Goal: Feedback & Contribution: Leave review/rating

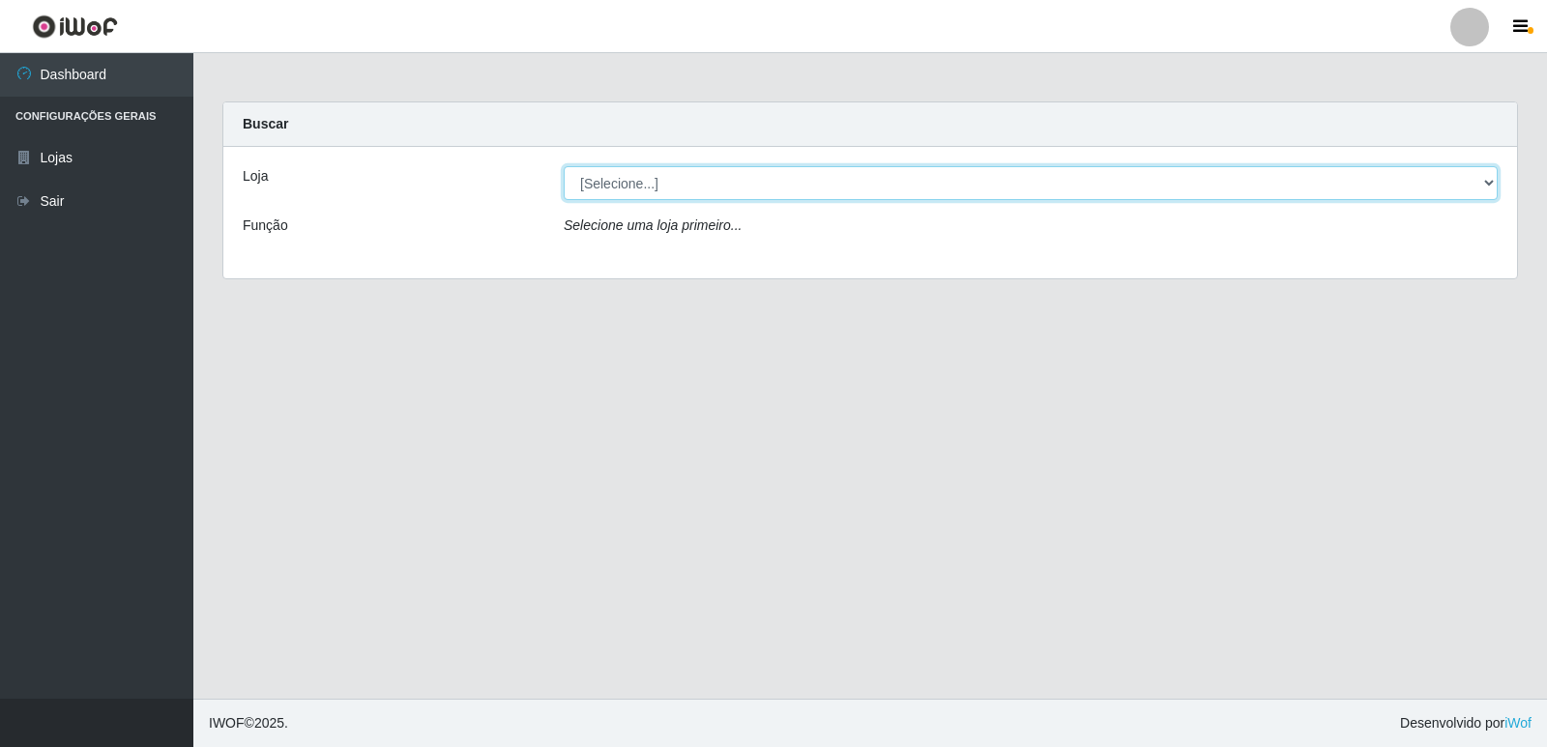
click at [620, 168] on select "[Selecione...] Hiper Queiroz - [GEOGRAPHIC_DATA] [GEOGRAPHIC_DATA] [GEOGRAPHIC_…" at bounding box center [1031, 183] width 934 height 34
select select "516"
click at [564, 166] on select "[Selecione...] Hiper Queiroz - [GEOGRAPHIC_DATA] [GEOGRAPHIC_DATA] [GEOGRAPHIC_…" at bounding box center [1031, 183] width 934 height 34
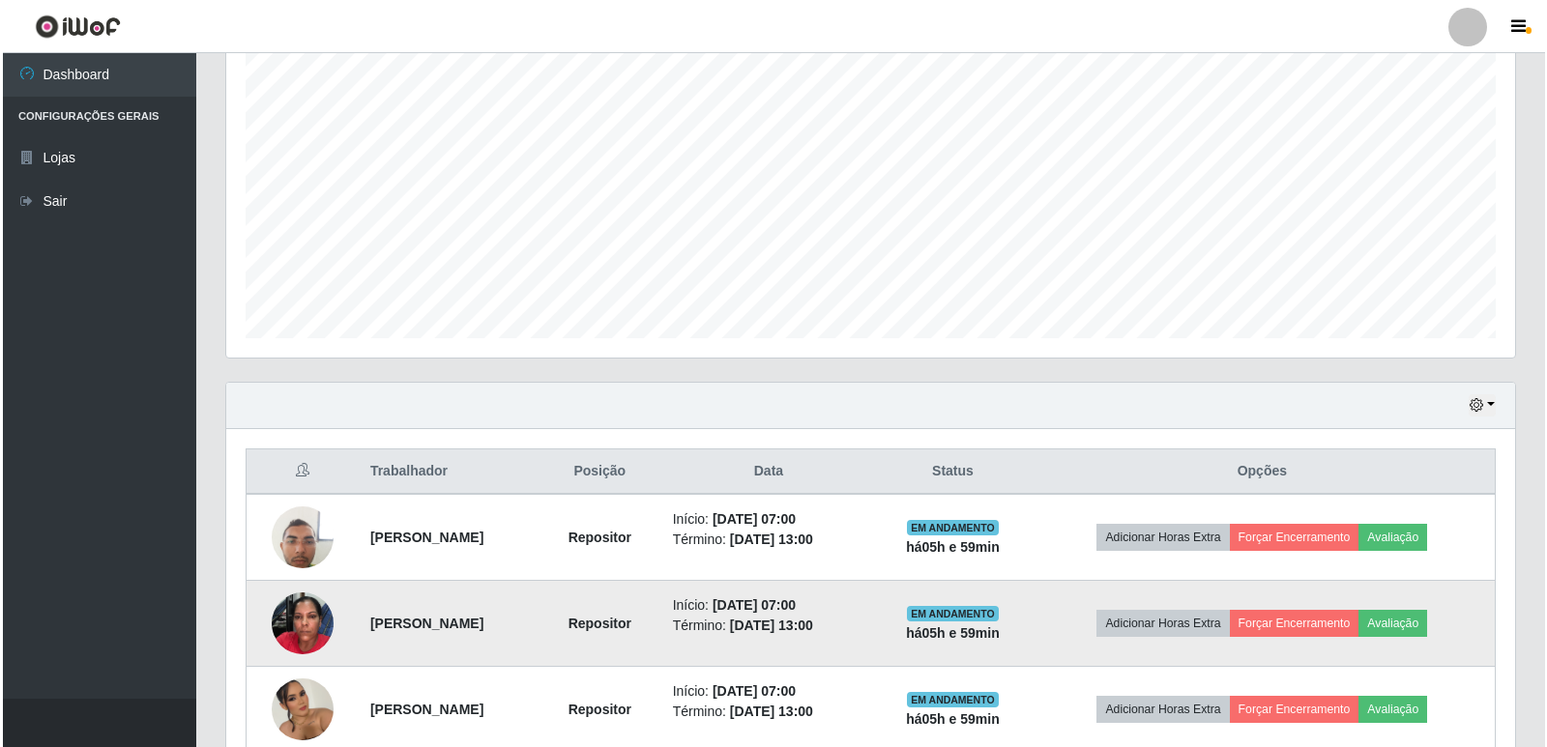
scroll to position [387, 0]
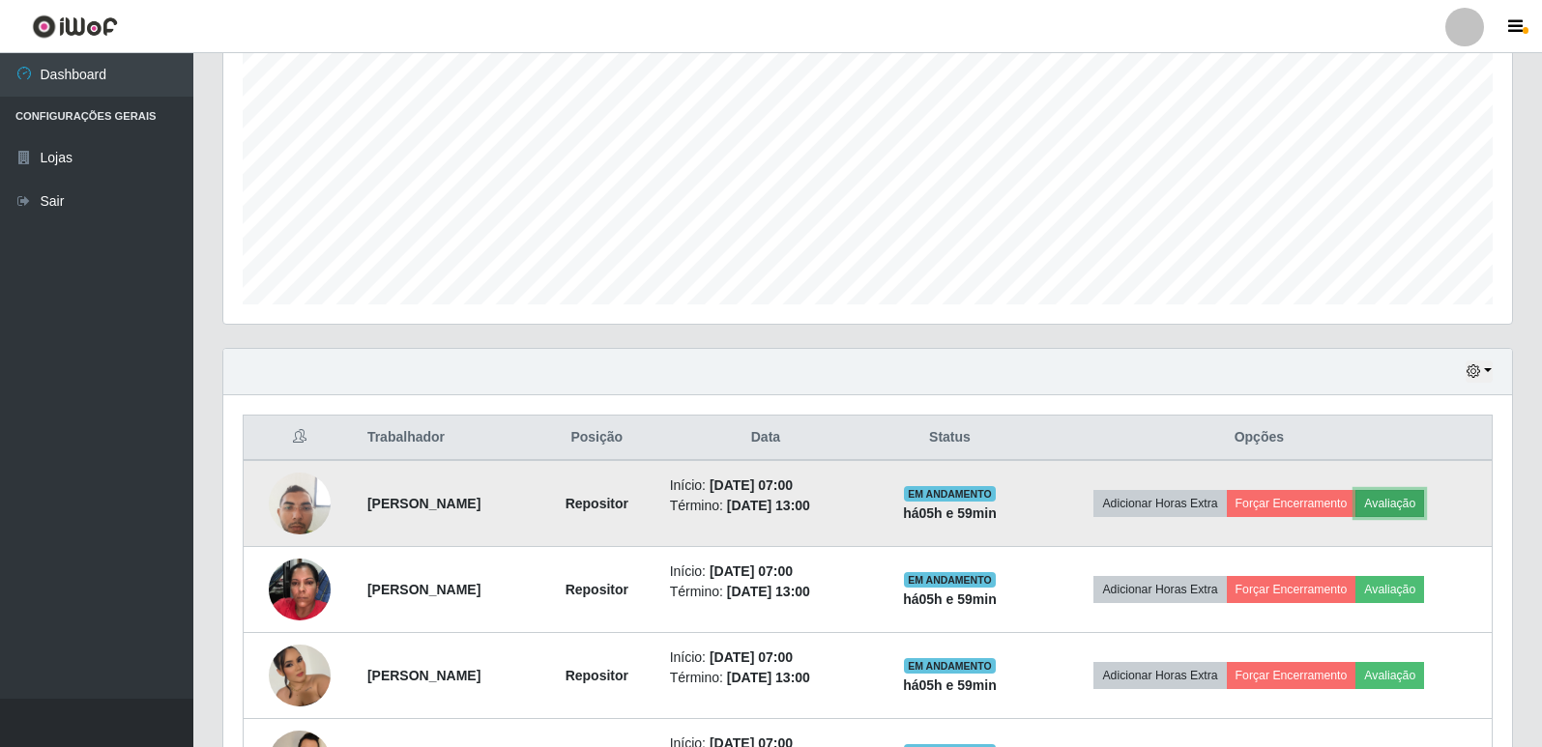
click at [1424, 506] on button "Avaliação" at bounding box center [1390, 503] width 69 height 27
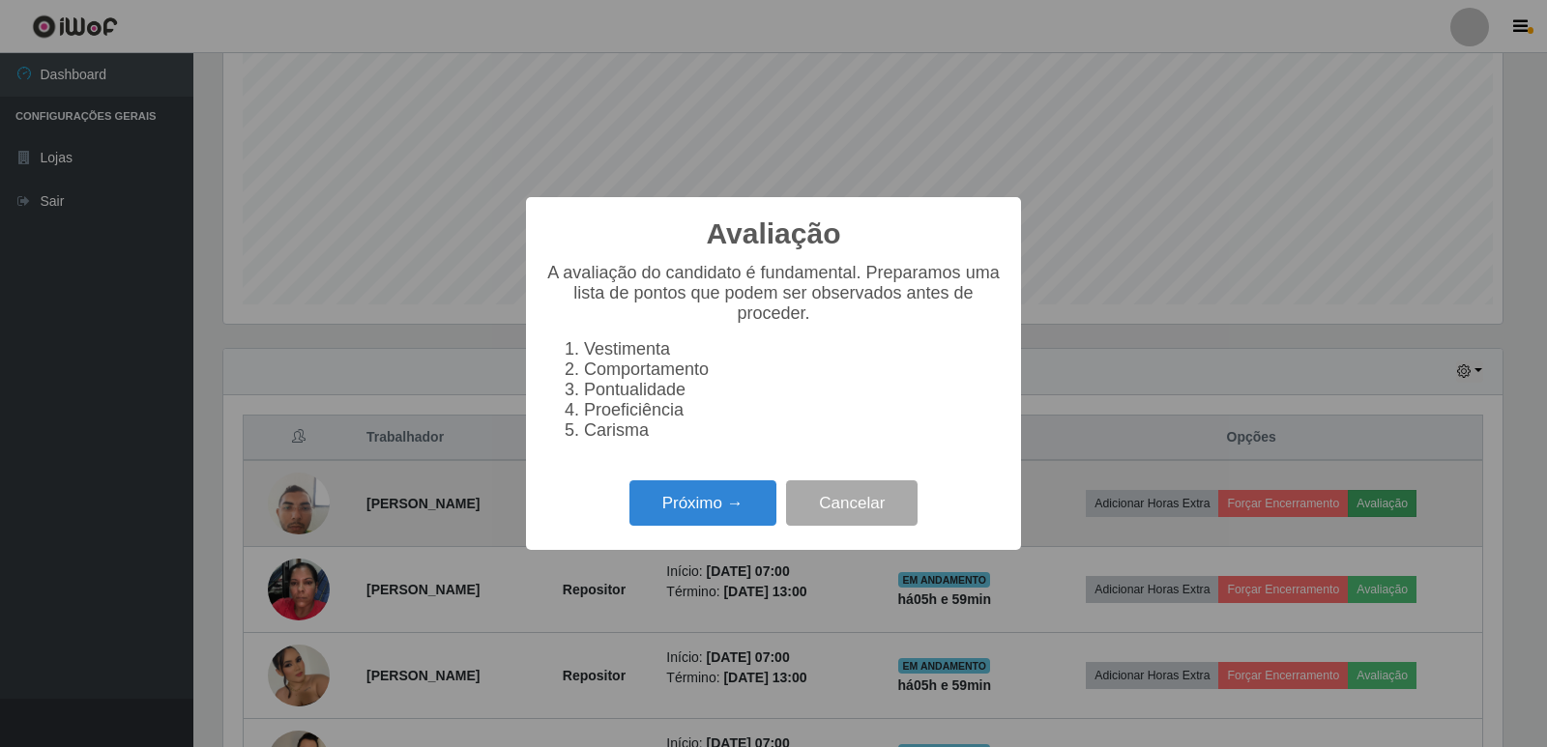
scroll to position [401, 1279]
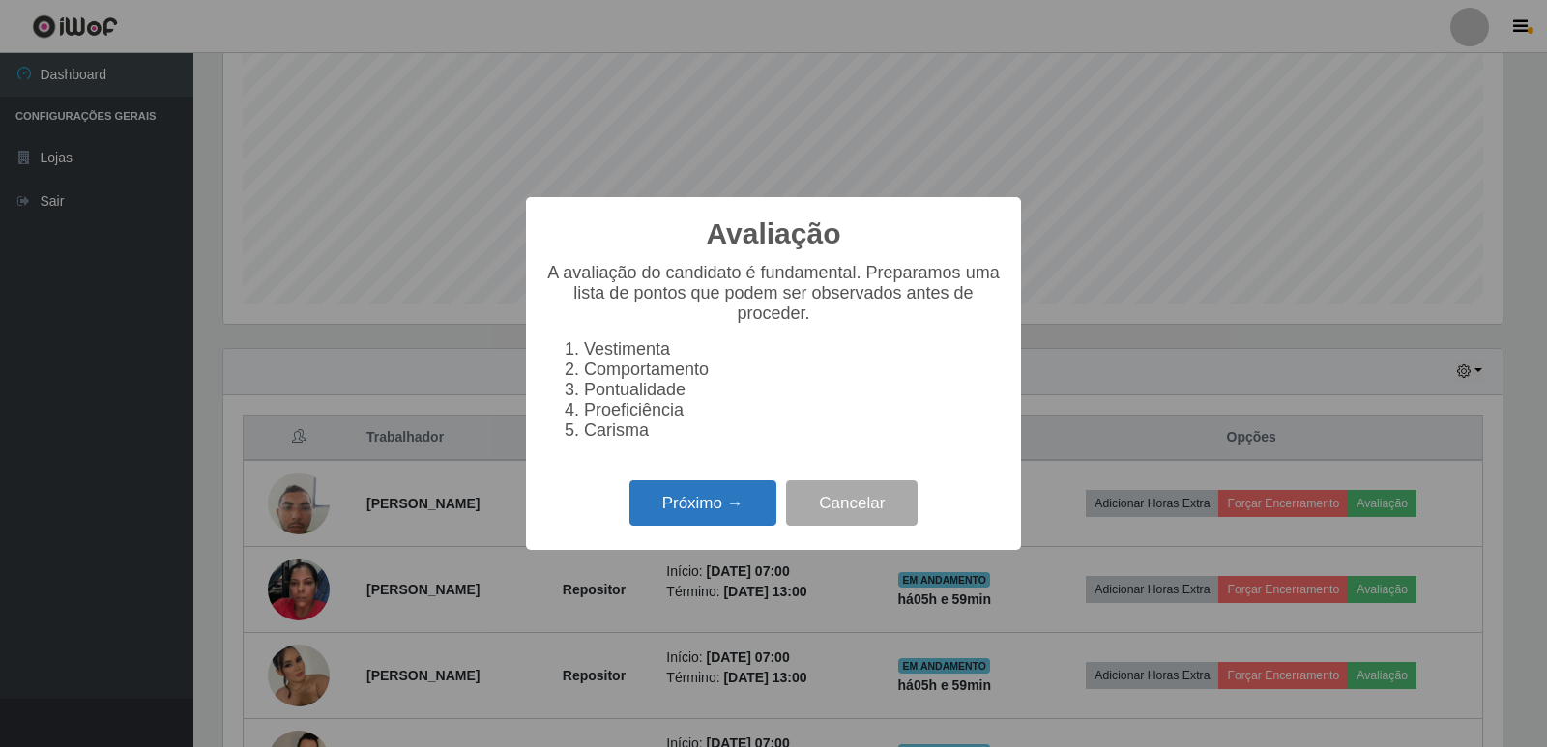
click at [702, 520] on button "Próximo →" at bounding box center [703, 503] width 147 height 45
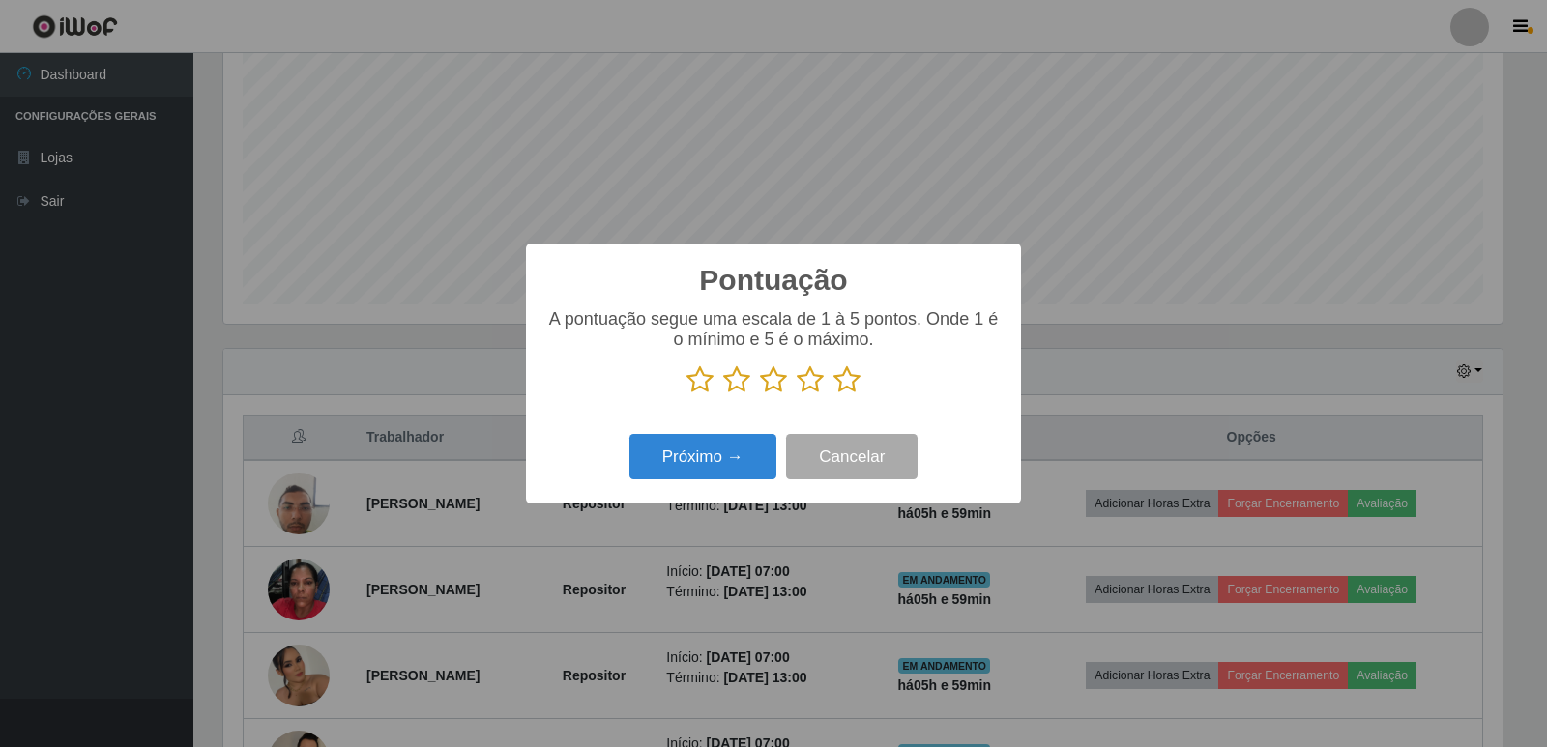
click at [853, 398] on div "A pontuação segue uma escala de 1 à 5 pontos. Onde 1 é o mínimo e 5 é o máximo." at bounding box center [773, 359] width 456 height 101
click at [855, 385] on icon at bounding box center [847, 380] width 27 height 29
click at [834, 395] on input "radio" at bounding box center [834, 395] width 0 height 0
click at [731, 459] on button "Próximo →" at bounding box center [703, 456] width 147 height 45
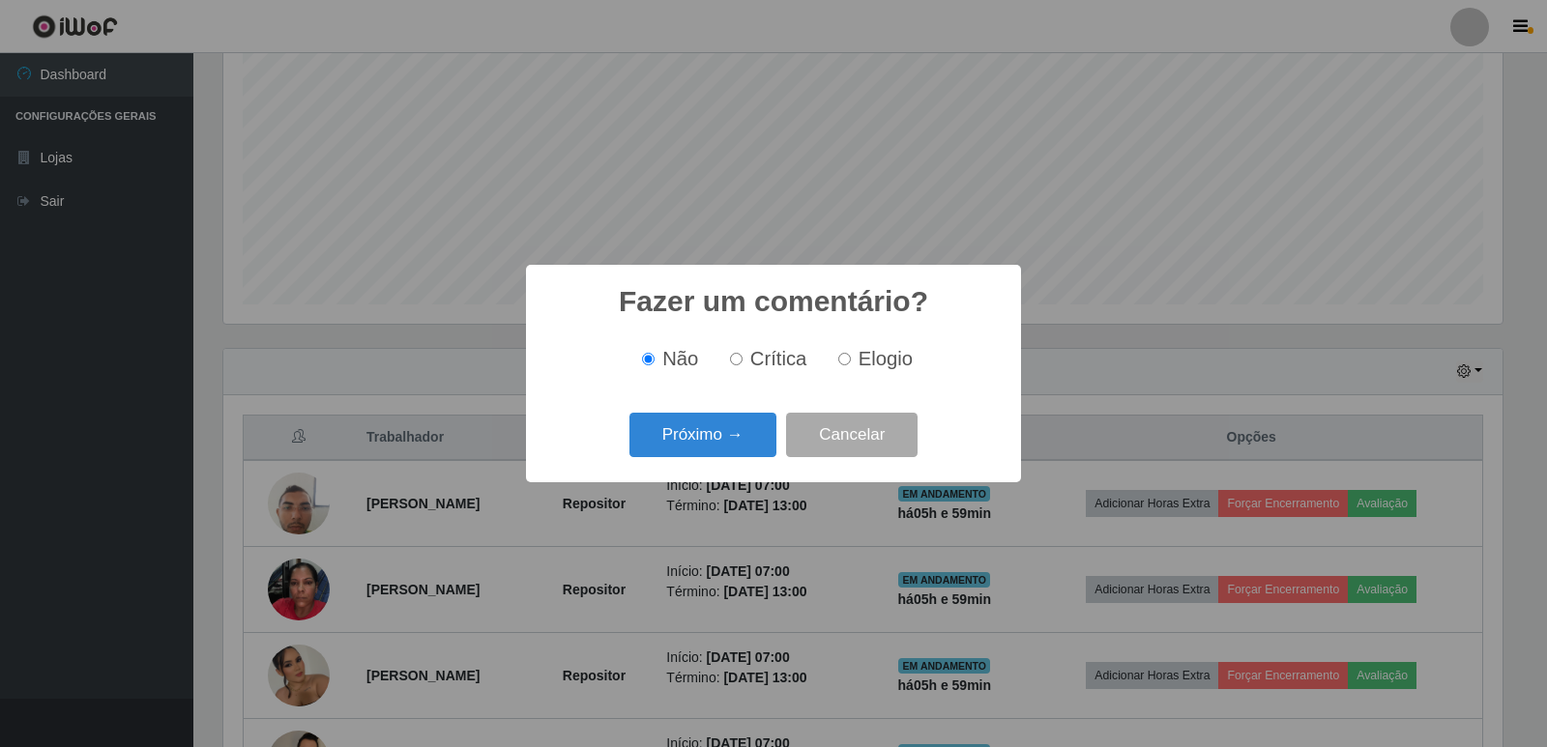
click at [859, 365] on span "Elogio" at bounding box center [886, 358] width 54 height 21
click at [851, 365] on input "Elogio" at bounding box center [844, 359] width 13 height 13
radio input "true"
click at [713, 432] on button "Próximo →" at bounding box center [703, 435] width 147 height 45
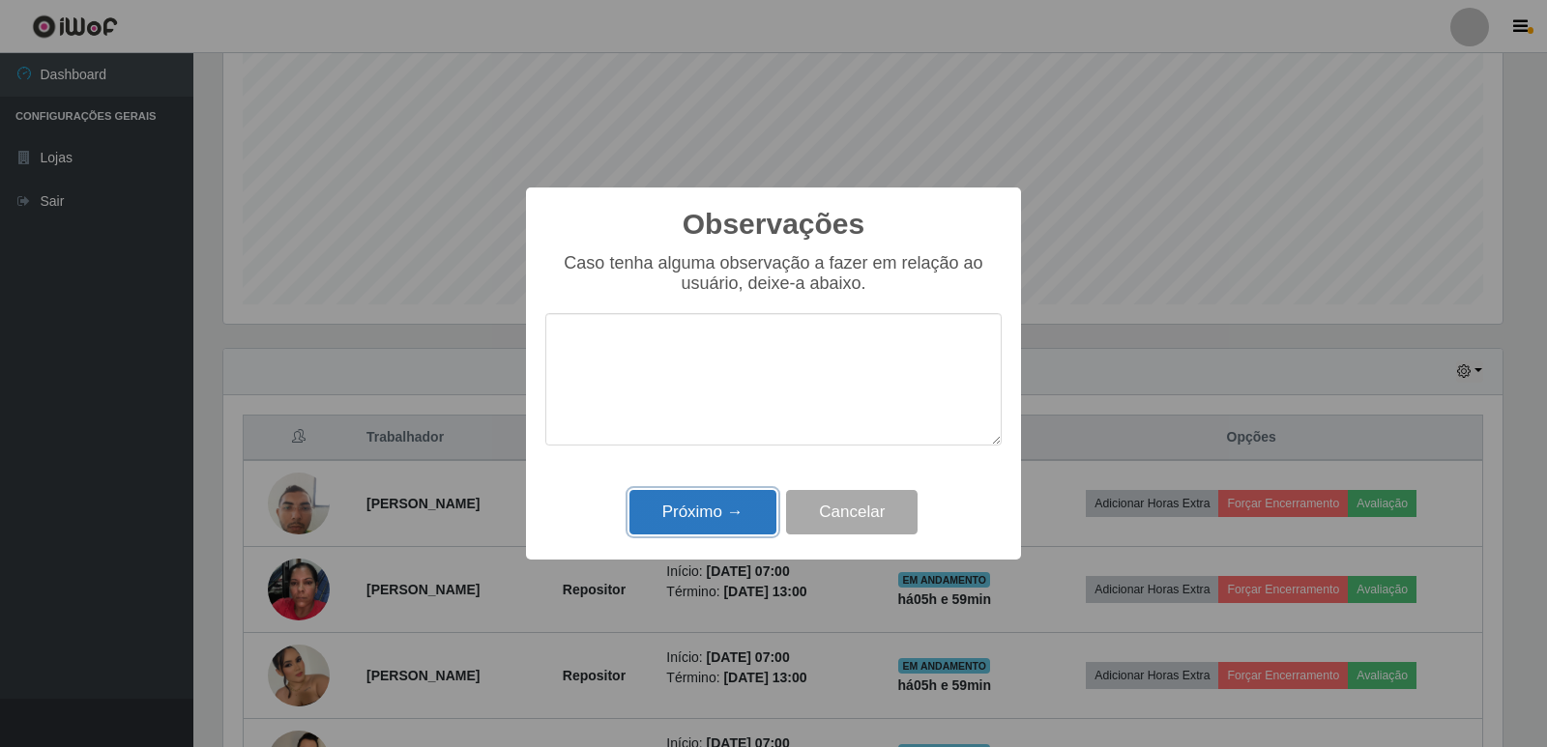
click at [716, 517] on button "Próximo →" at bounding box center [703, 512] width 147 height 45
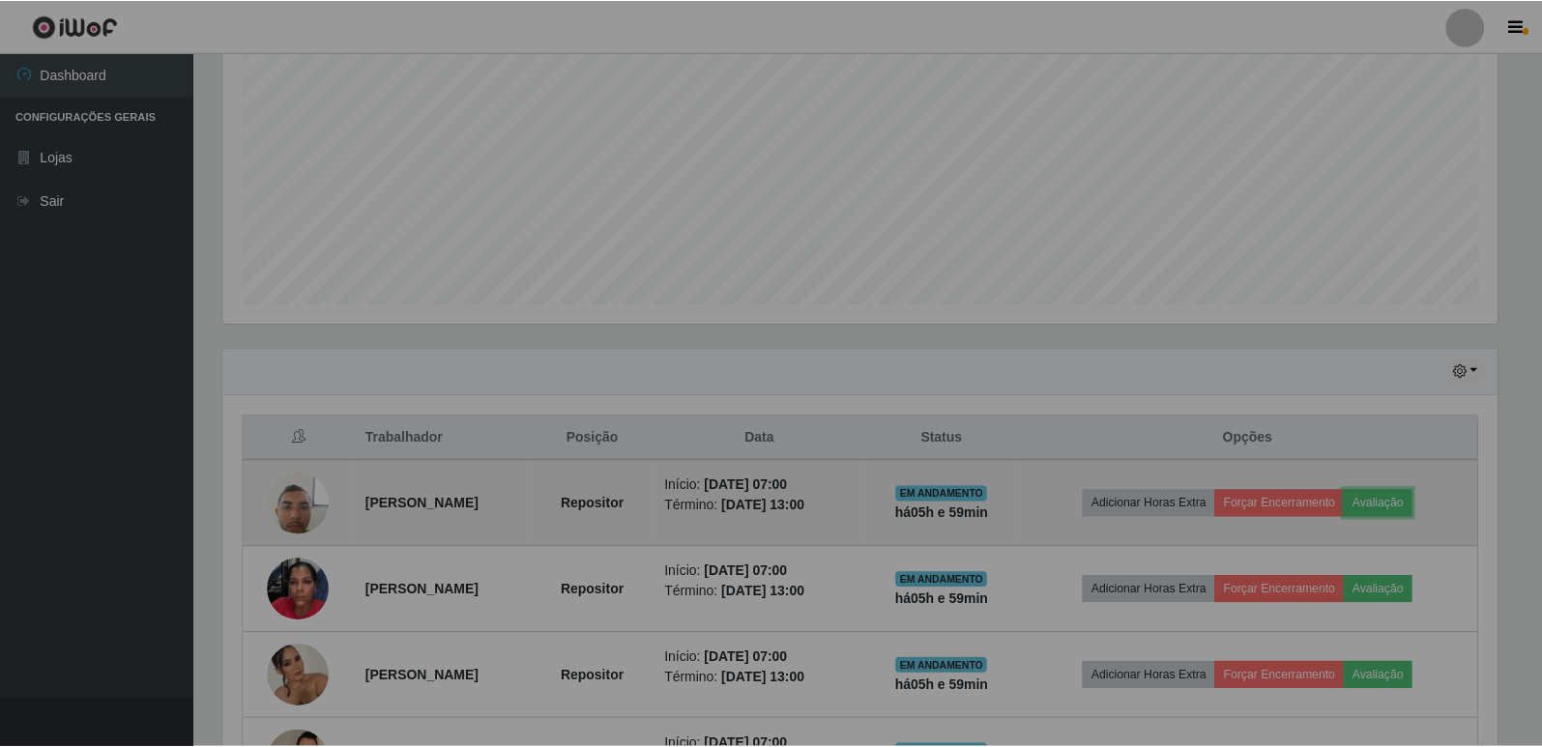
scroll to position [401, 1289]
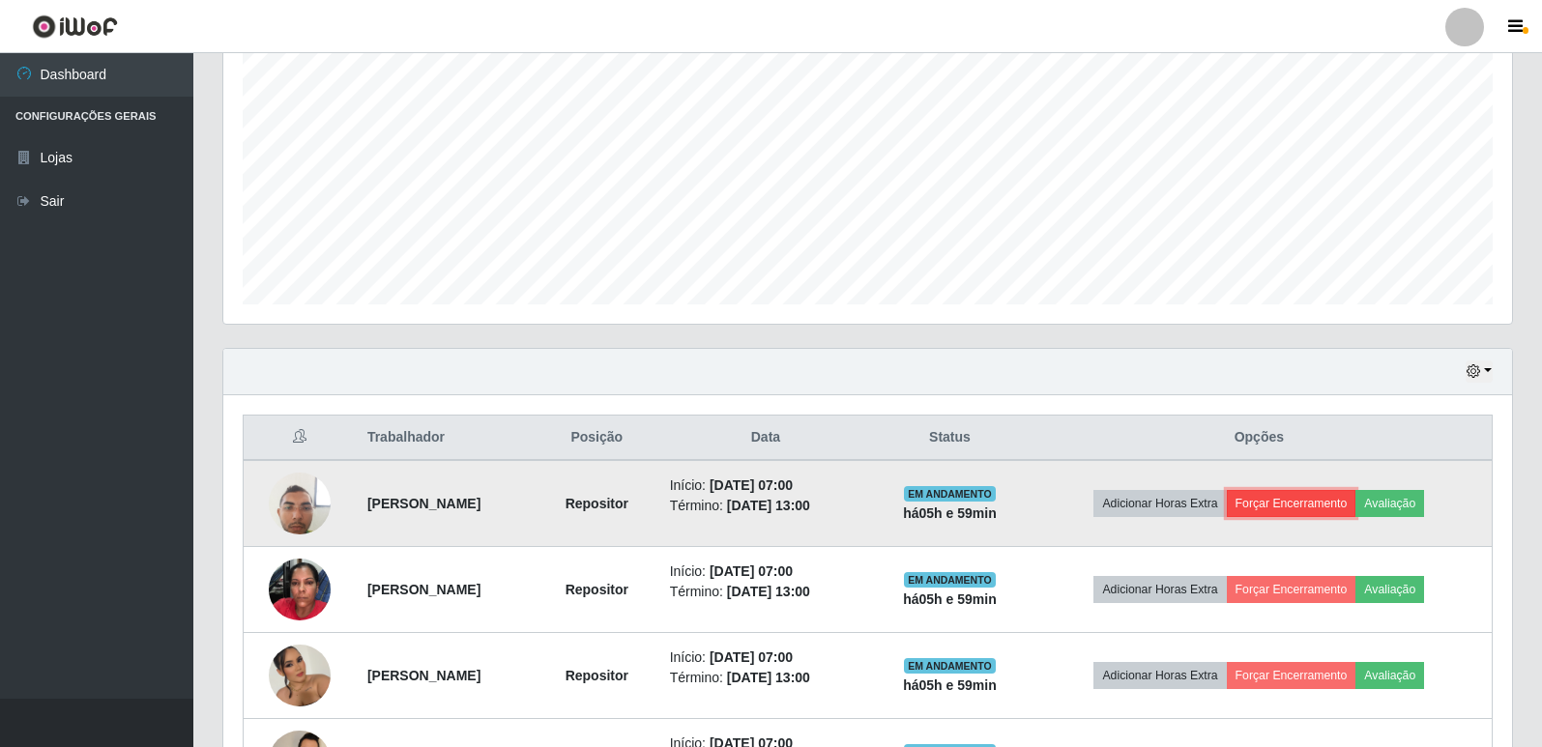
click at [1320, 516] on button "Forçar Encerramento" at bounding box center [1292, 503] width 130 height 27
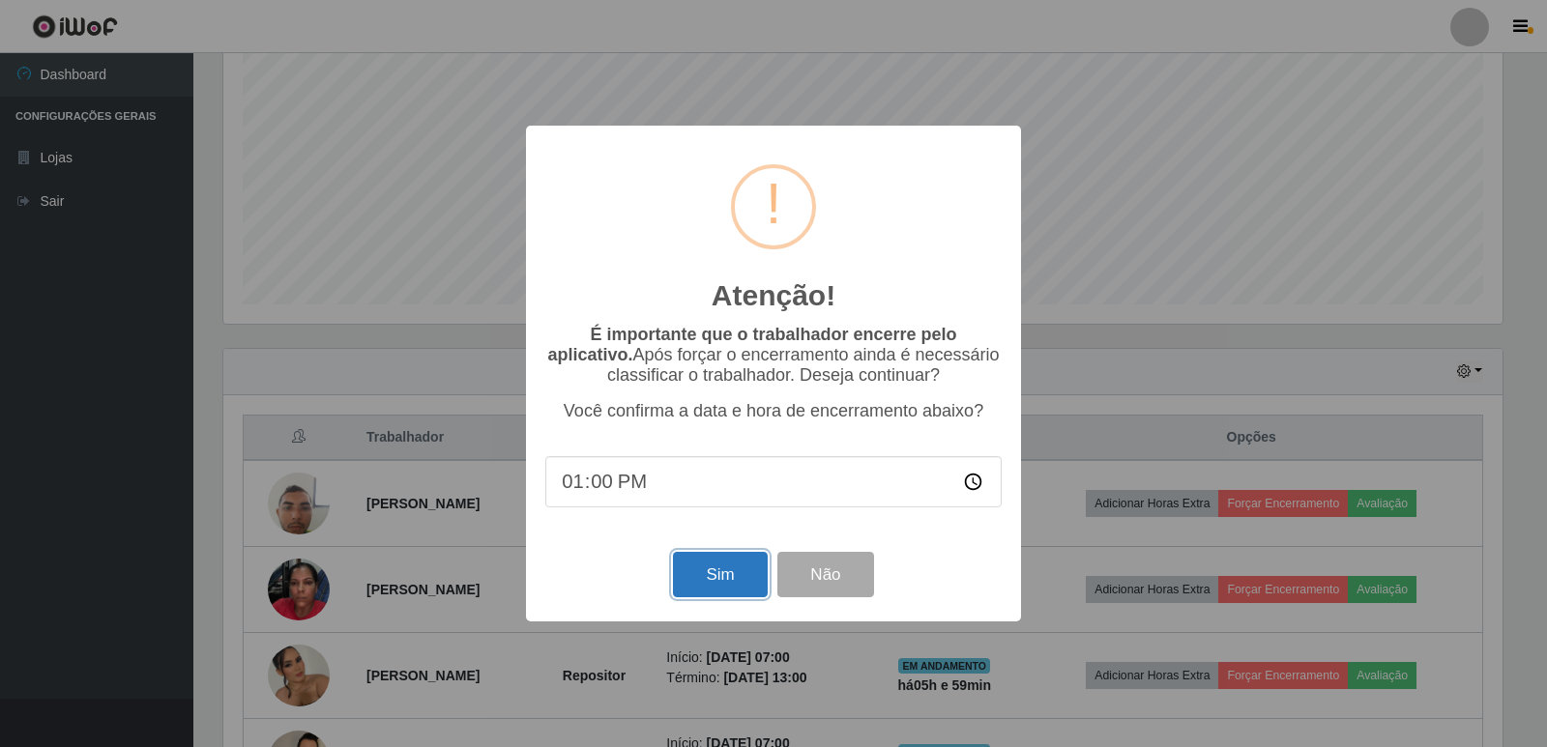
click at [724, 577] on button "Sim" at bounding box center [720, 574] width 94 height 45
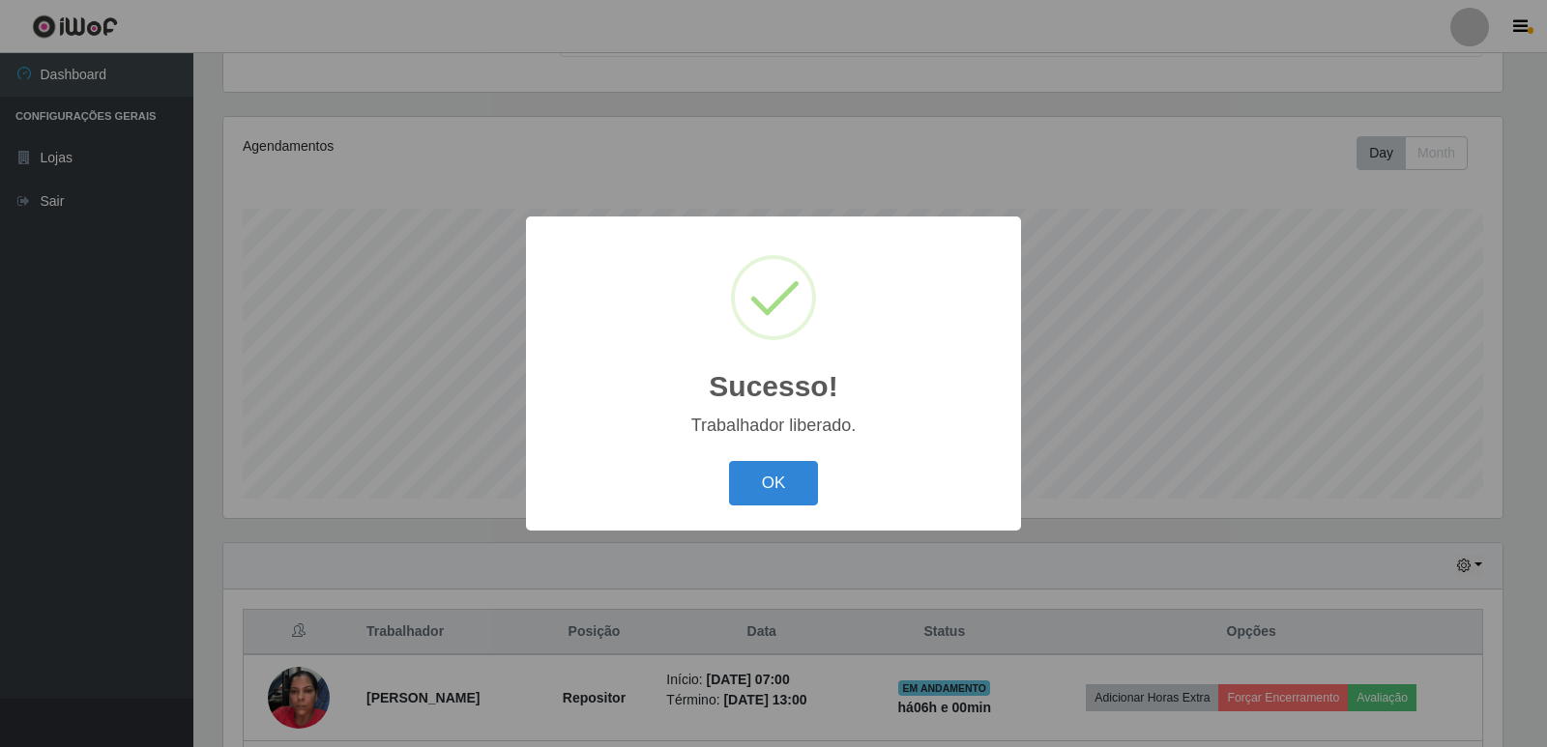
click at [780, 442] on div "Sucesso! × Trabalhador liberado. OK Cancel" at bounding box center [773, 373] width 495 height 313
click at [781, 467] on button "OK" at bounding box center [774, 483] width 90 height 45
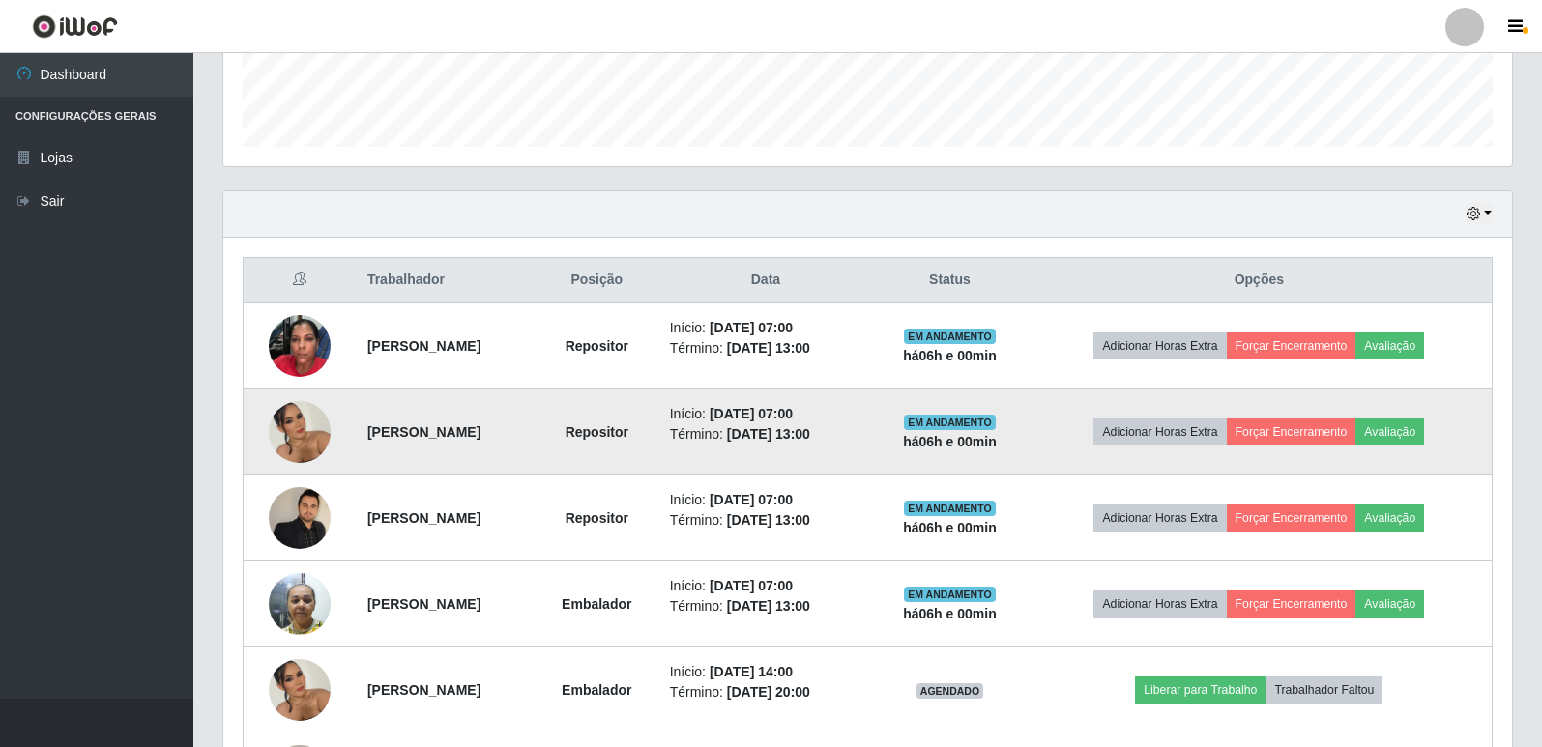
scroll to position [579, 0]
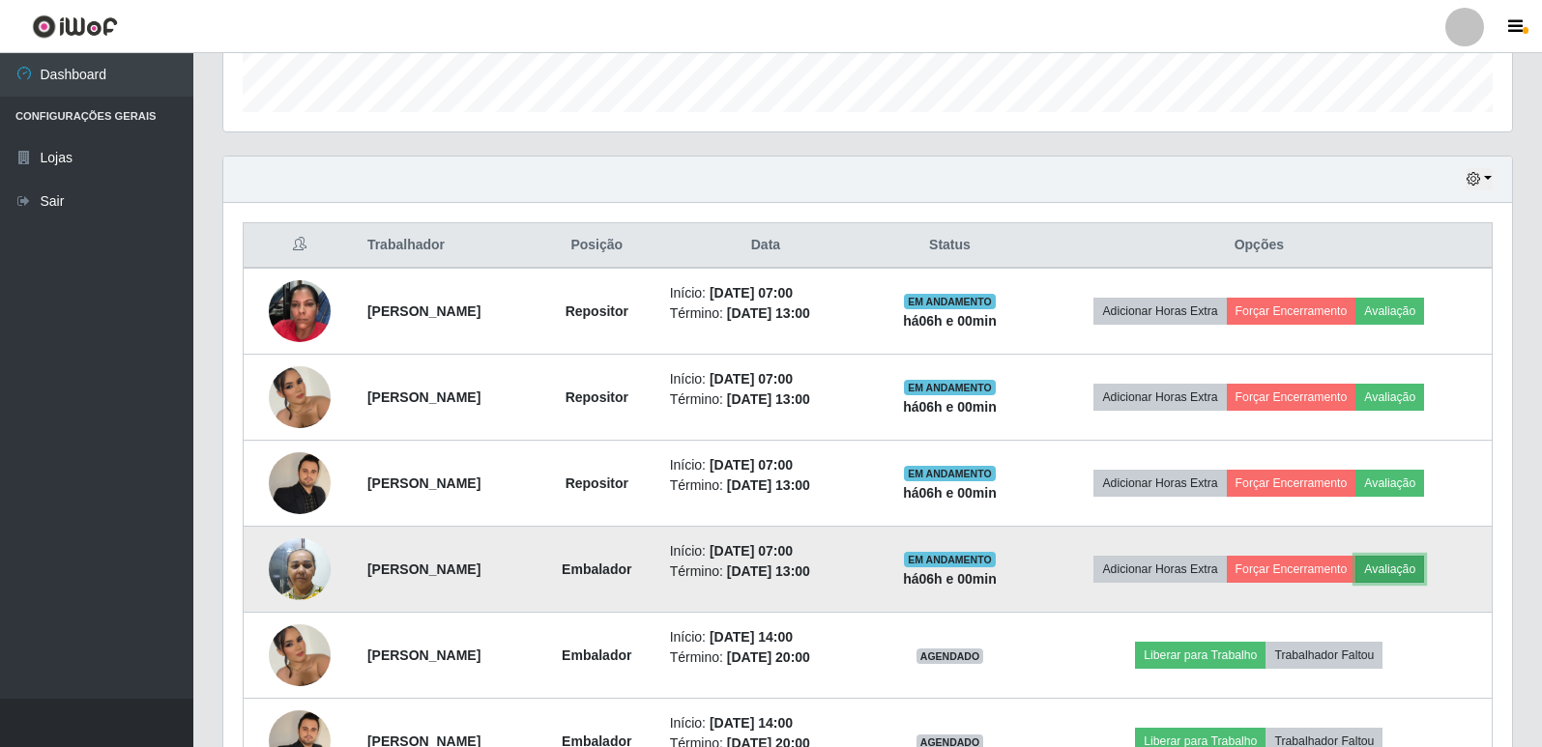
click at [1424, 576] on button "Avaliação" at bounding box center [1390, 569] width 69 height 27
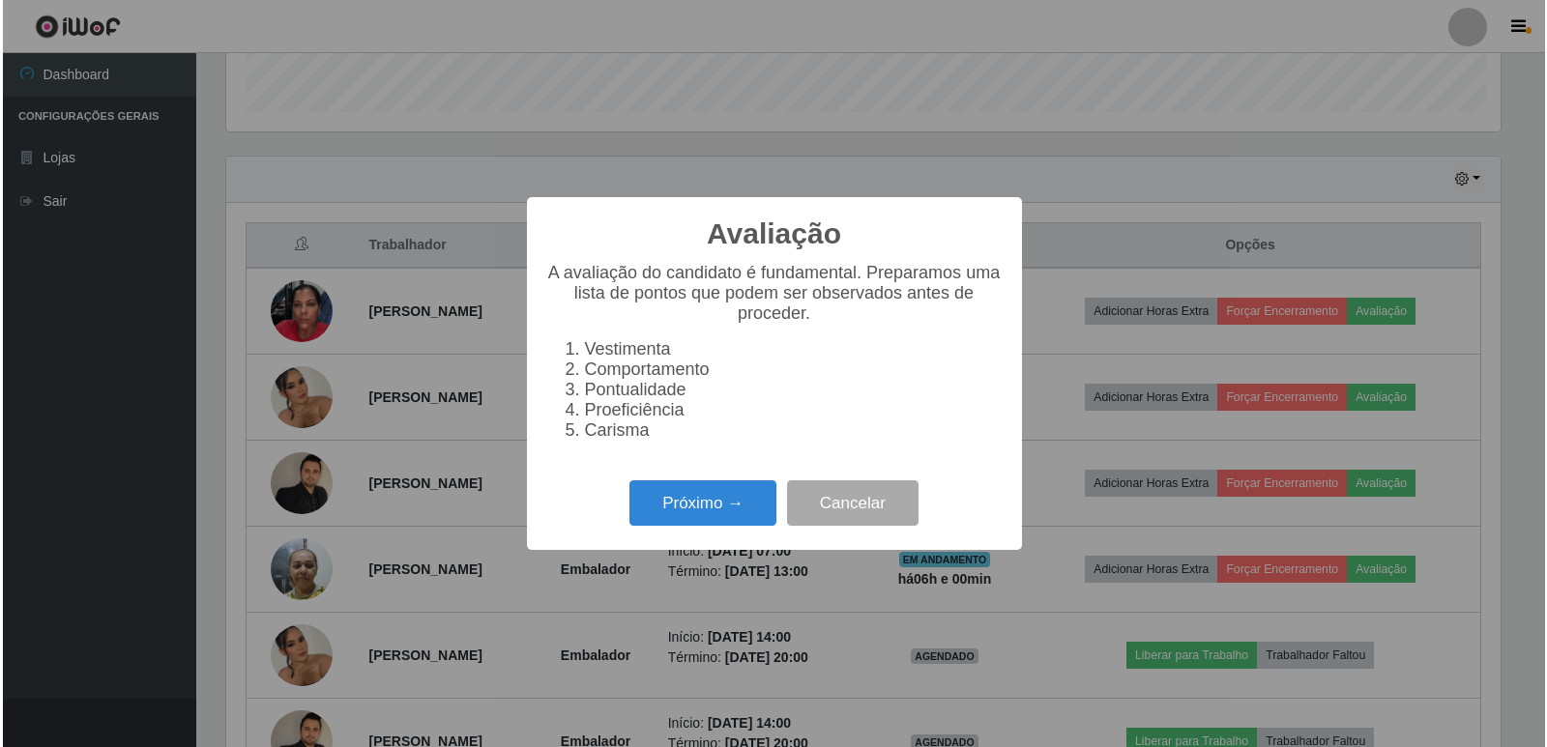
scroll to position [401, 1279]
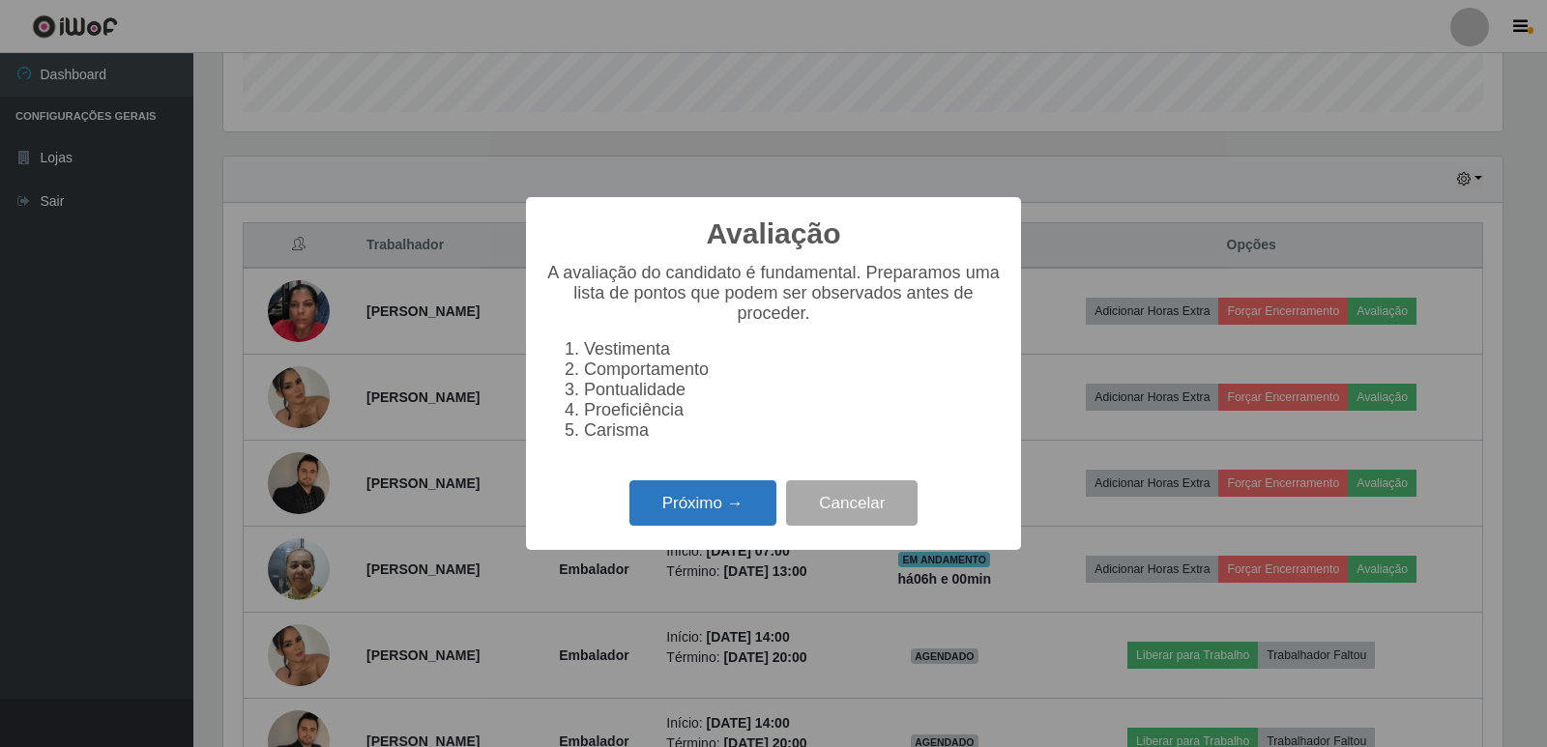
click at [673, 524] on button "Próximo →" at bounding box center [703, 503] width 147 height 45
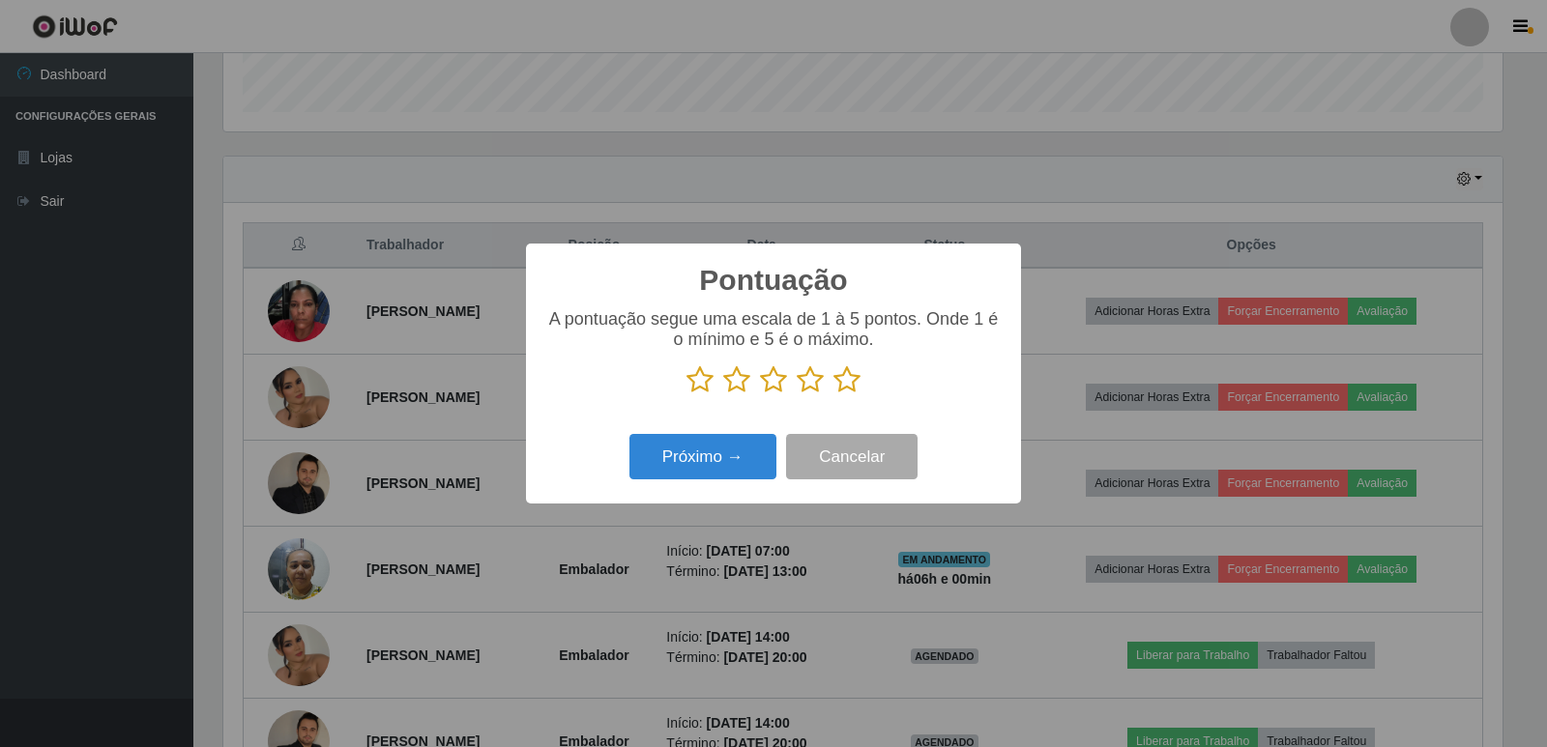
click at [852, 395] on icon at bounding box center [847, 380] width 27 height 29
click at [834, 395] on input "radio" at bounding box center [834, 395] width 0 height 0
click at [723, 464] on button "Próximo →" at bounding box center [703, 456] width 147 height 45
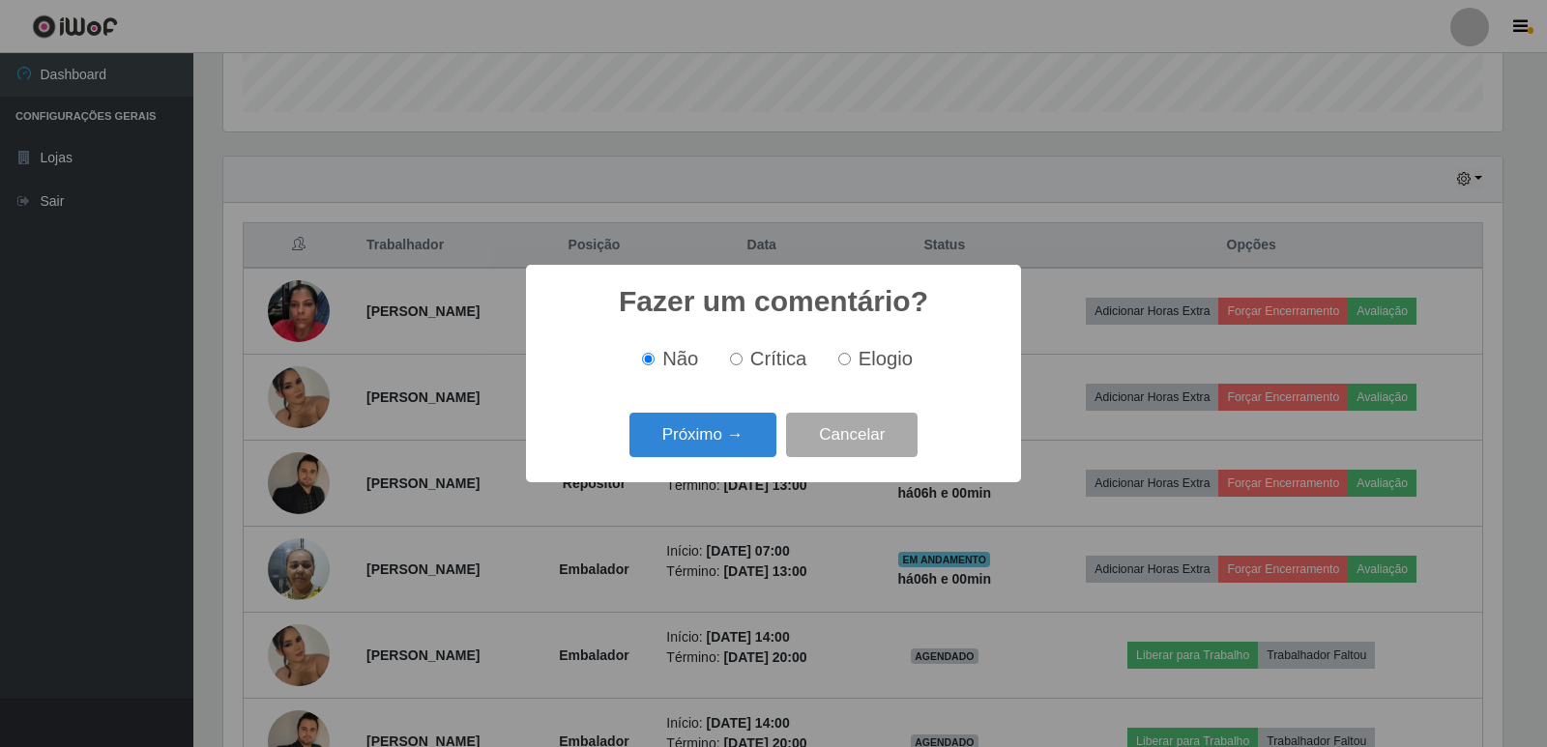
click at [892, 360] on span "Elogio" at bounding box center [886, 358] width 54 height 21
click at [851, 360] on input "Elogio" at bounding box center [844, 359] width 13 height 13
radio input "true"
click at [694, 439] on button "Próximo →" at bounding box center [703, 435] width 147 height 45
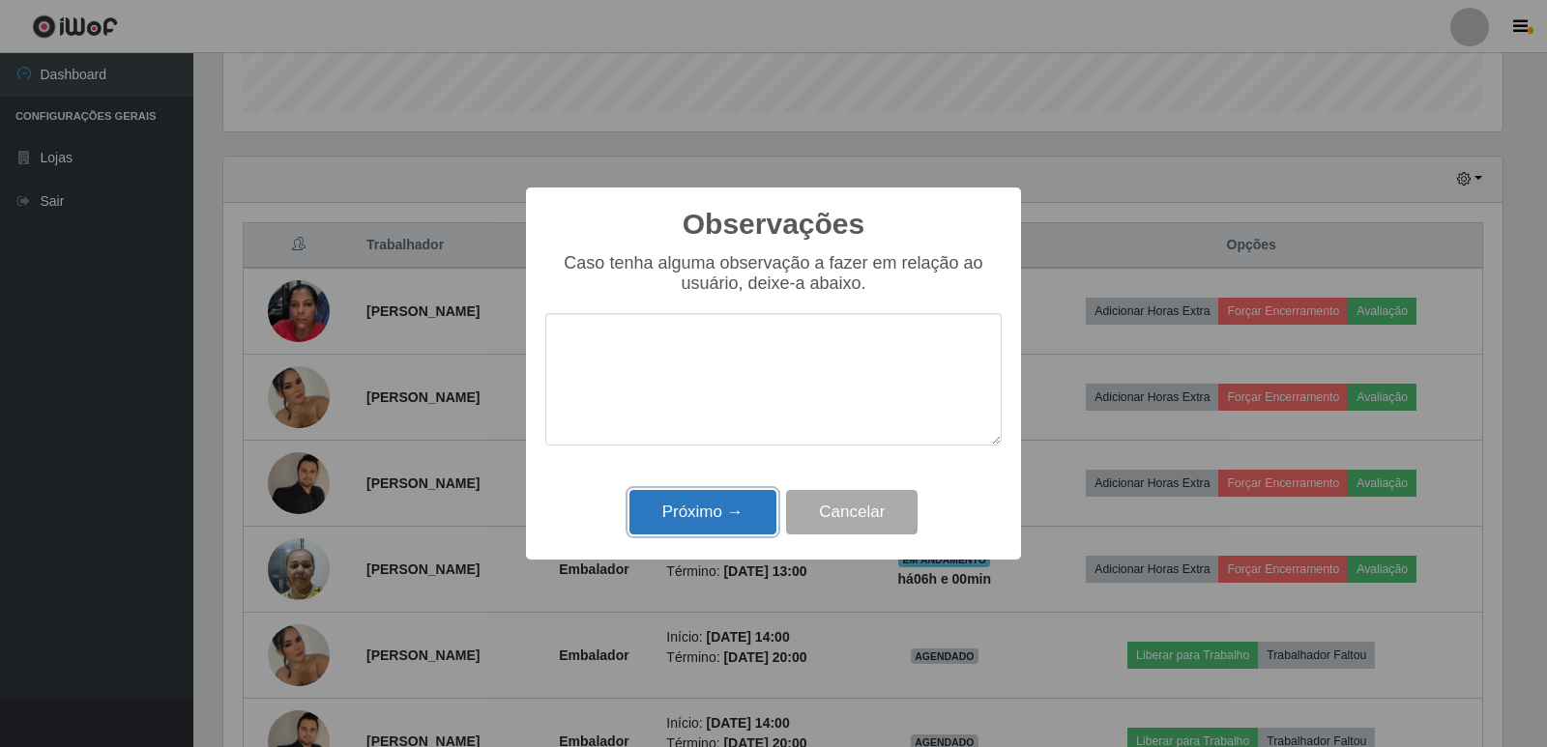
click at [729, 515] on button "Próximo →" at bounding box center [703, 512] width 147 height 45
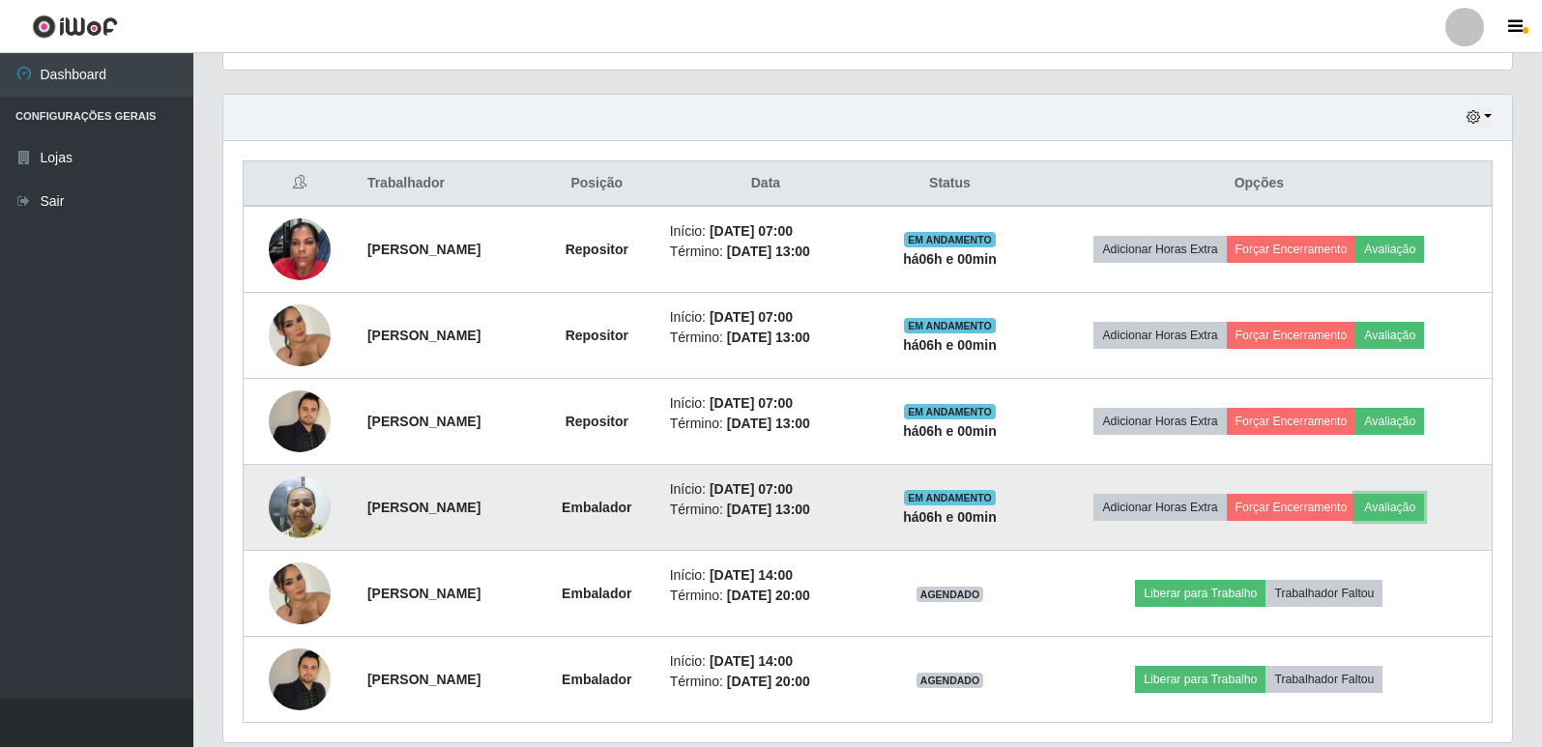
scroll to position [676, 0]
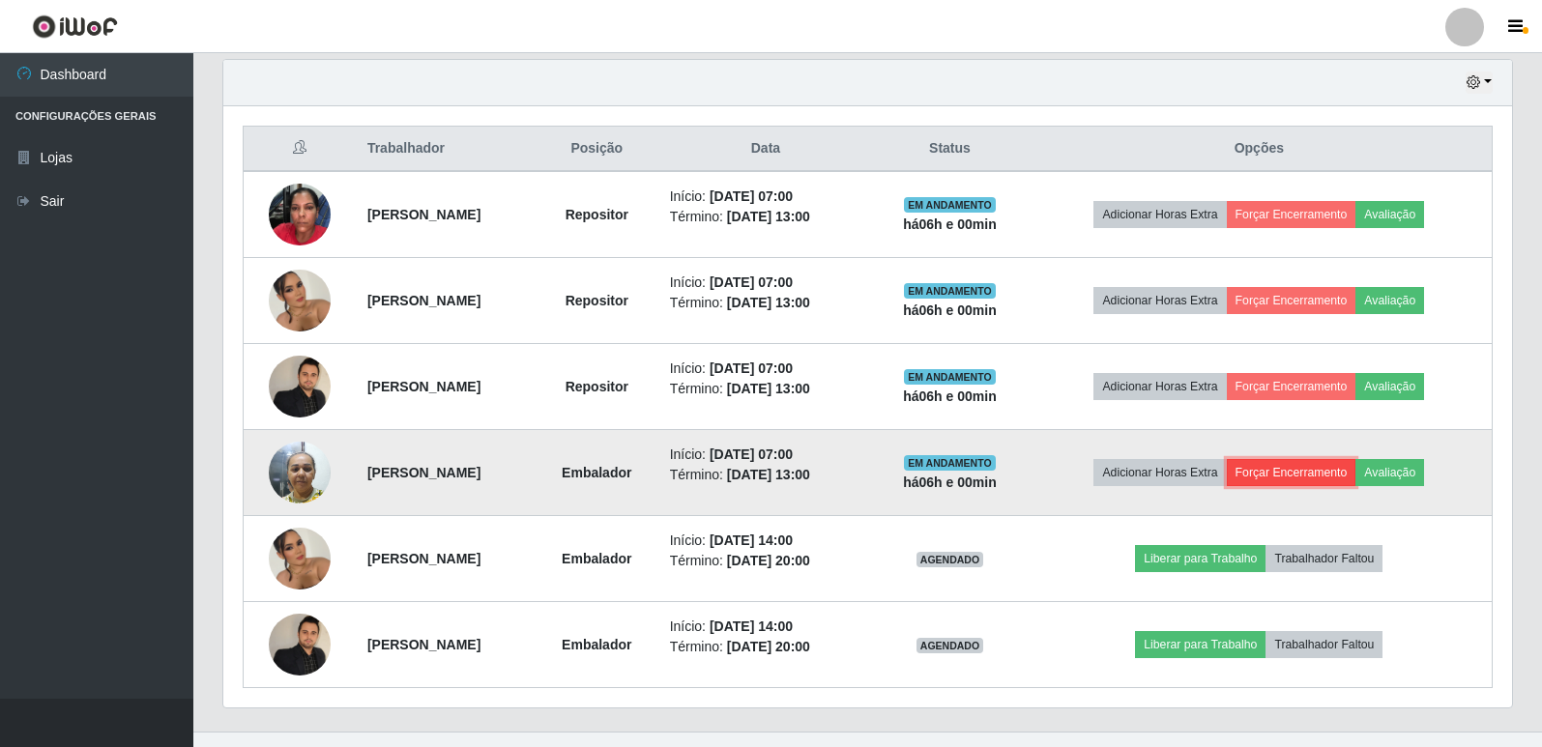
click at [1335, 479] on button "Forçar Encerramento" at bounding box center [1292, 472] width 130 height 27
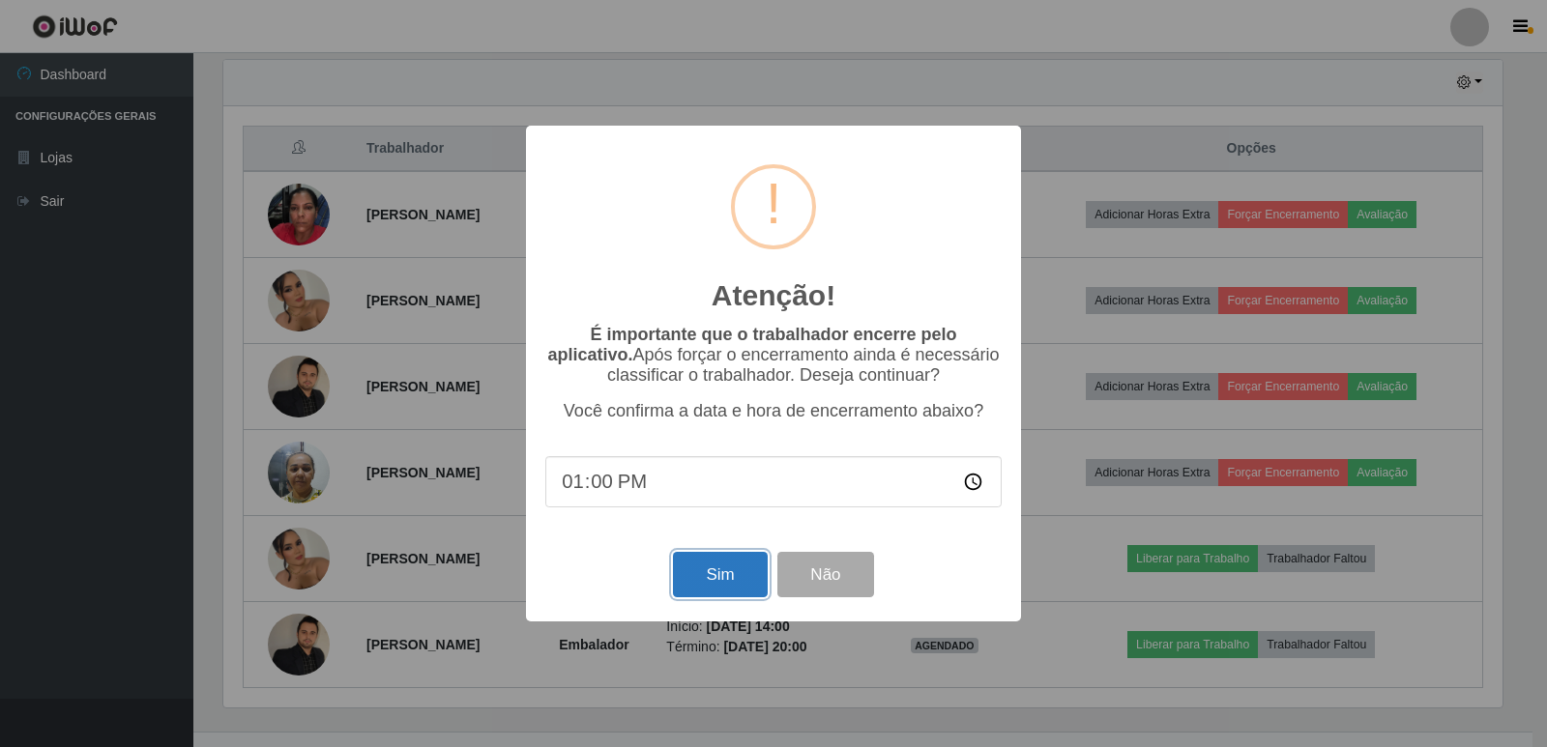
click at [717, 579] on button "Sim" at bounding box center [720, 574] width 94 height 45
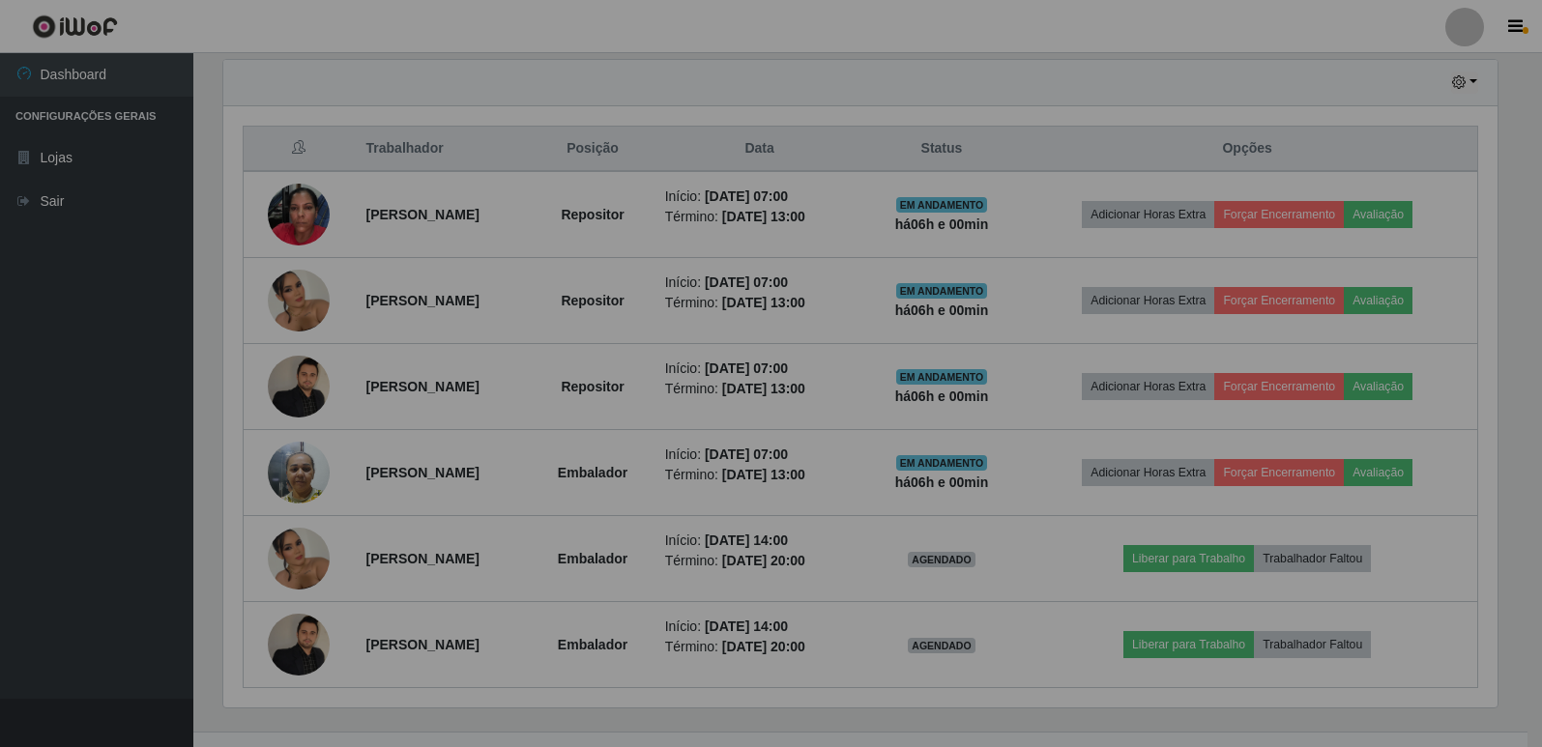
scroll to position [0, 0]
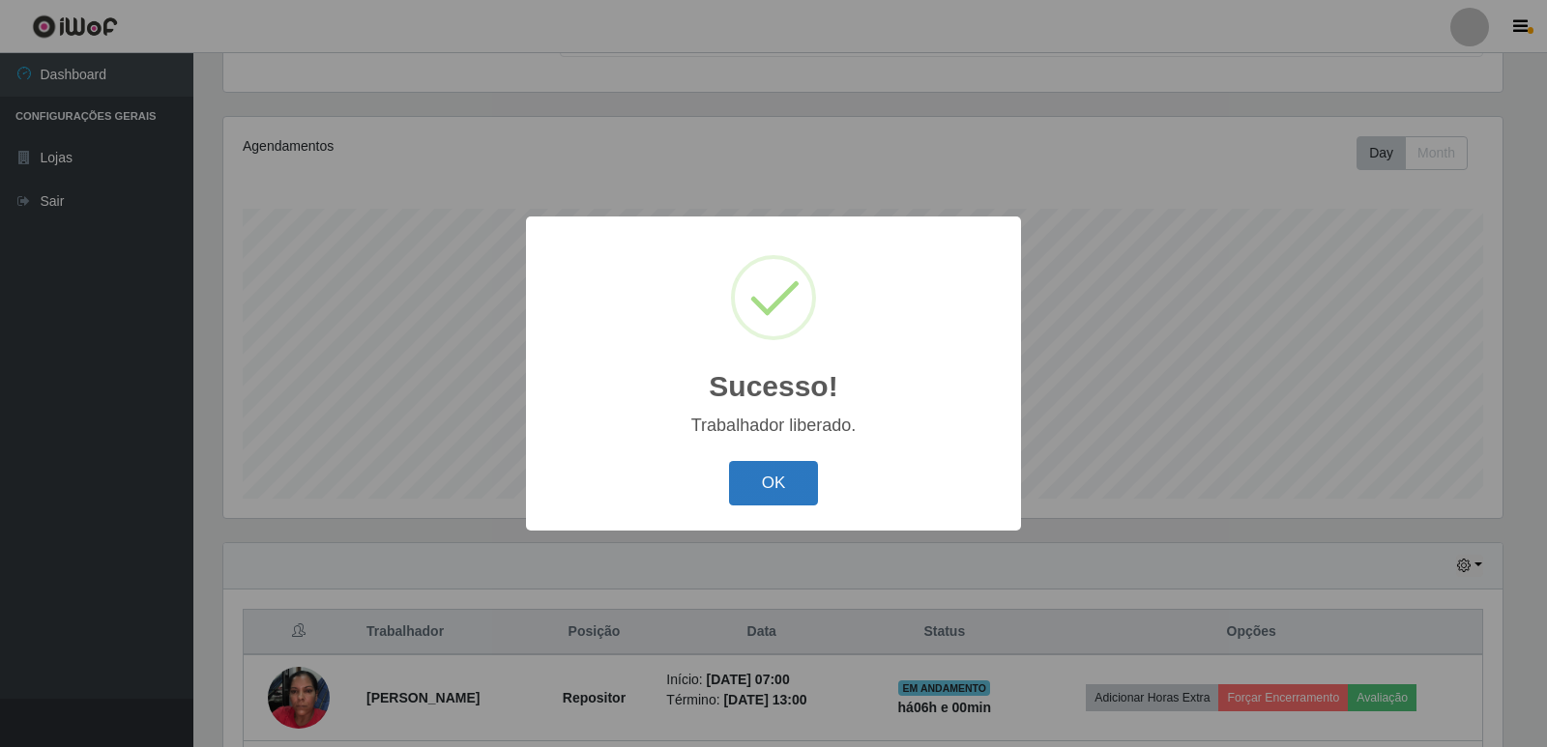
click at [799, 467] on button "OK" at bounding box center [774, 483] width 90 height 45
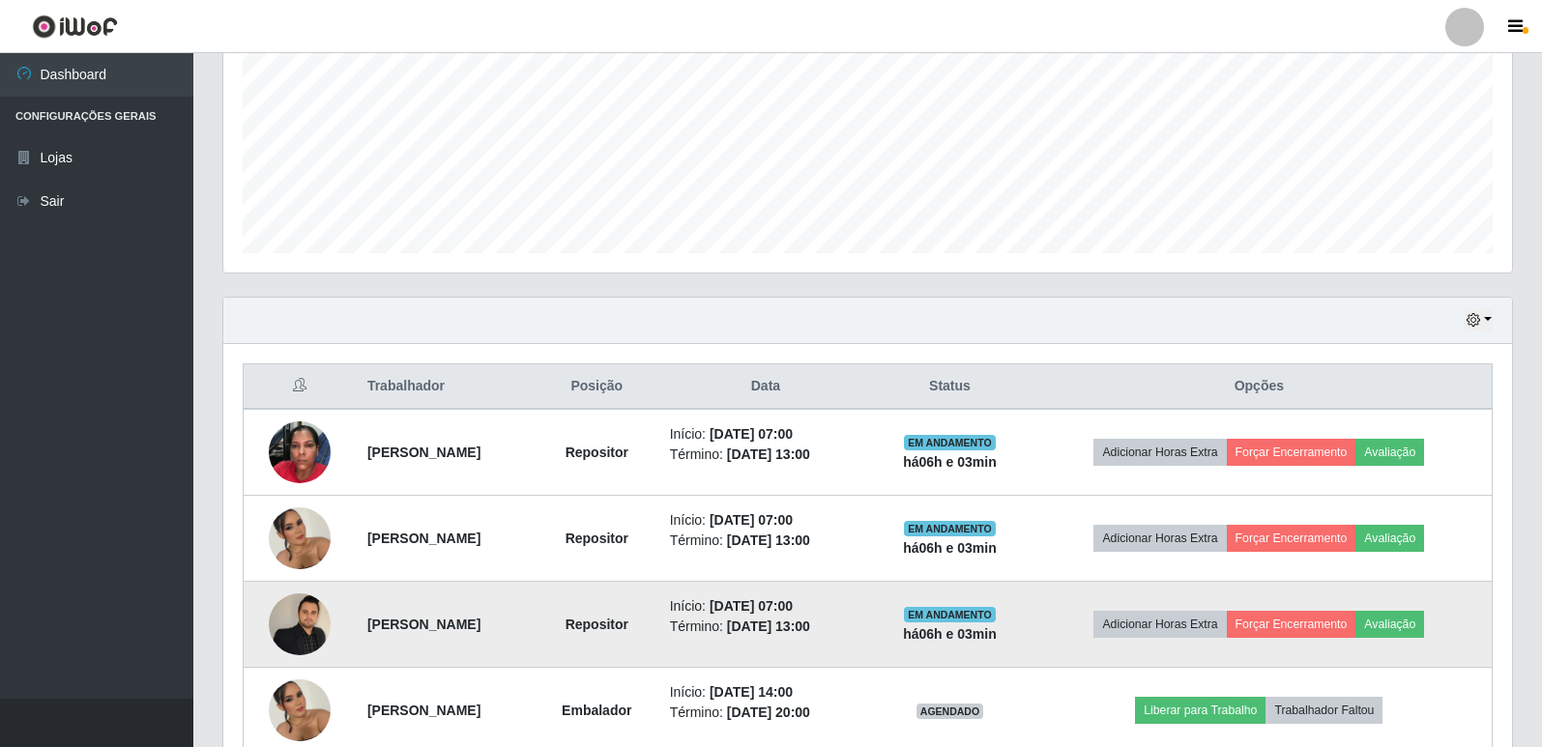
scroll to position [429, 0]
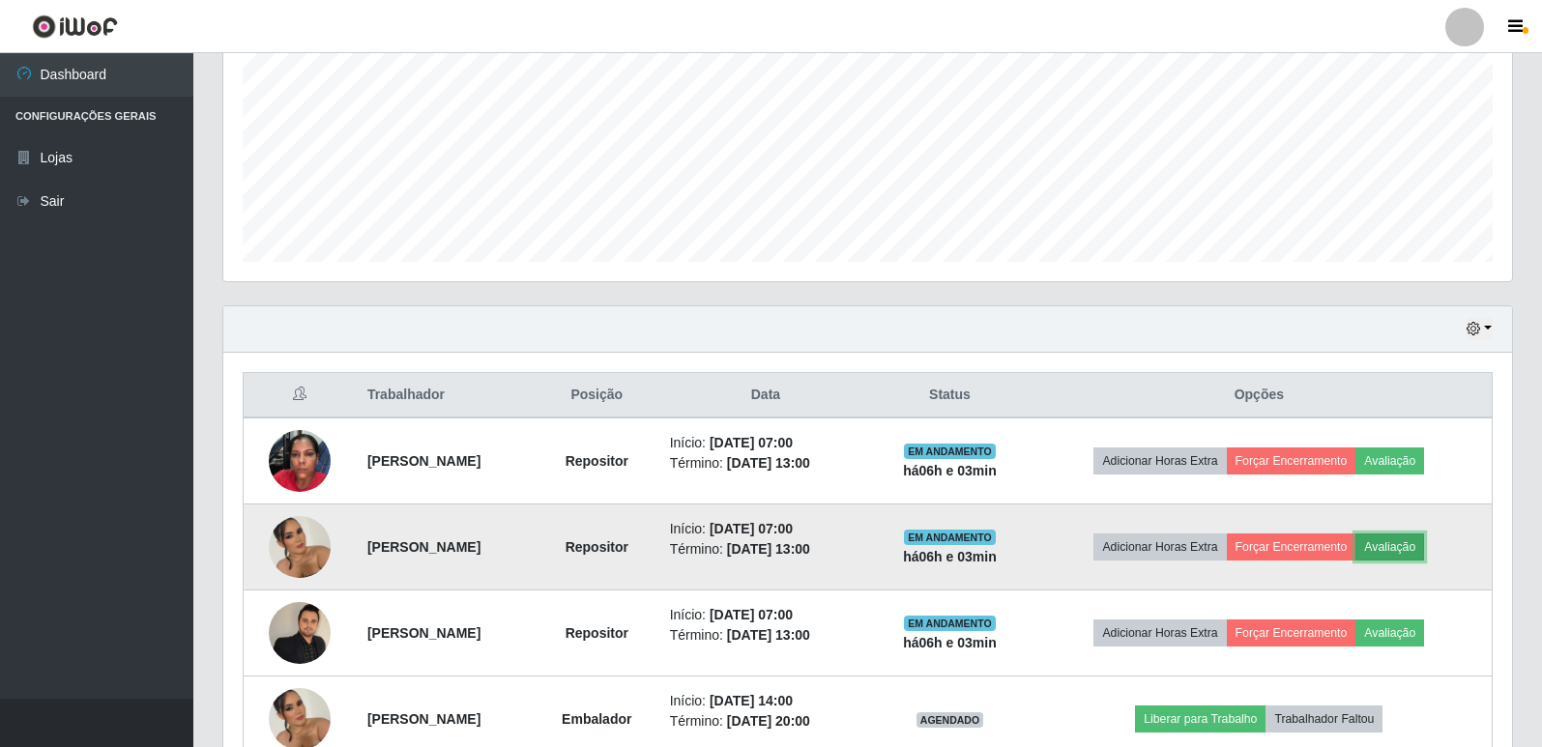
click at [1424, 544] on button "Avaliação" at bounding box center [1390, 547] width 69 height 27
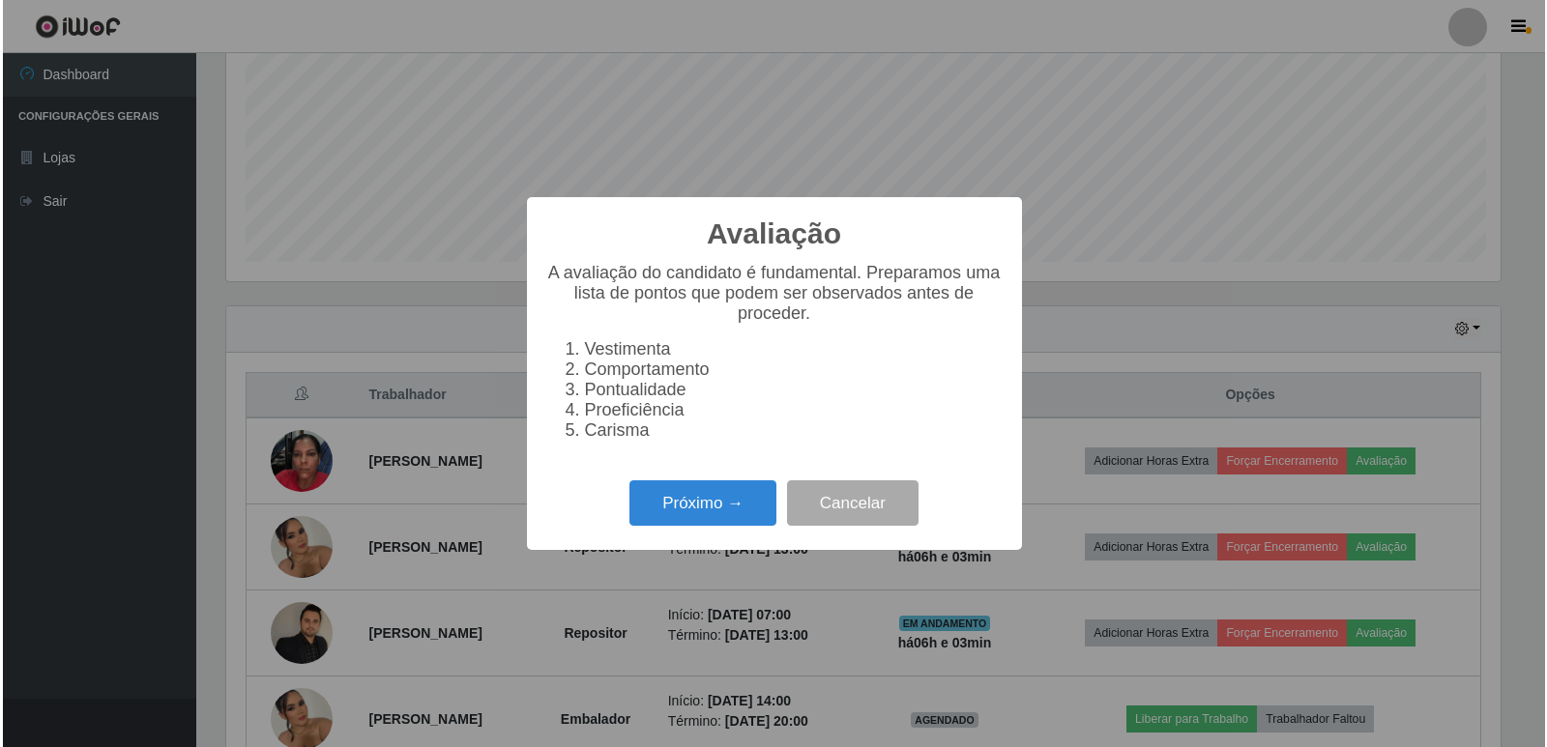
scroll to position [401, 1279]
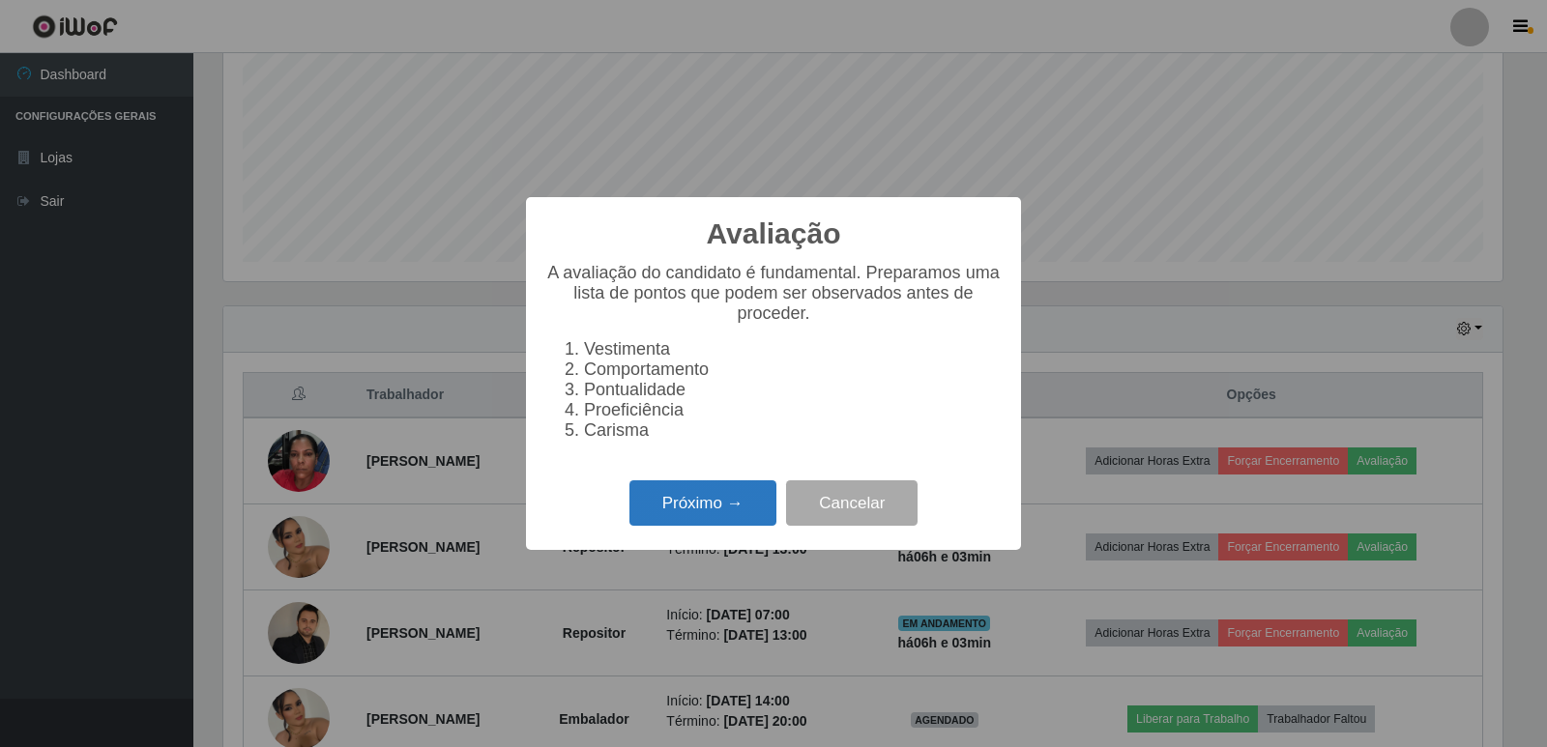
click at [677, 518] on button "Próximo →" at bounding box center [703, 503] width 147 height 45
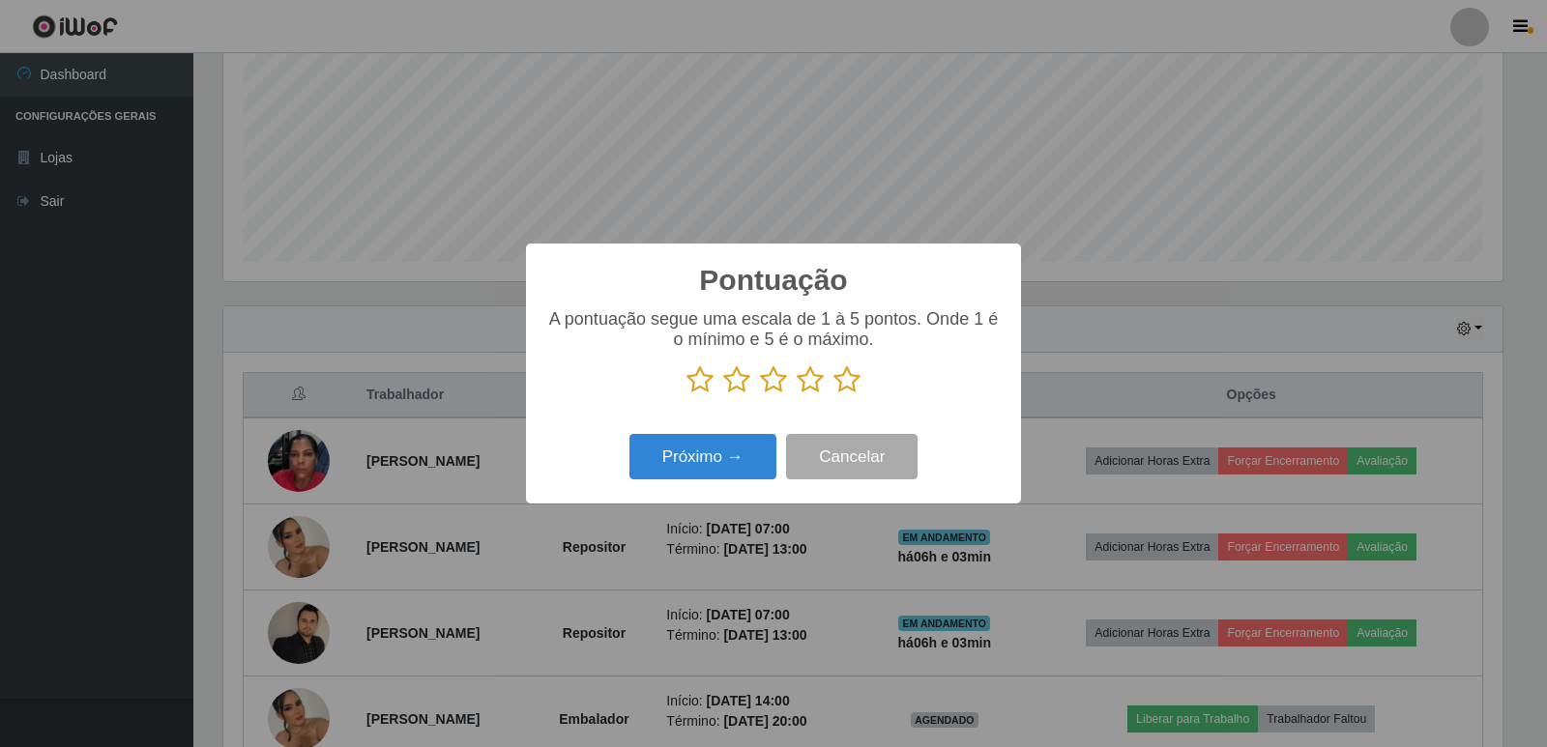
click at [847, 380] on icon at bounding box center [847, 380] width 27 height 29
click at [834, 395] on input "radio" at bounding box center [834, 395] width 0 height 0
click at [744, 460] on button "Próximo →" at bounding box center [703, 456] width 147 height 45
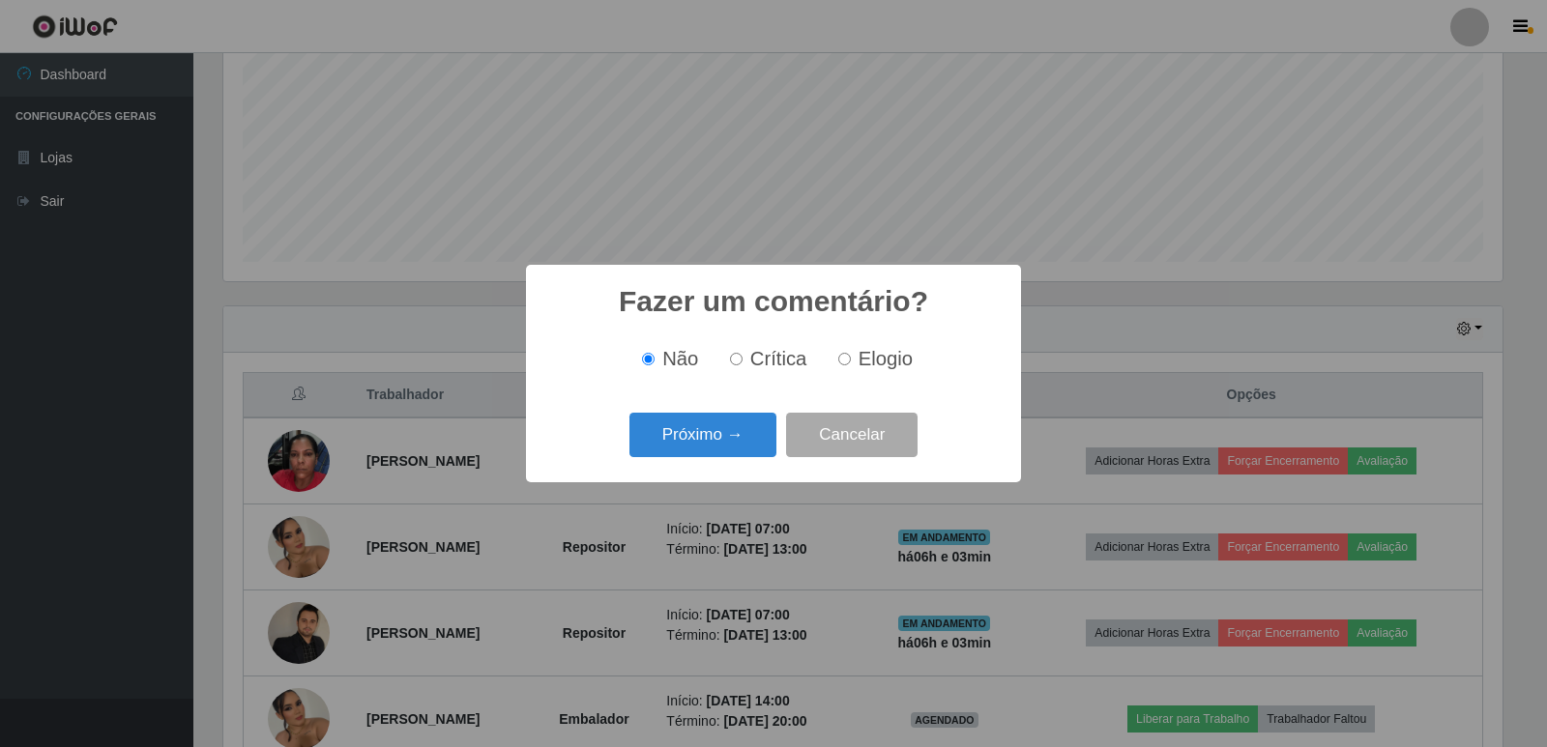
click at [850, 362] on label "Elogio" at bounding box center [872, 359] width 82 height 22
click at [850, 362] on input "Elogio" at bounding box center [844, 359] width 13 height 13
radio input "true"
click at [703, 443] on button "Próximo →" at bounding box center [703, 435] width 147 height 45
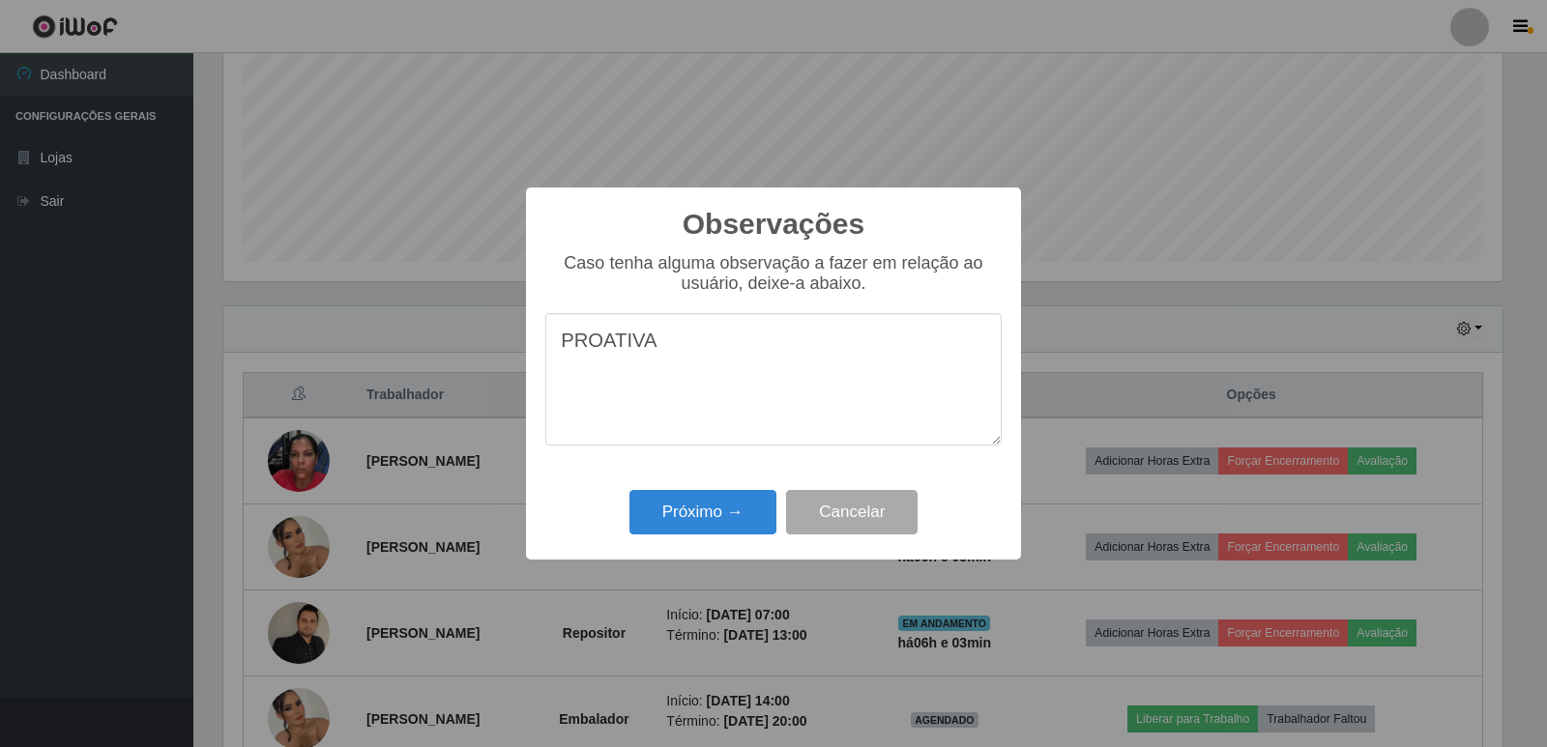
type textarea "PROATIVA"
drag, startPoint x: 1546, startPoint y: 135, endPoint x: 745, endPoint y: 785, distance: 1031.9
drag, startPoint x: 745, startPoint y: 785, endPoint x: 704, endPoint y: 523, distance: 265.2
click at [704, 523] on button "Próximo →" at bounding box center [703, 512] width 147 height 45
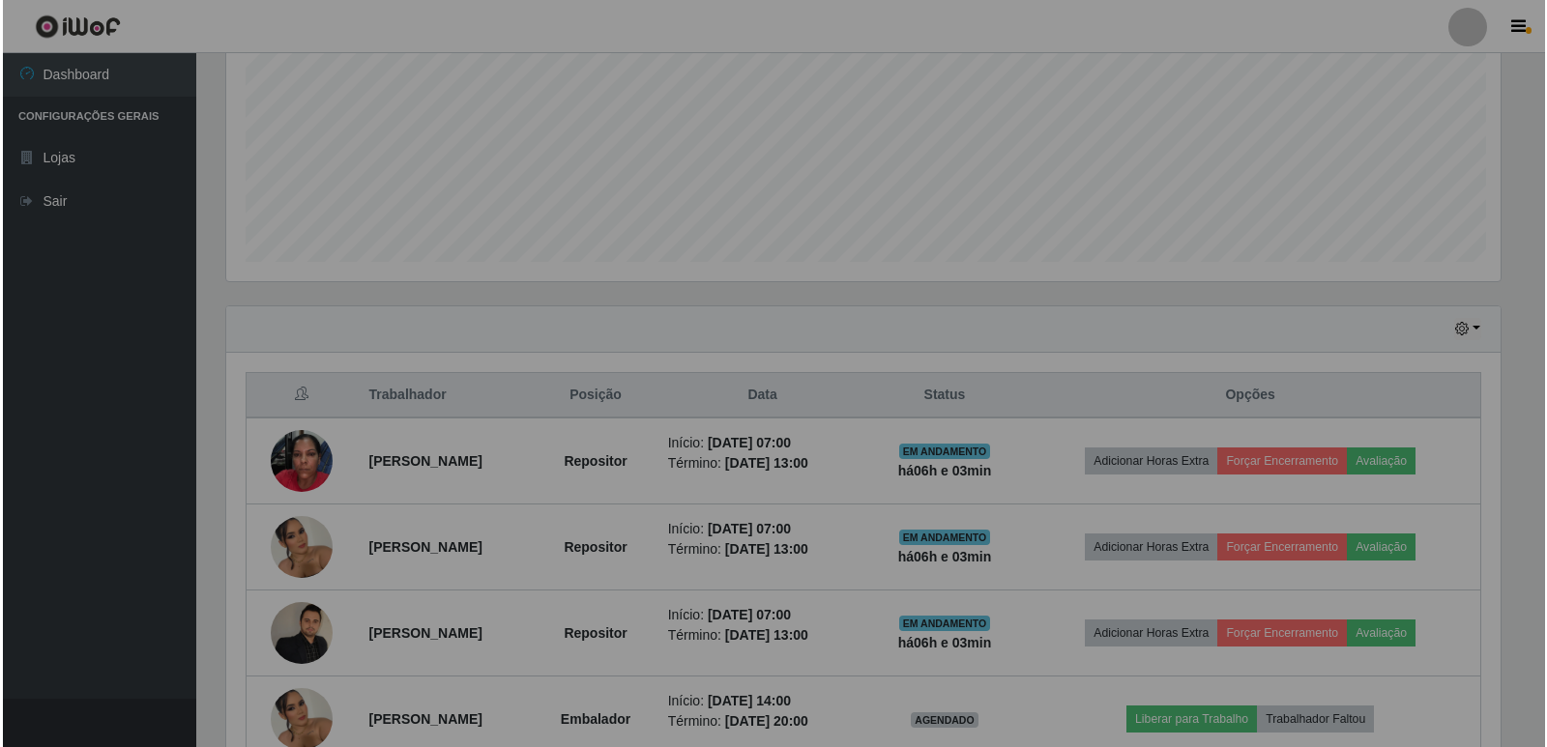
scroll to position [401, 1289]
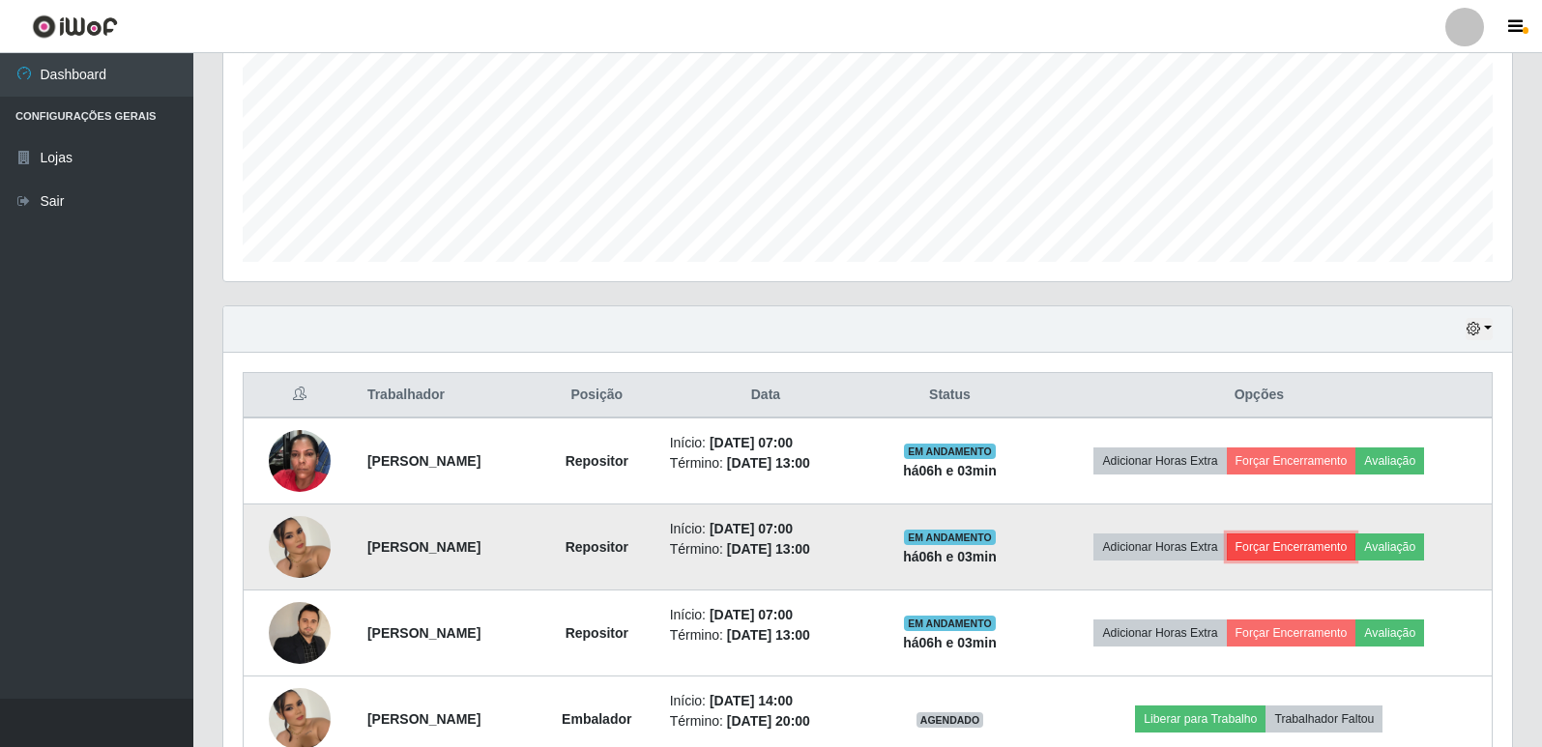
click at [1339, 546] on button "Forçar Encerramento" at bounding box center [1292, 547] width 130 height 27
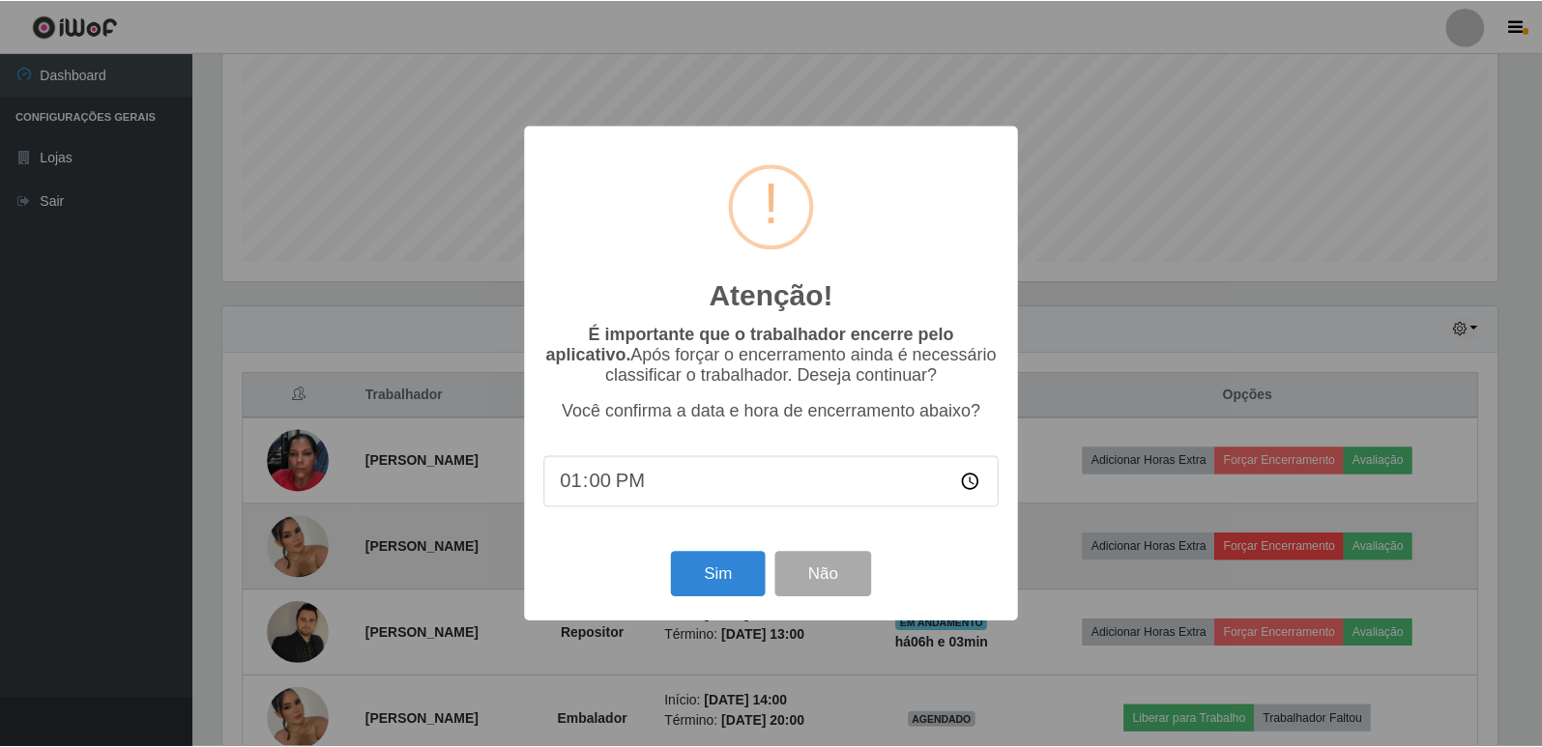
scroll to position [401, 1279]
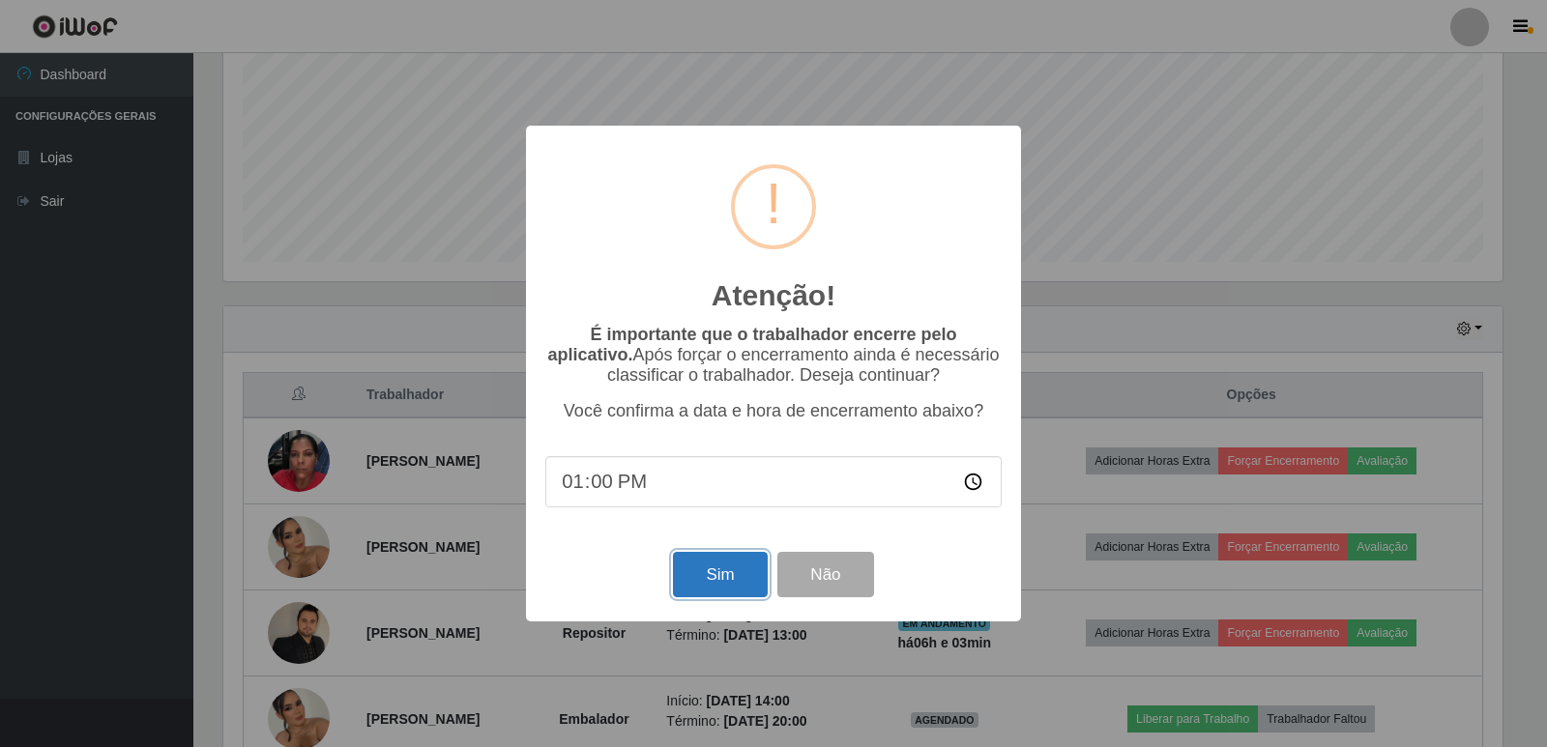
click at [730, 585] on button "Sim" at bounding box center [720, 574] width 94 height 45
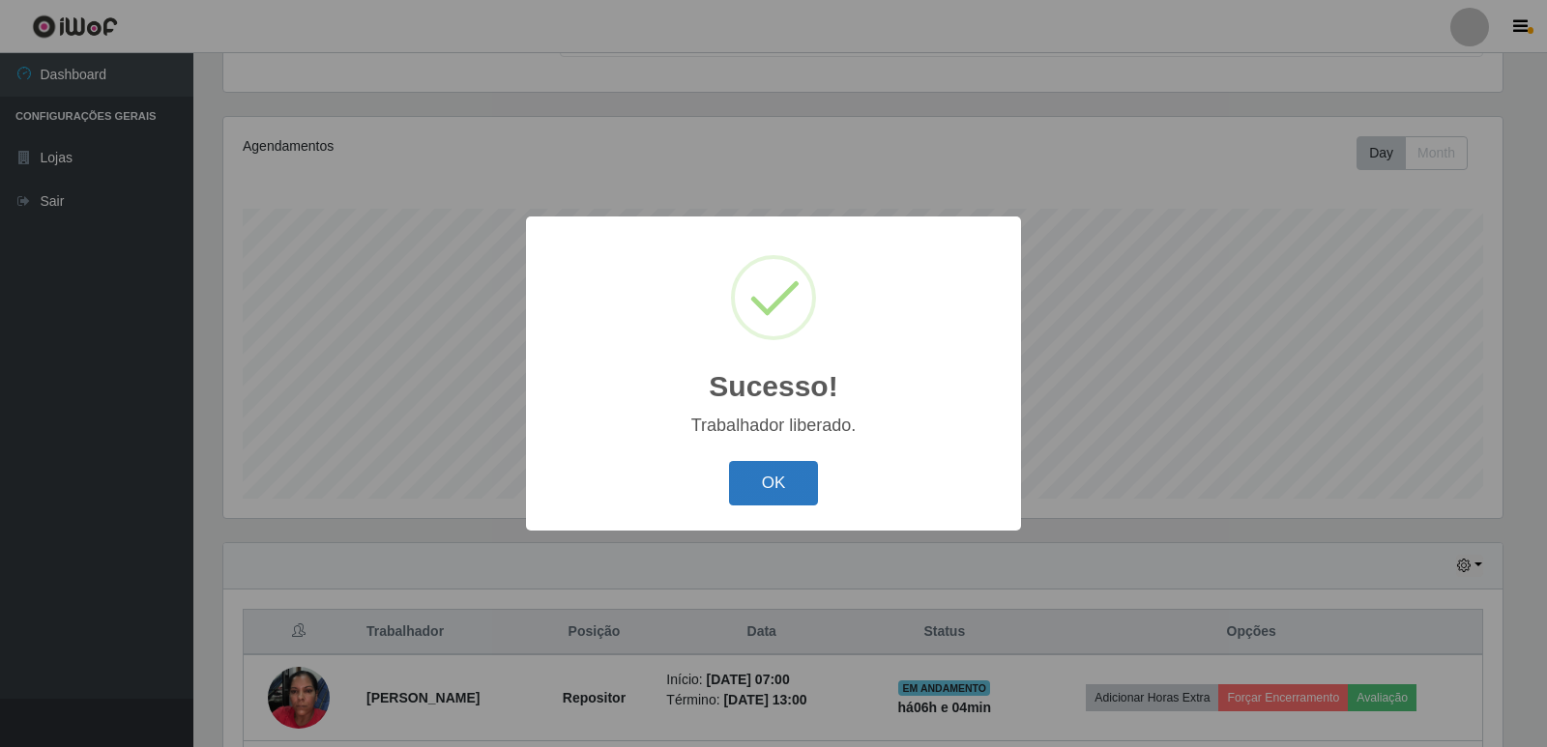
click at [753, 494] on button "OK" at bounding box center [774, 483] width 90 height 45
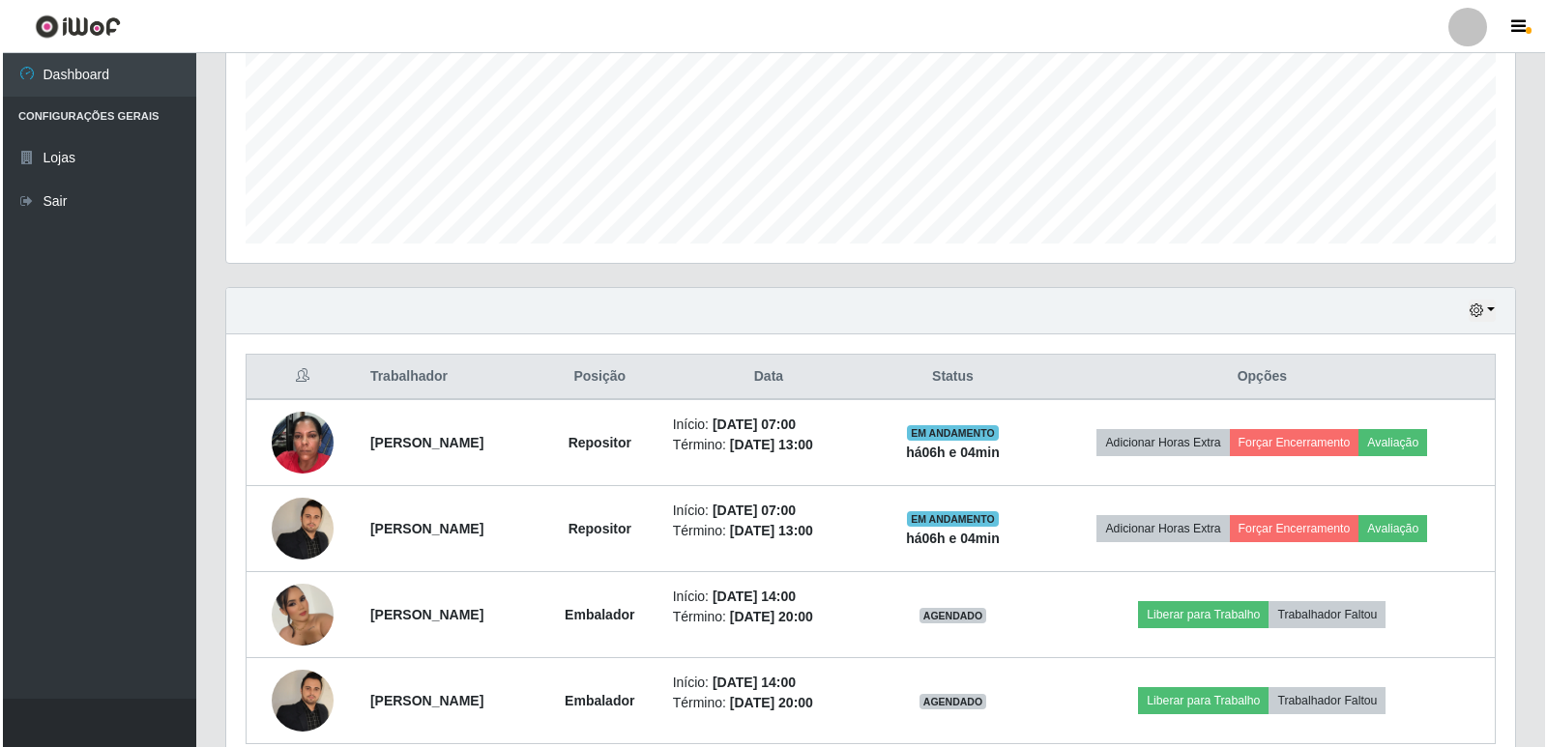
scroll to position [483, 0]
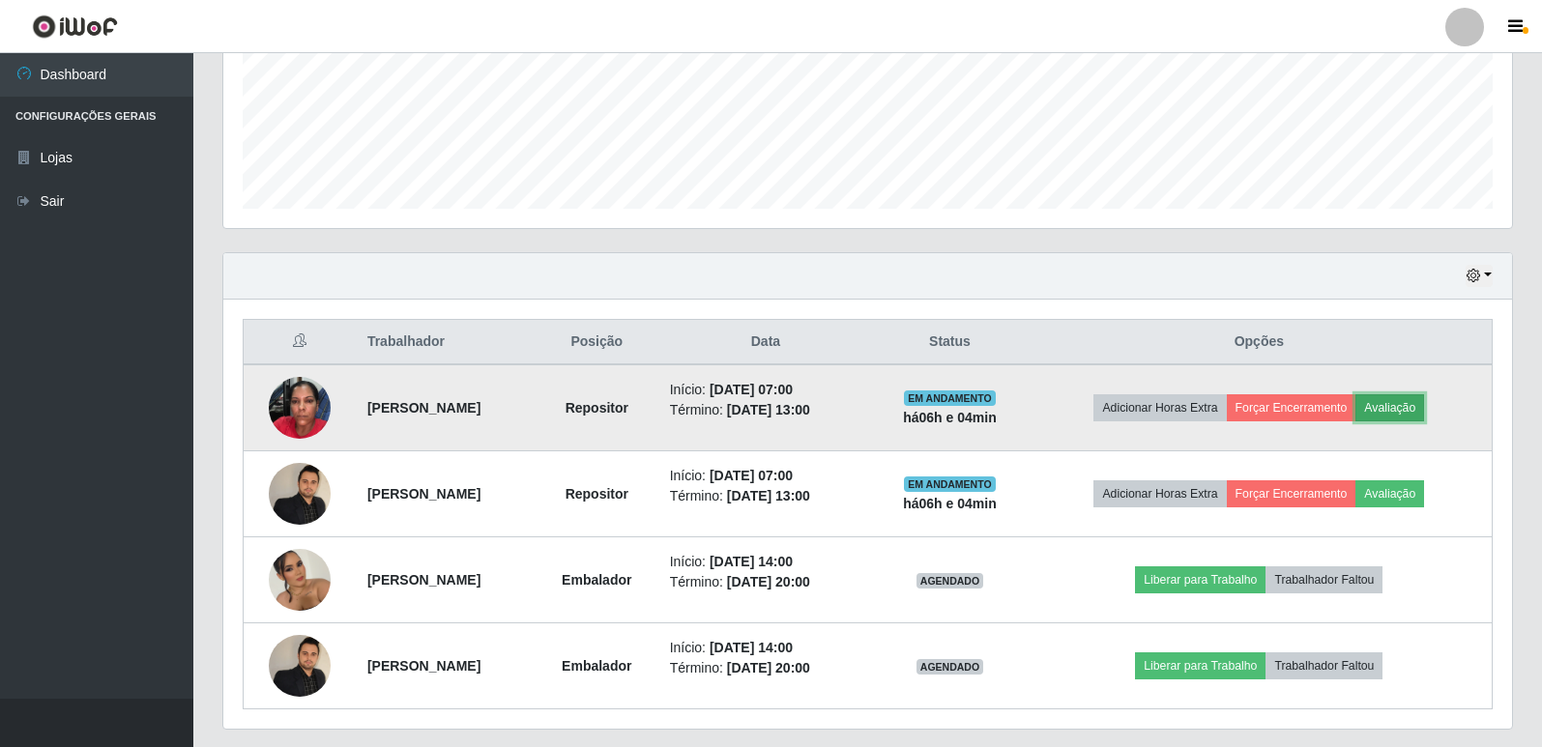
click at [1420, 411] on button "Avaliação" at bounding box center [1390, 408] width 69 height 27
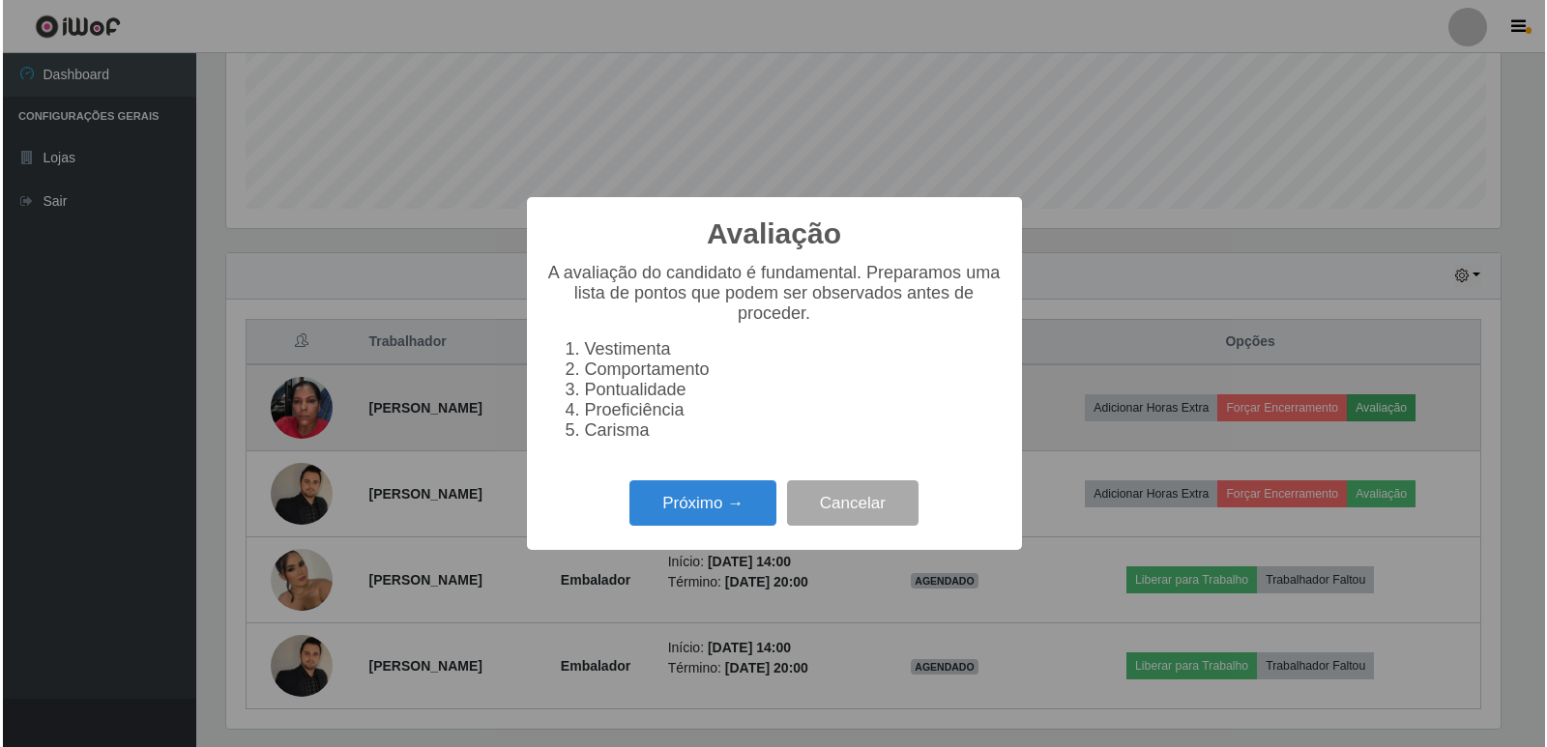
scroll to position [401, 1279]
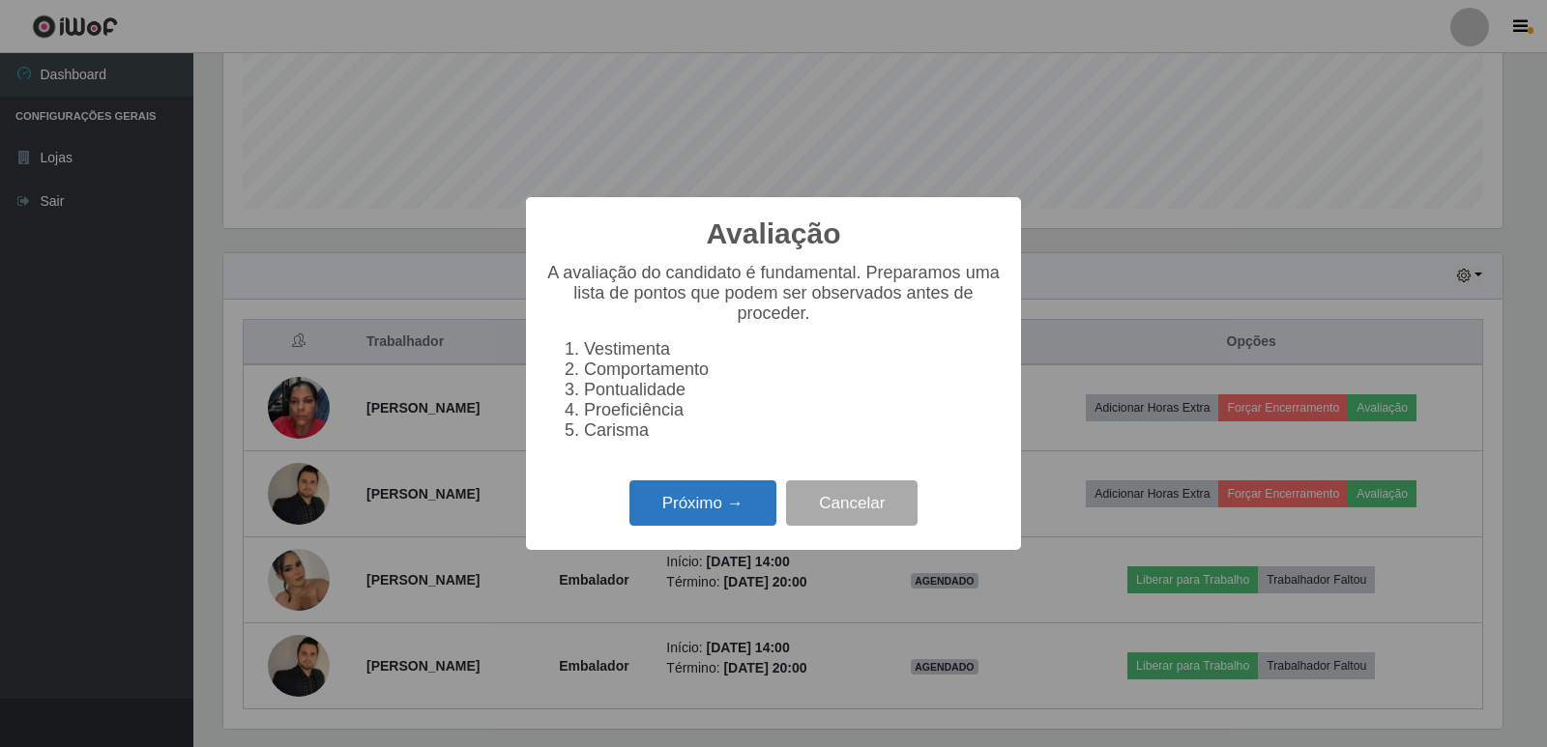
click at [737, 515] on button "Próximo →" at bounding box center [703, 503] width 147 height 45
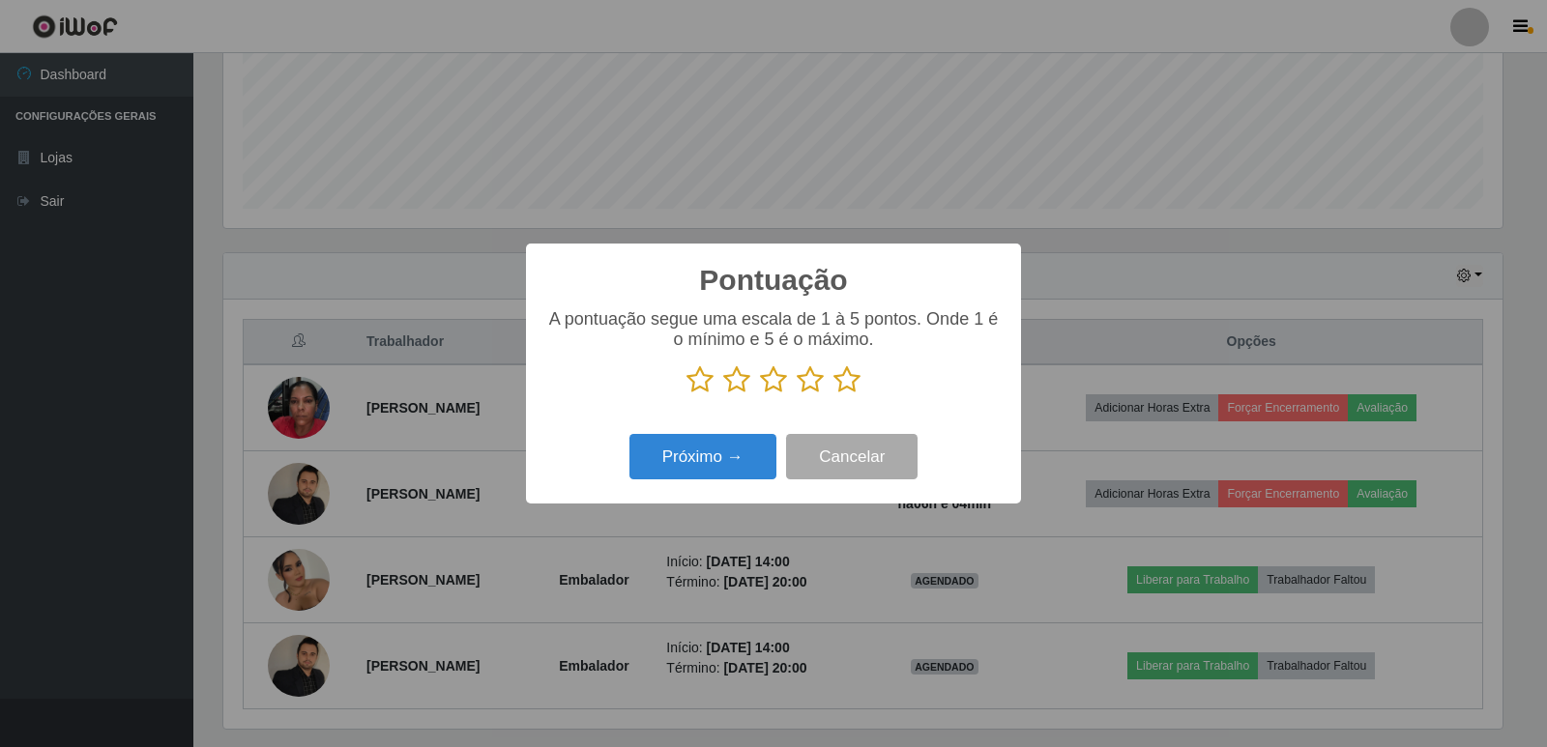
scroll to position [966573, 965695]
click at [849, 379] on icon at bounding box center [847, 380] width 27 height 29
click at [834, 395] on input "radio" at bounding box center [834, 395] width 0 height 0
click at [746, 471] on button "Próximo →" at bounding box center [703, 456] width 147 height 45
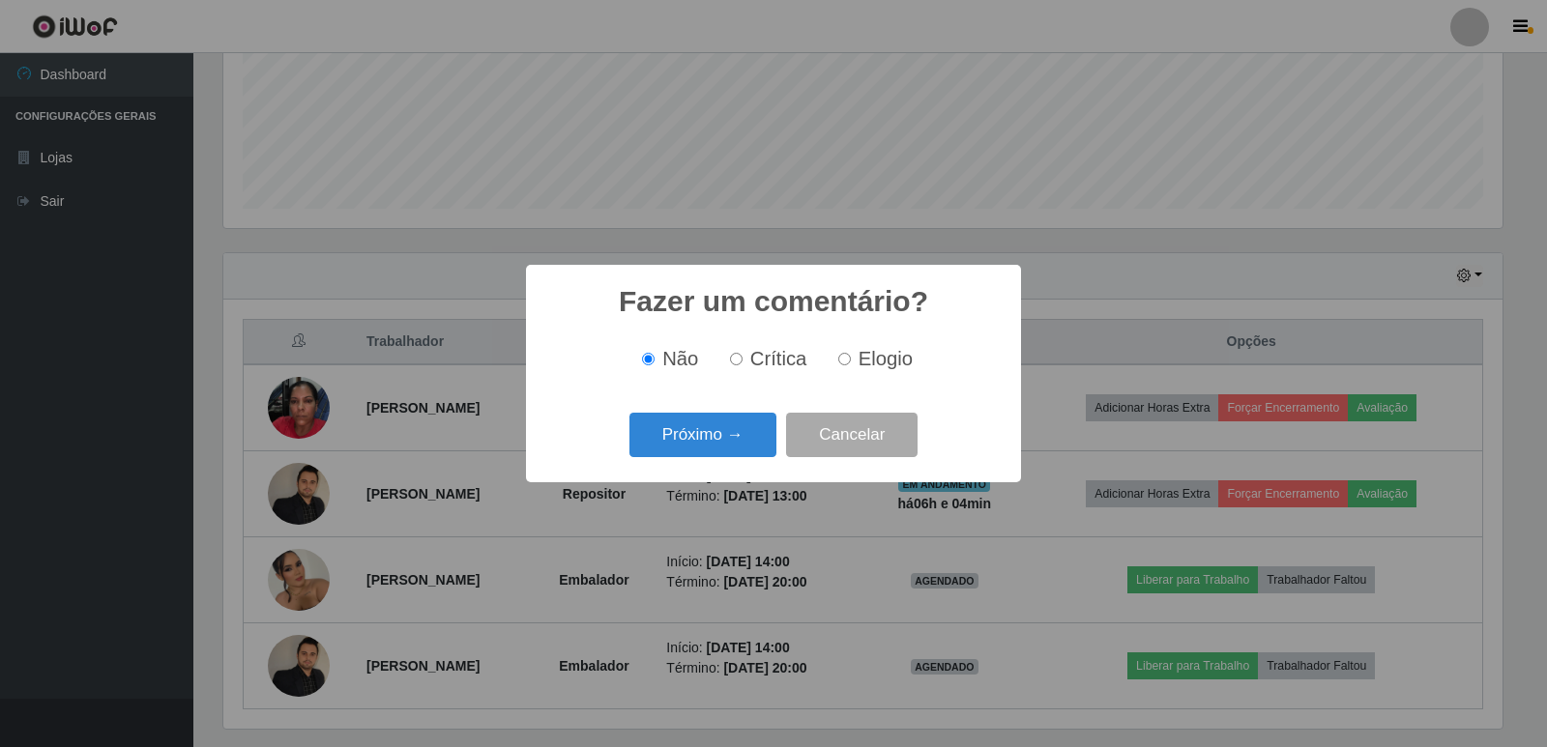
click at [845, 364] on input "Elogio" at bounding box center [844, 359] width 13 height 13
radio input "true"
click at [735, 450] on button "Próximo →" at bounding box center [703, 435] width 147 height 45
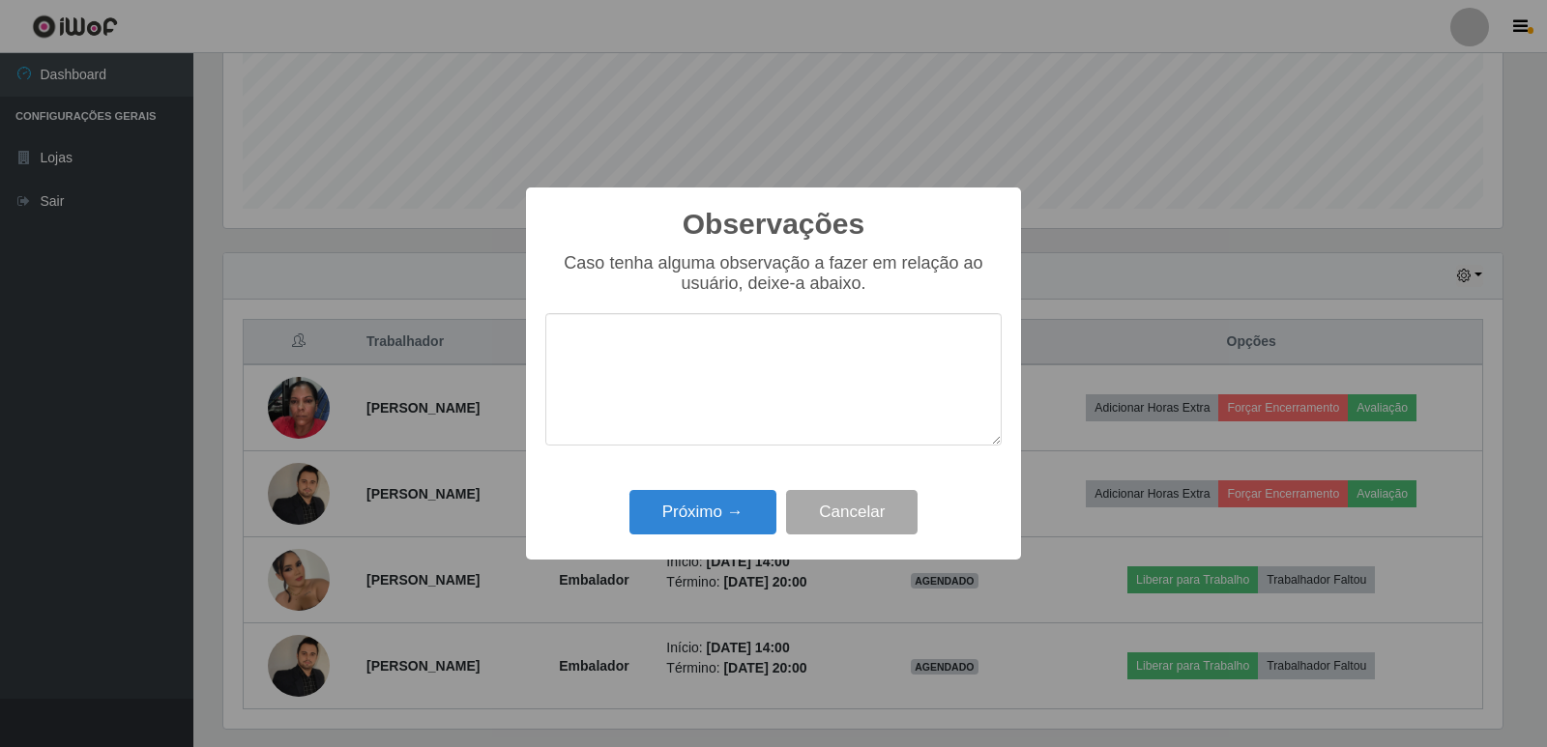
click at [680, 392] on textarea at bounding box center [773, 379] width 456 height 132
type textarea "PROATIVA"
click at [708, 518] on button "Próximo →" at bounding box center [703, 512] width 147 height 45
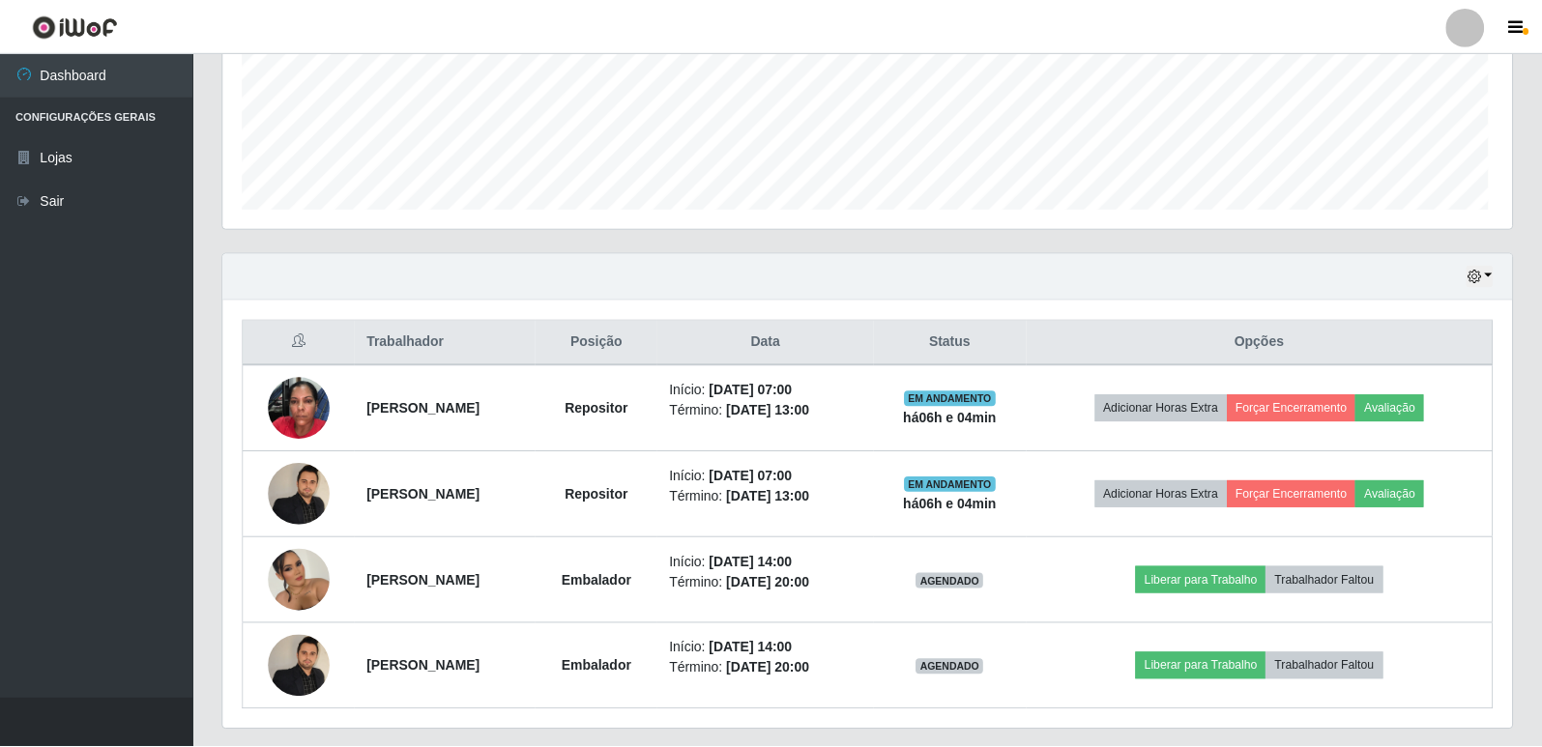
scroll to position [401, 1289]
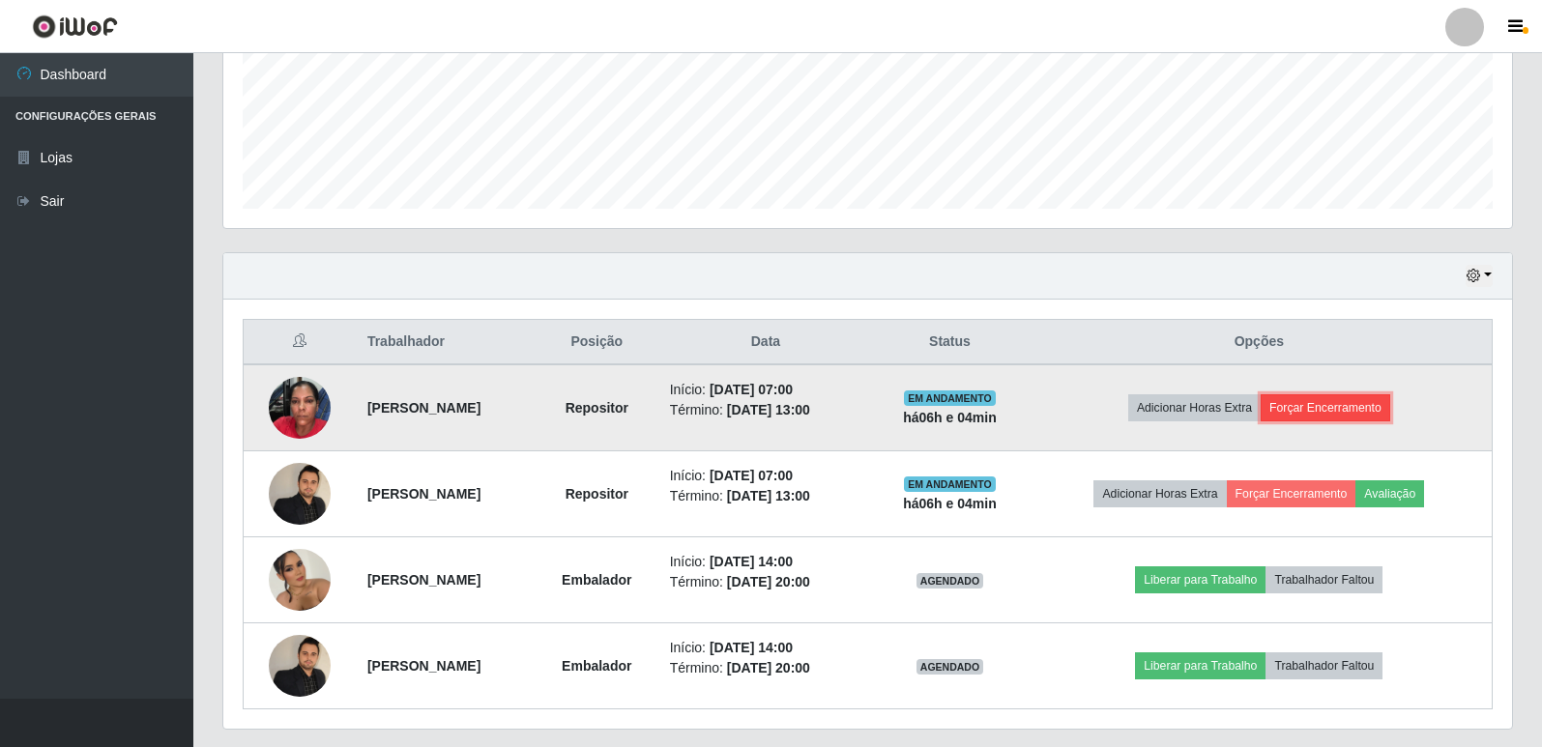
click at [1371, 408] on button "Forçar Encerramento" at bounding box center [1326, 408] width 130 height 27
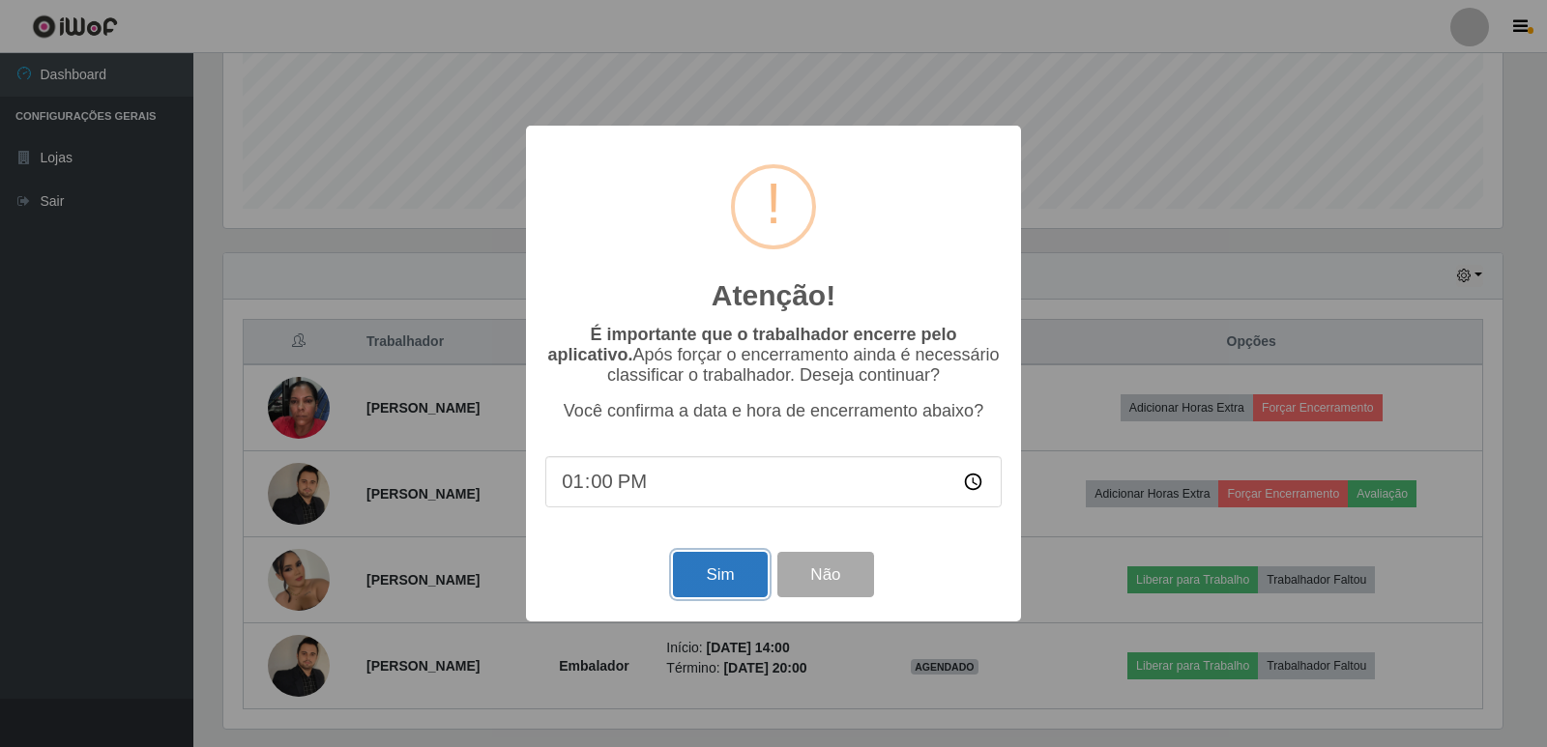
click at [722, 581] on button "Sim" at bounding box center [720, 574] width 94 height 45
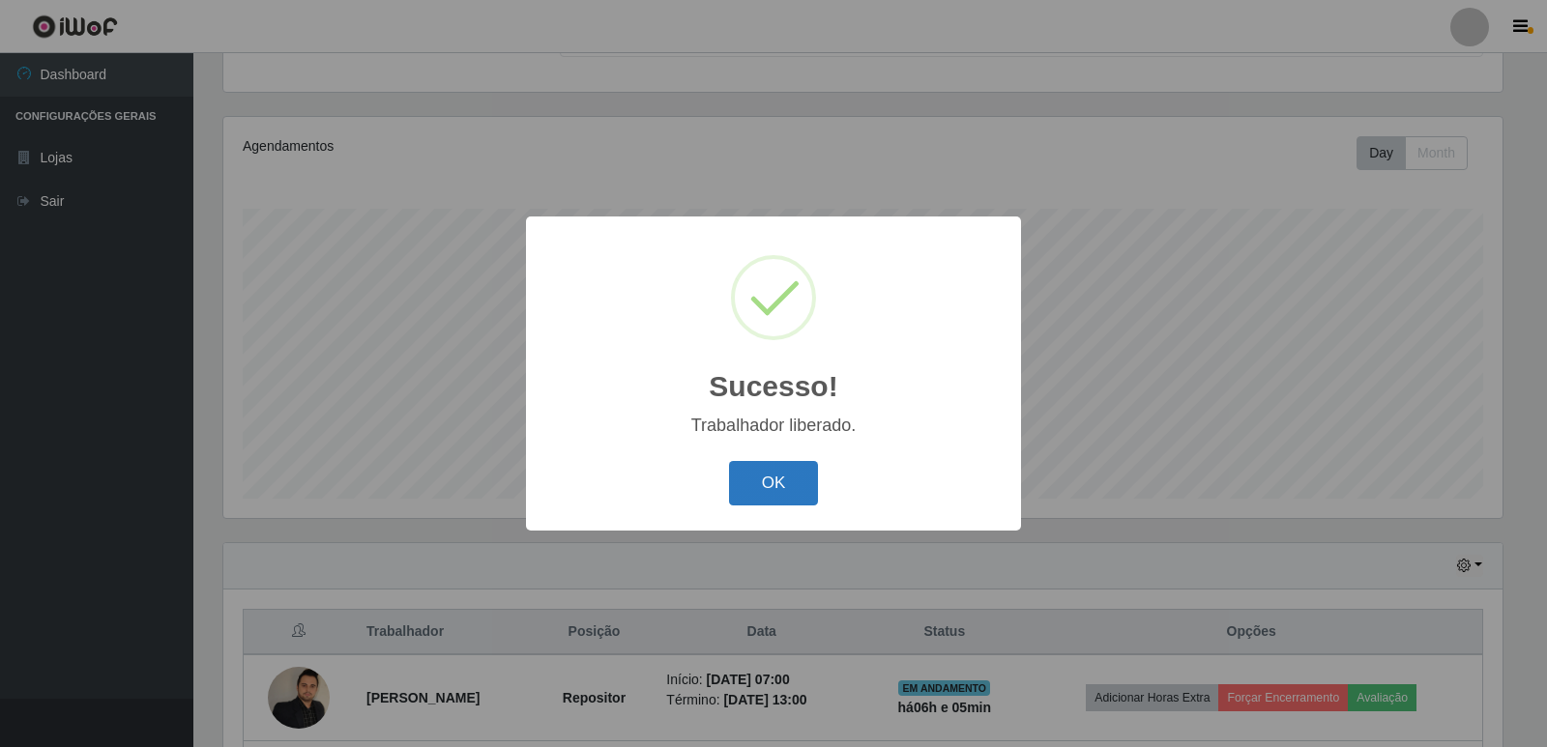
click at [767, 484] on button "OK" at bounding box center [774, 483] width 90 height 45
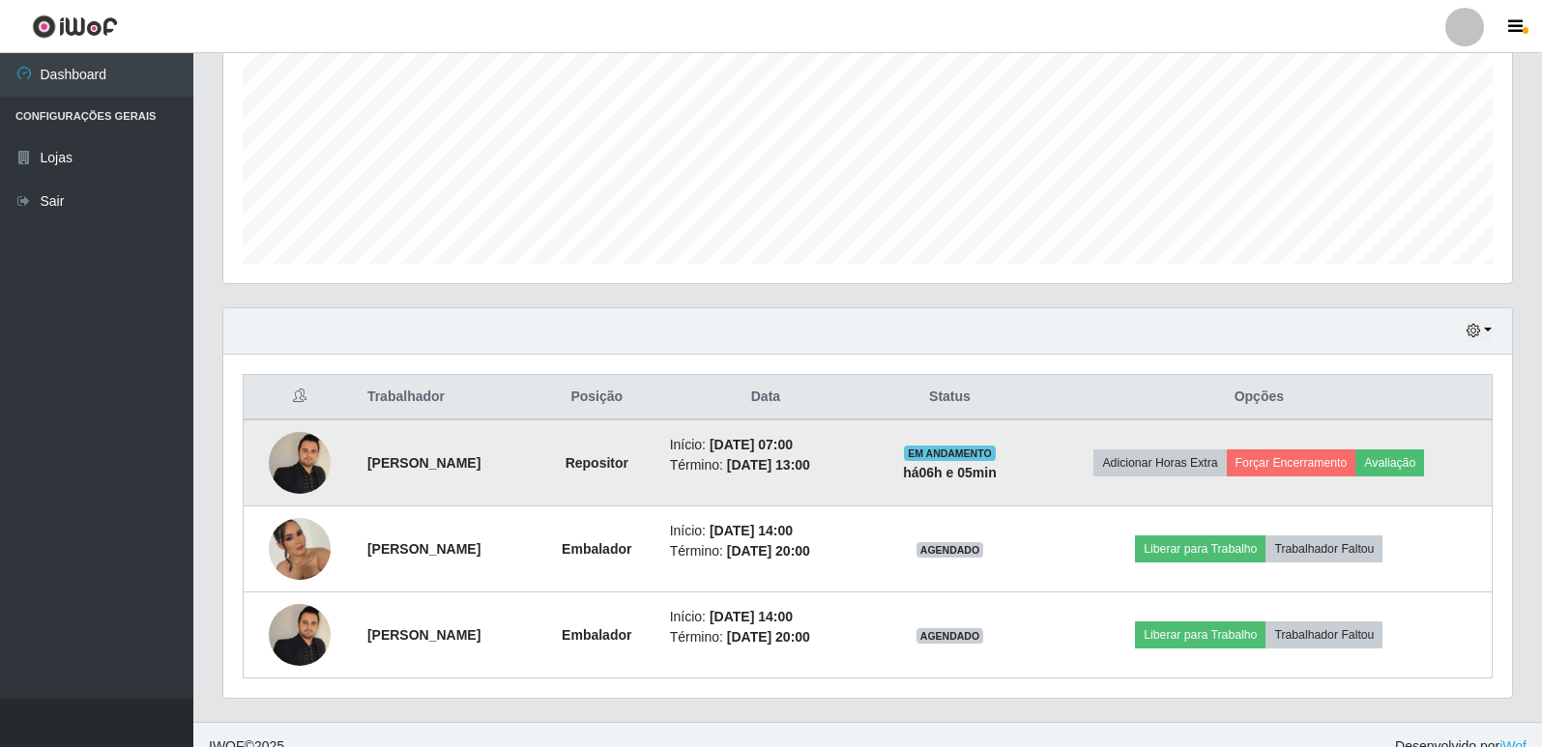
scroll to position [451, 0]
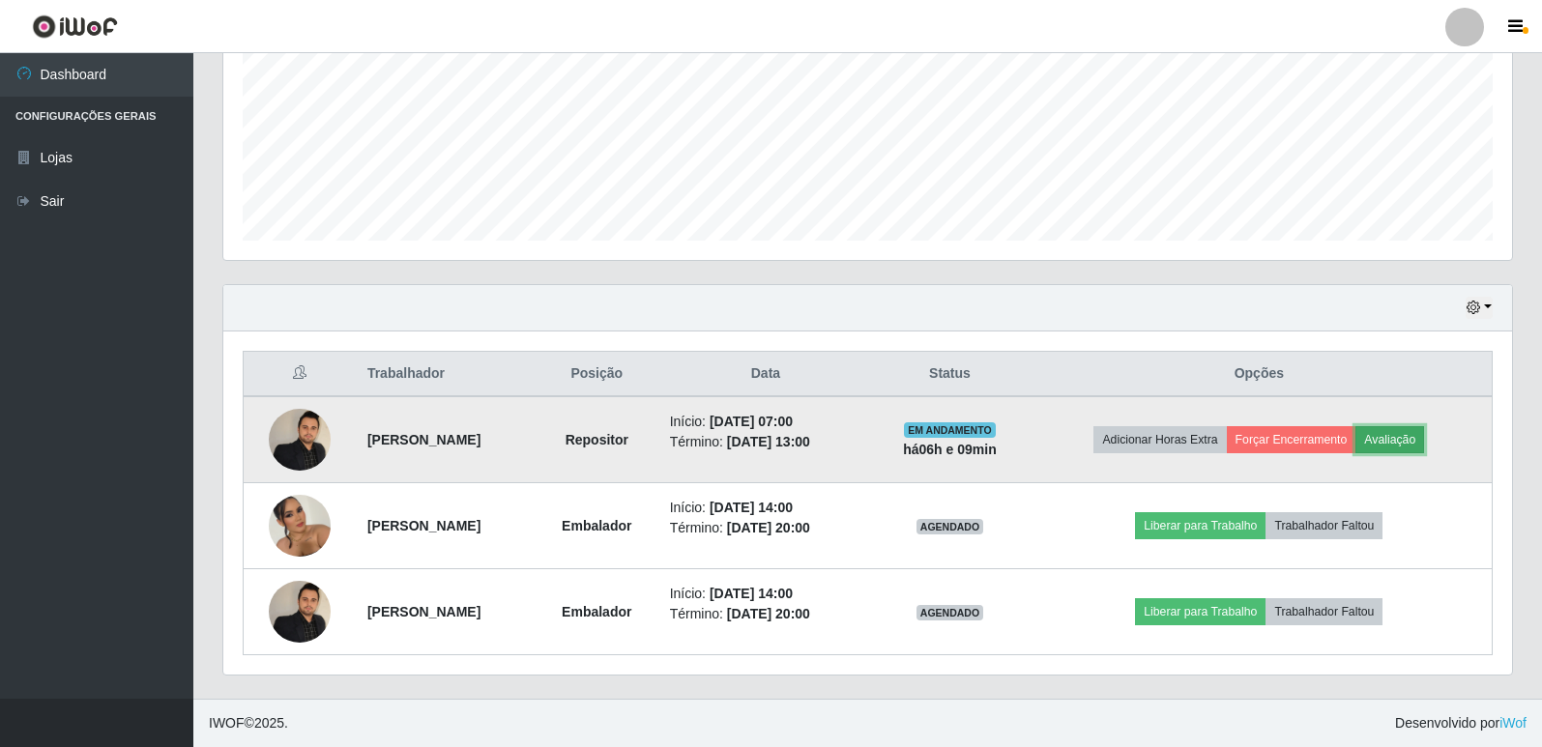
click at [1424, 441] on button "Avaliação" at bounding box center [1390, 439] width 69 height 27
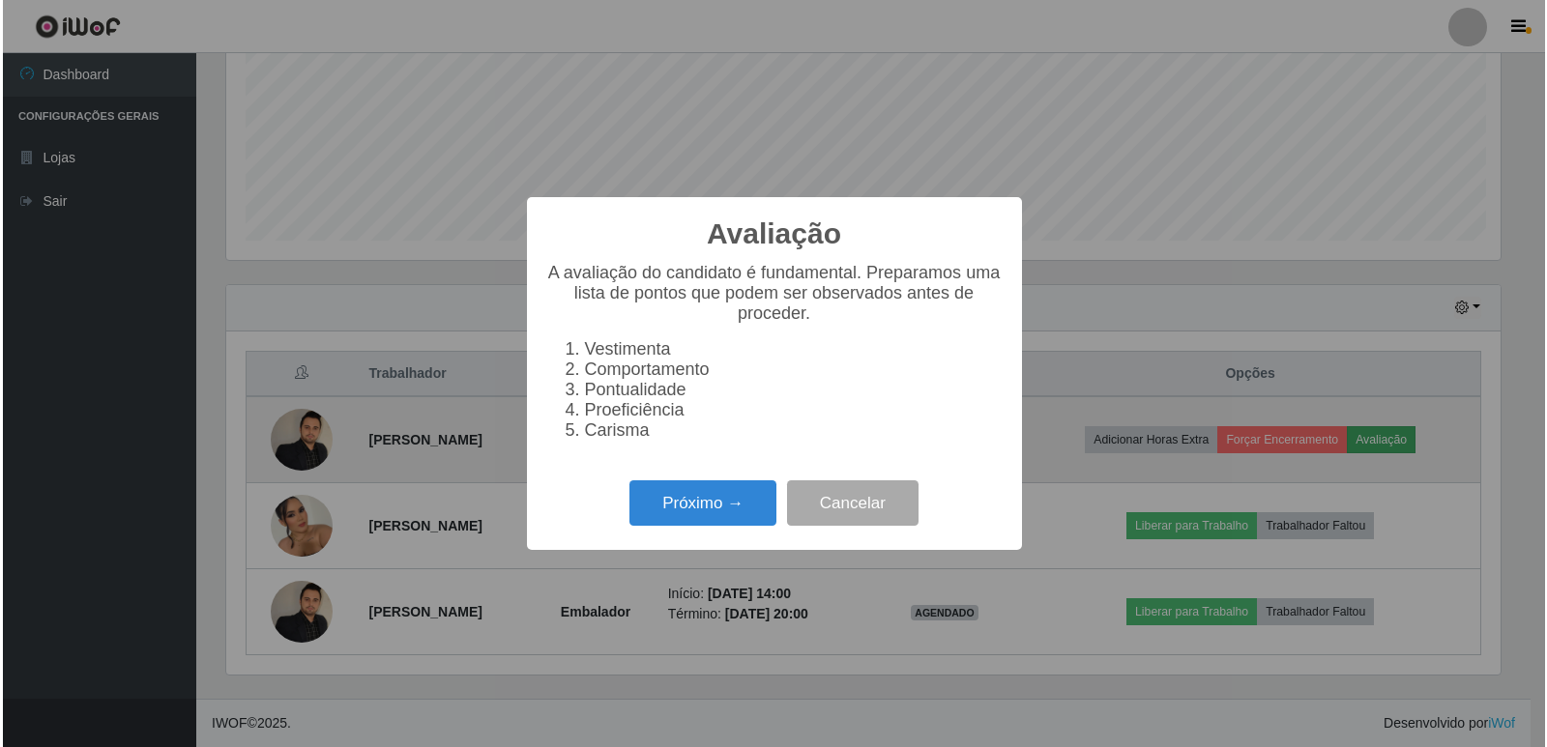
scroll to position [401, 1279]
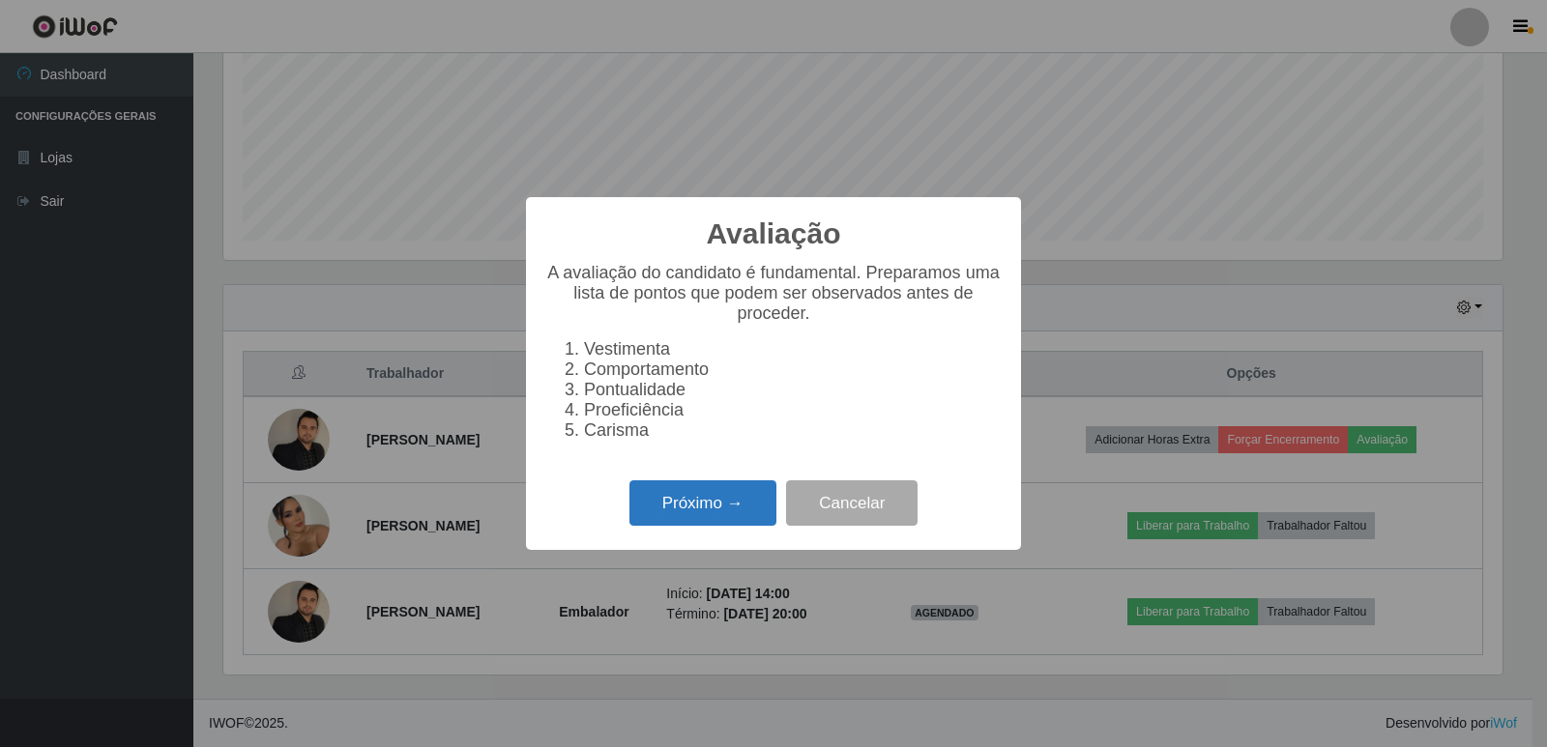
click at [737, 503] on button "Próximo →" at bounding box center [703, 503] width 147 height 45
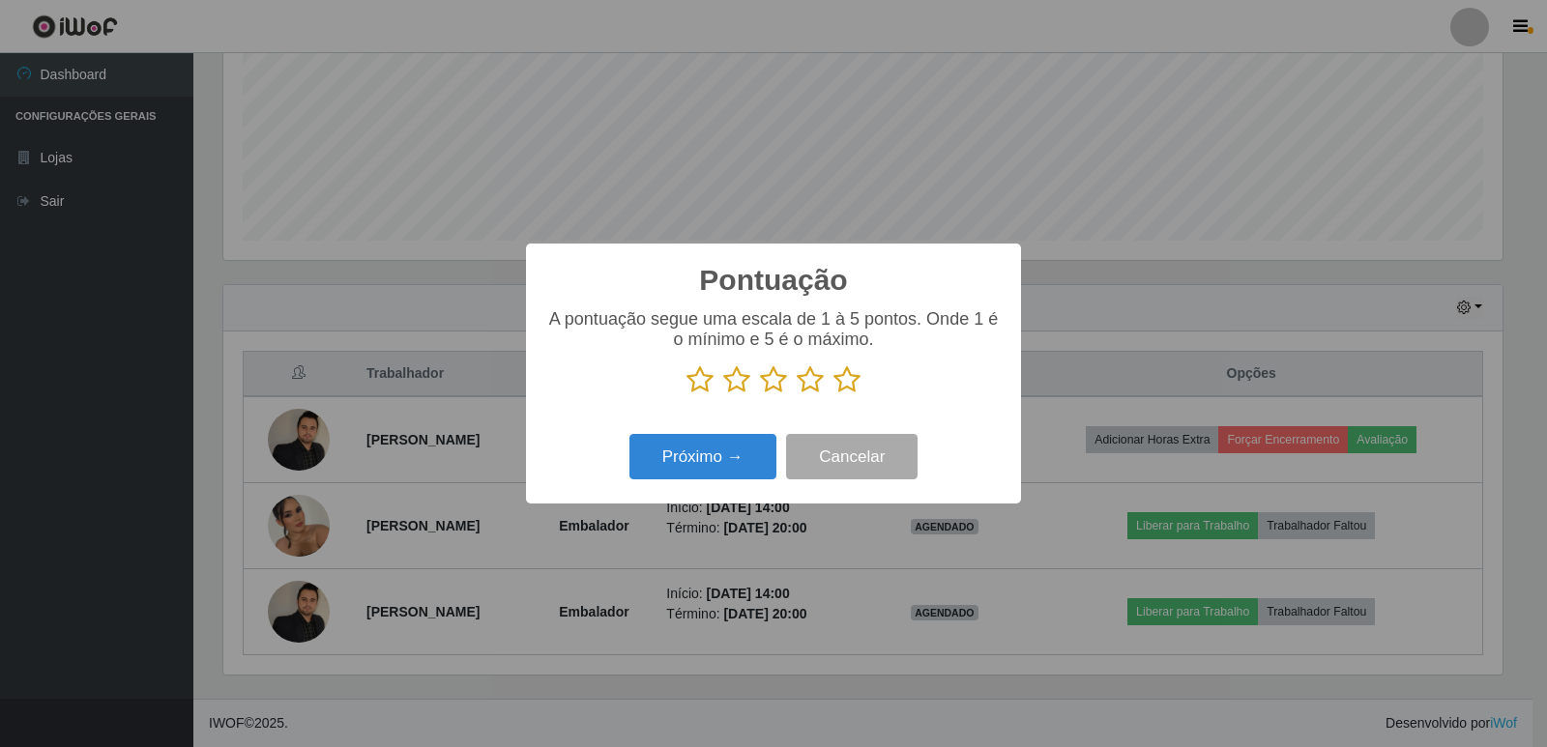
click at [846, 387] on icon at bounding box center [847, 380] width 27 height 29
click at [834, 395] on input "radio" at bounding box center [834, 395] width 0 height 0
click at [750, 470] on button "Próximo →" at bounding box center [703, 456] width 147 height 45
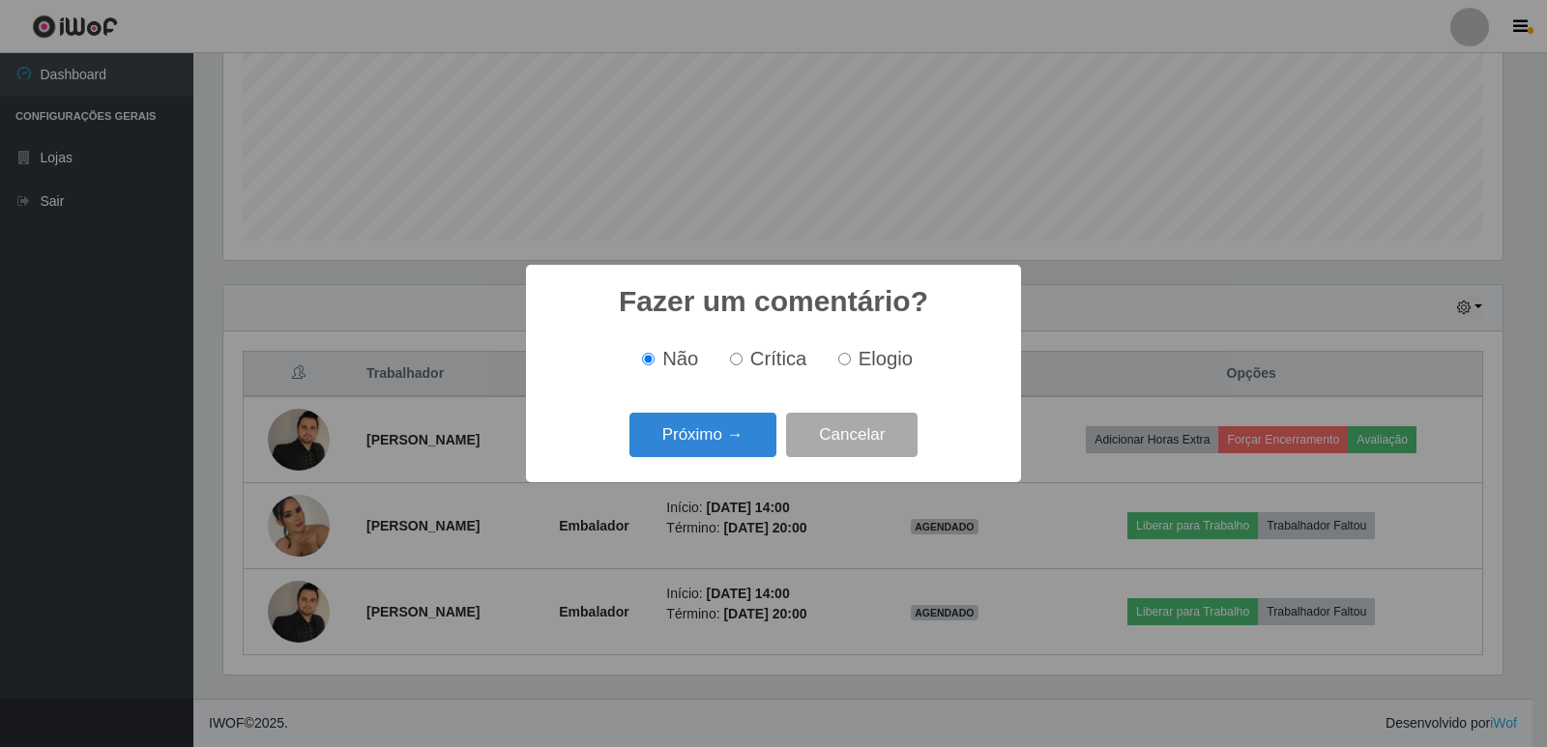
click at [845, 359] on input "Elogio" at bounding box center [844, 359] width 13 height 13
radio input "true"
click at [747, 441] on button "Próximo →" at bounding box center [703, 435] width 147 height 45
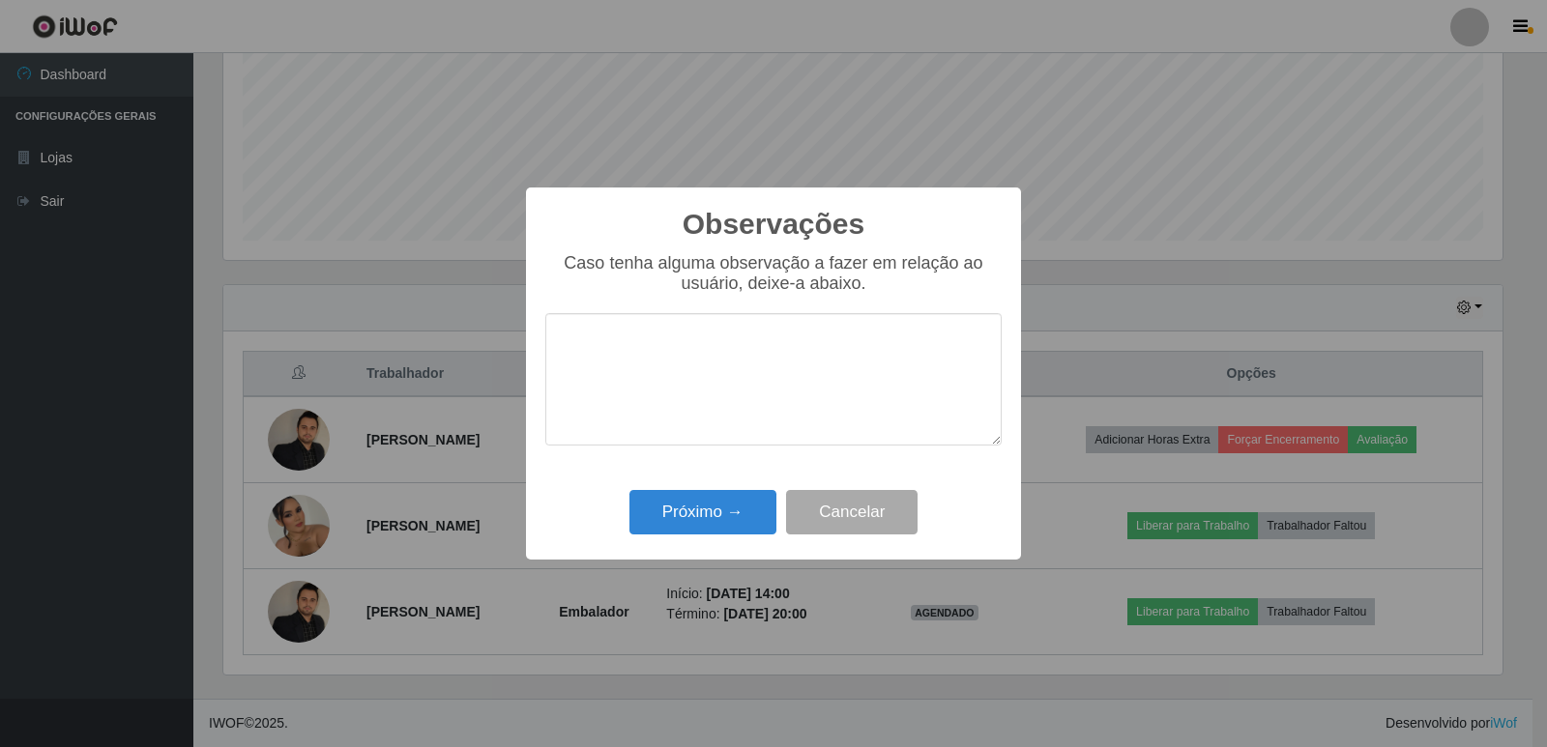
click at [729, 400] on textarea at bounding box center [773, 379] width 456 height 132
type textarea "PROATIVA"
click at [730, 512] on button "Próximo →" at bounding box center [703, 512] width 147 height 45
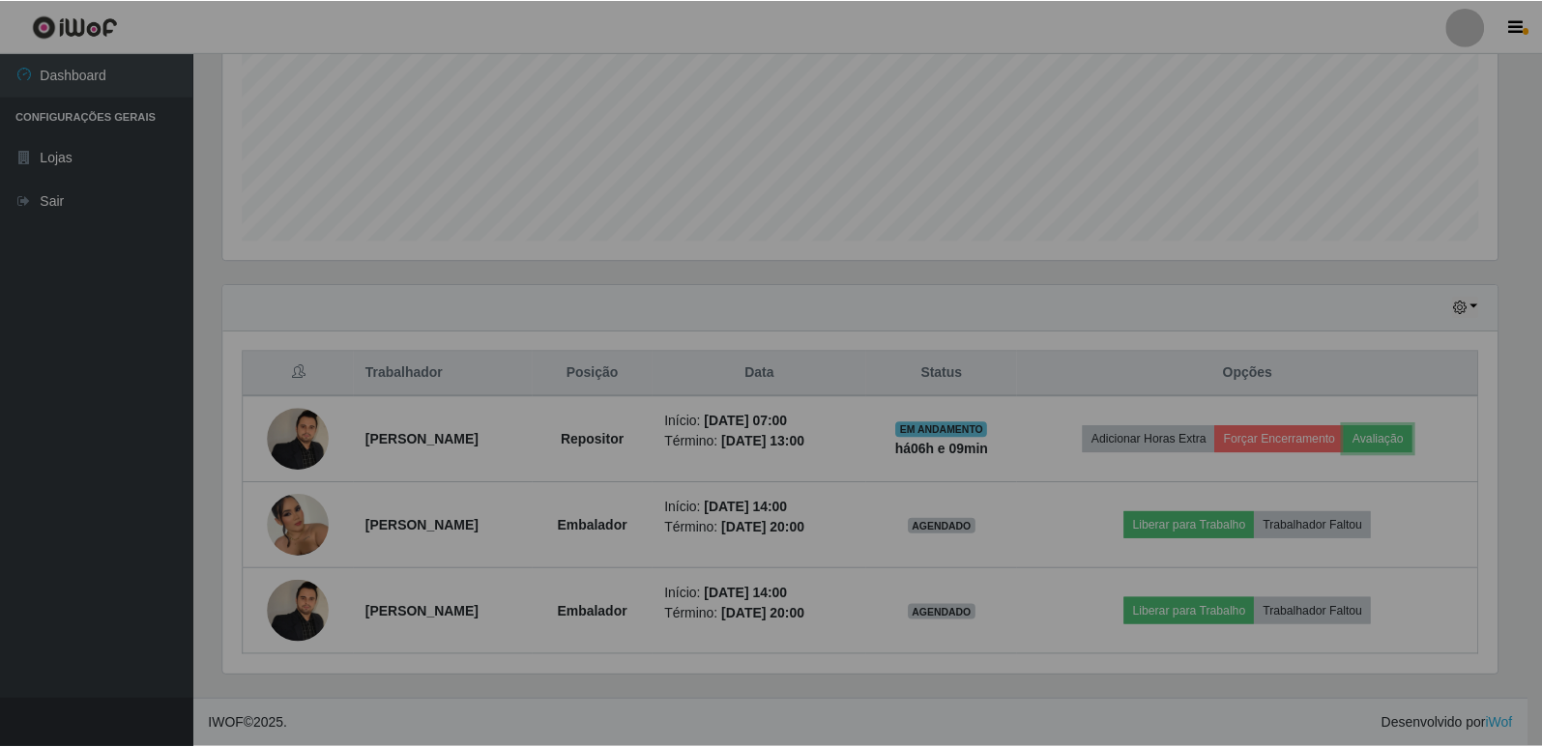
scroll to position [401, 1289]
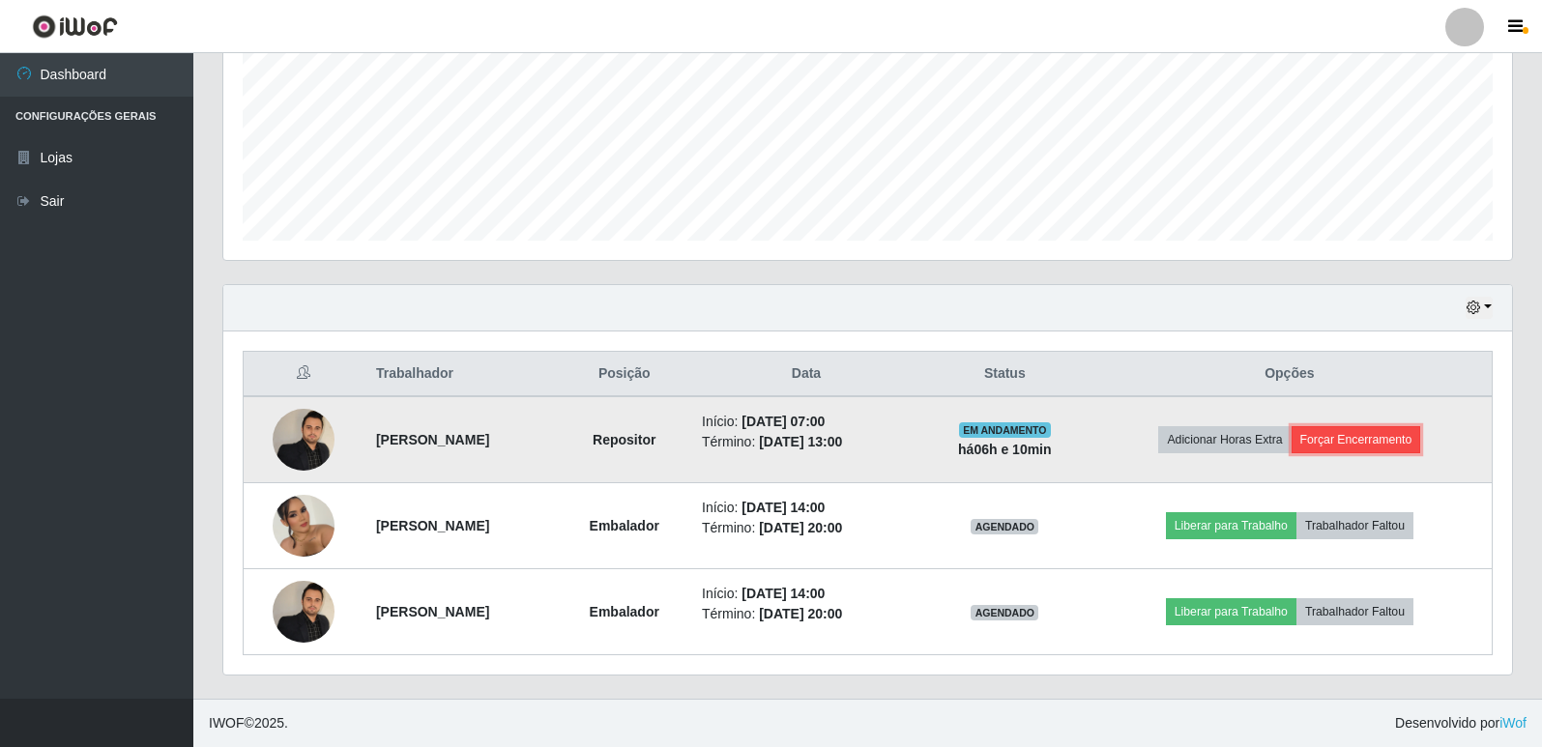
click at [1383, 437] on button "Forçar Encerramento" at bounding box center [1357, 439] width 130 height 27
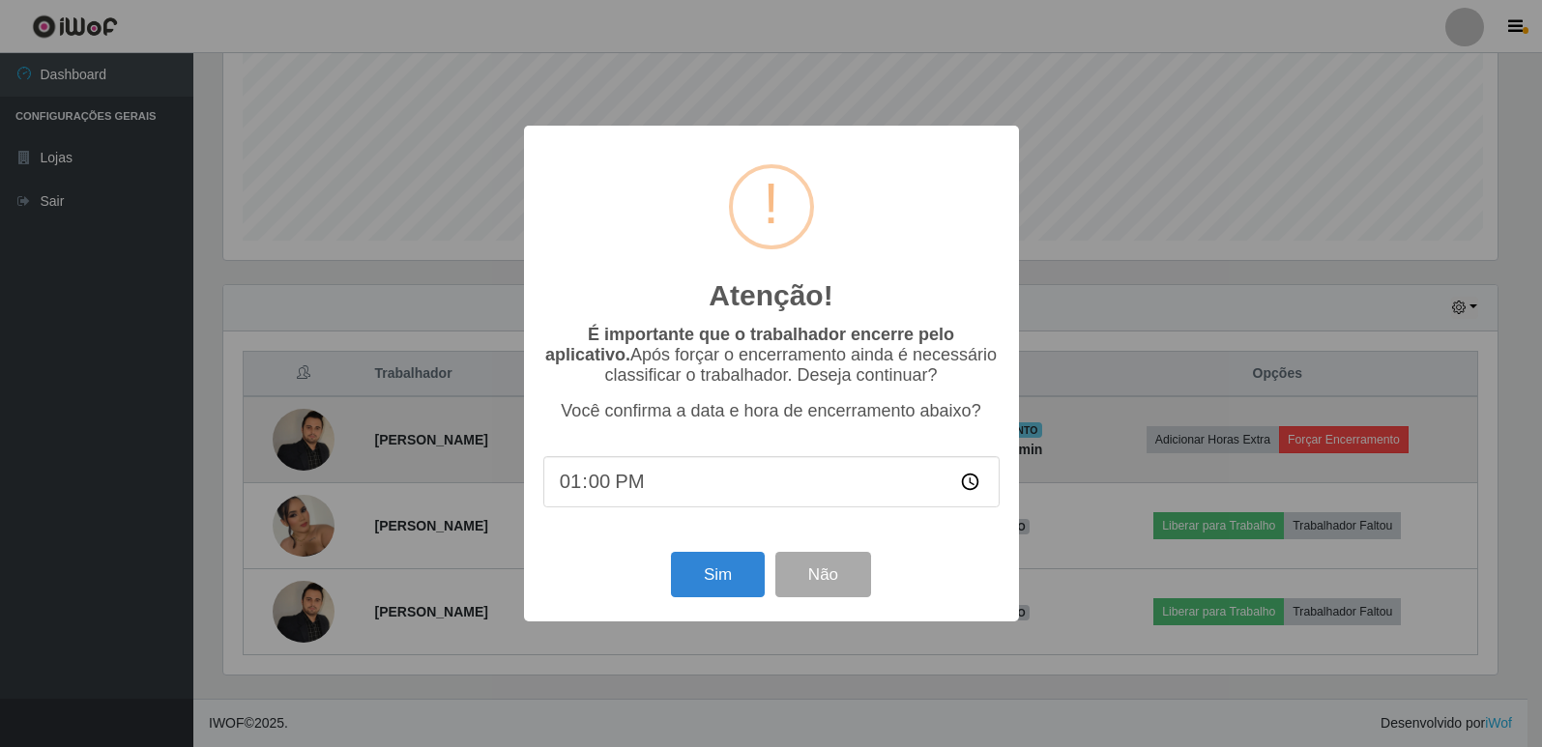
scroll to position [401, 1279]
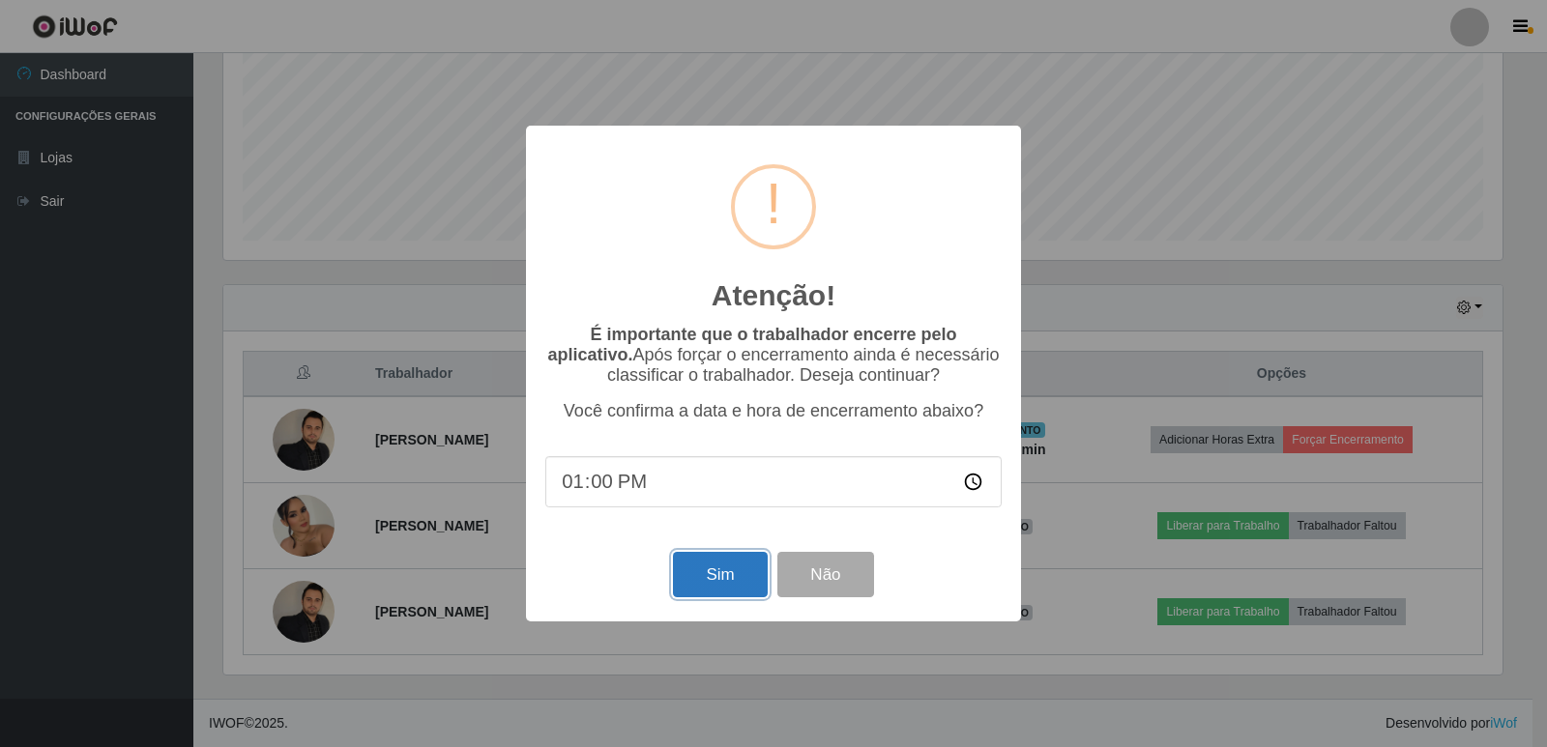
click at [726, 584] on button "Sim" at bounding box center [720, 574] width 94 height 45
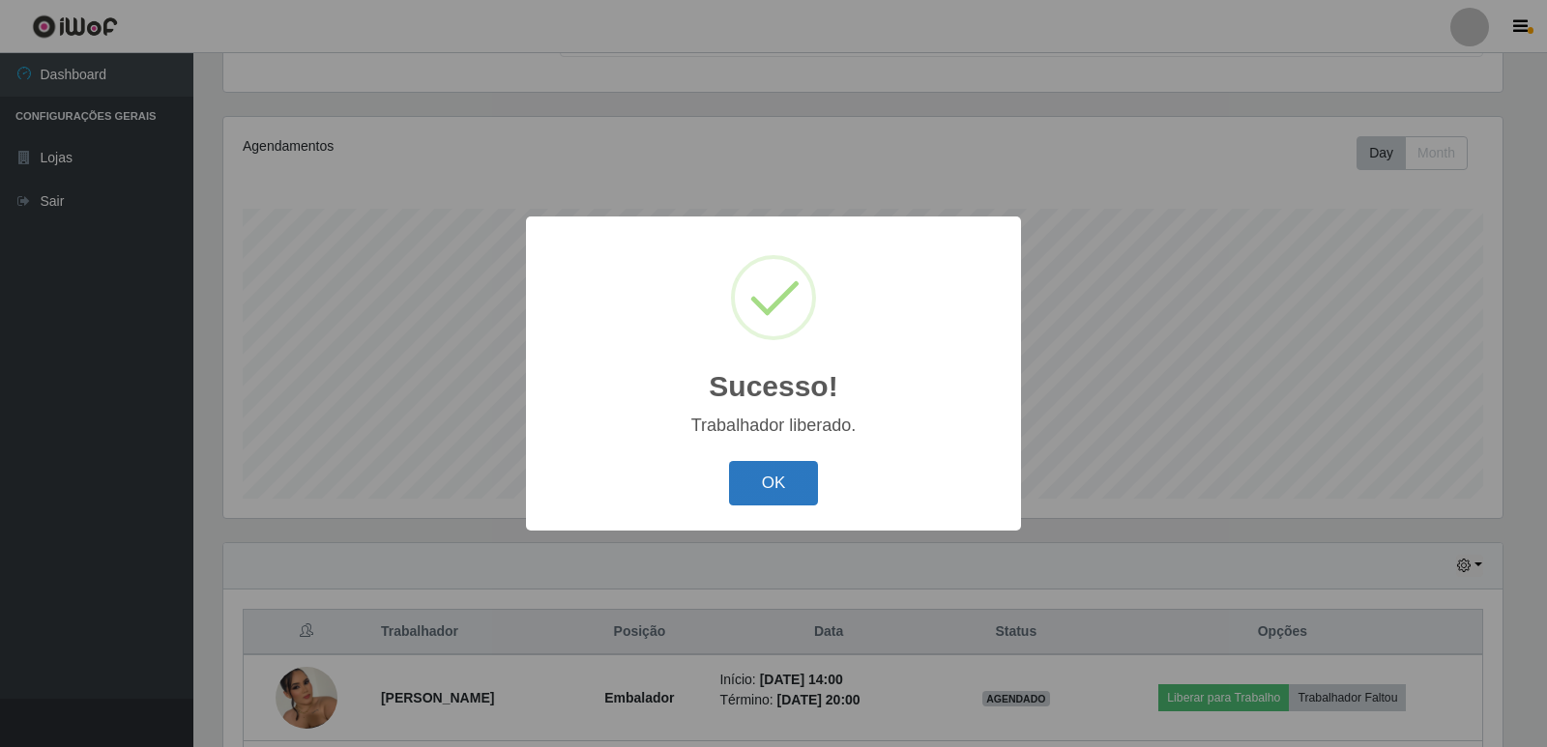
click at [790, 494] on button "OK" at bounding box center [774, 483] width 90 height 45
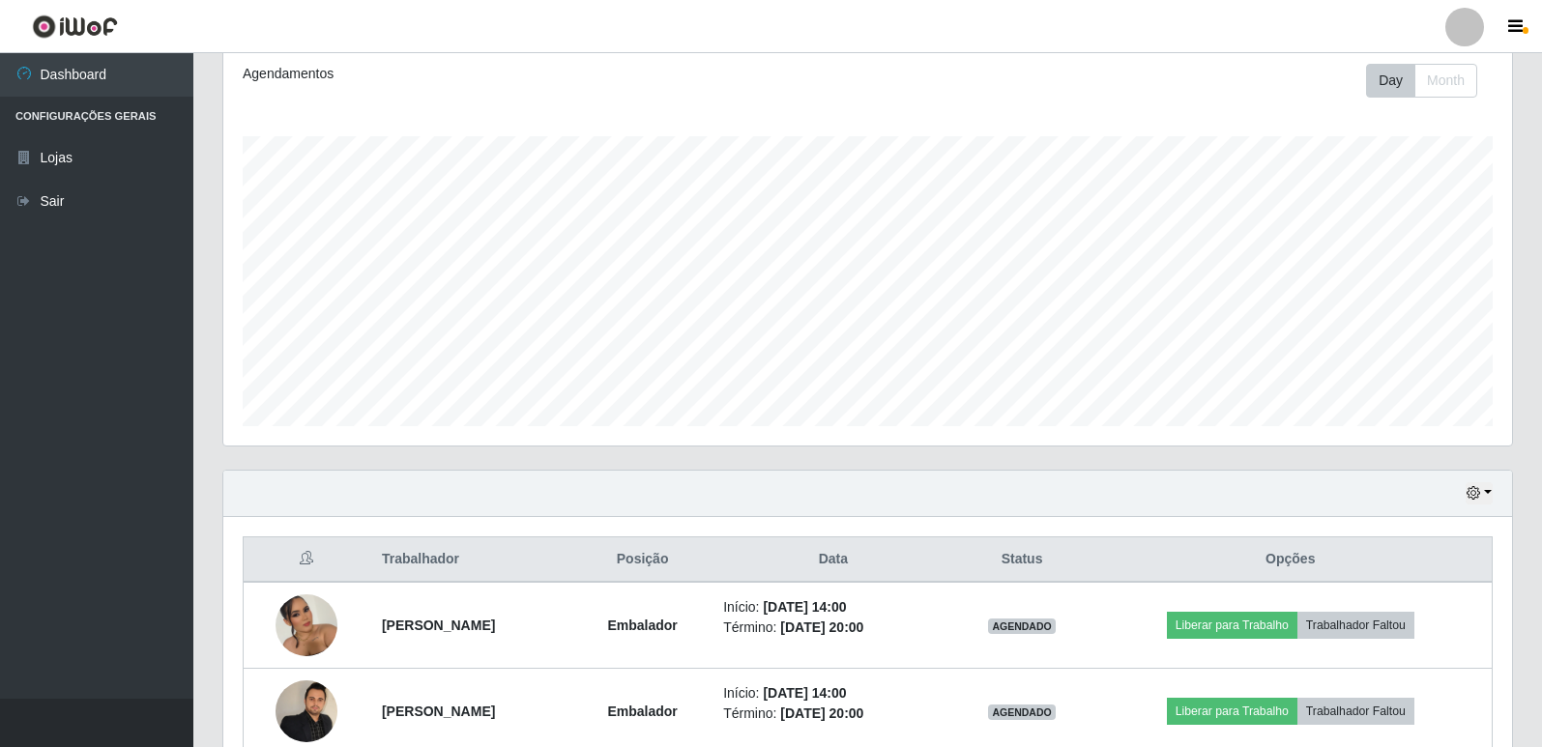
scroll to position [365, 0]
